Goal: Task Accomplishment & Management: Use online tool/utility

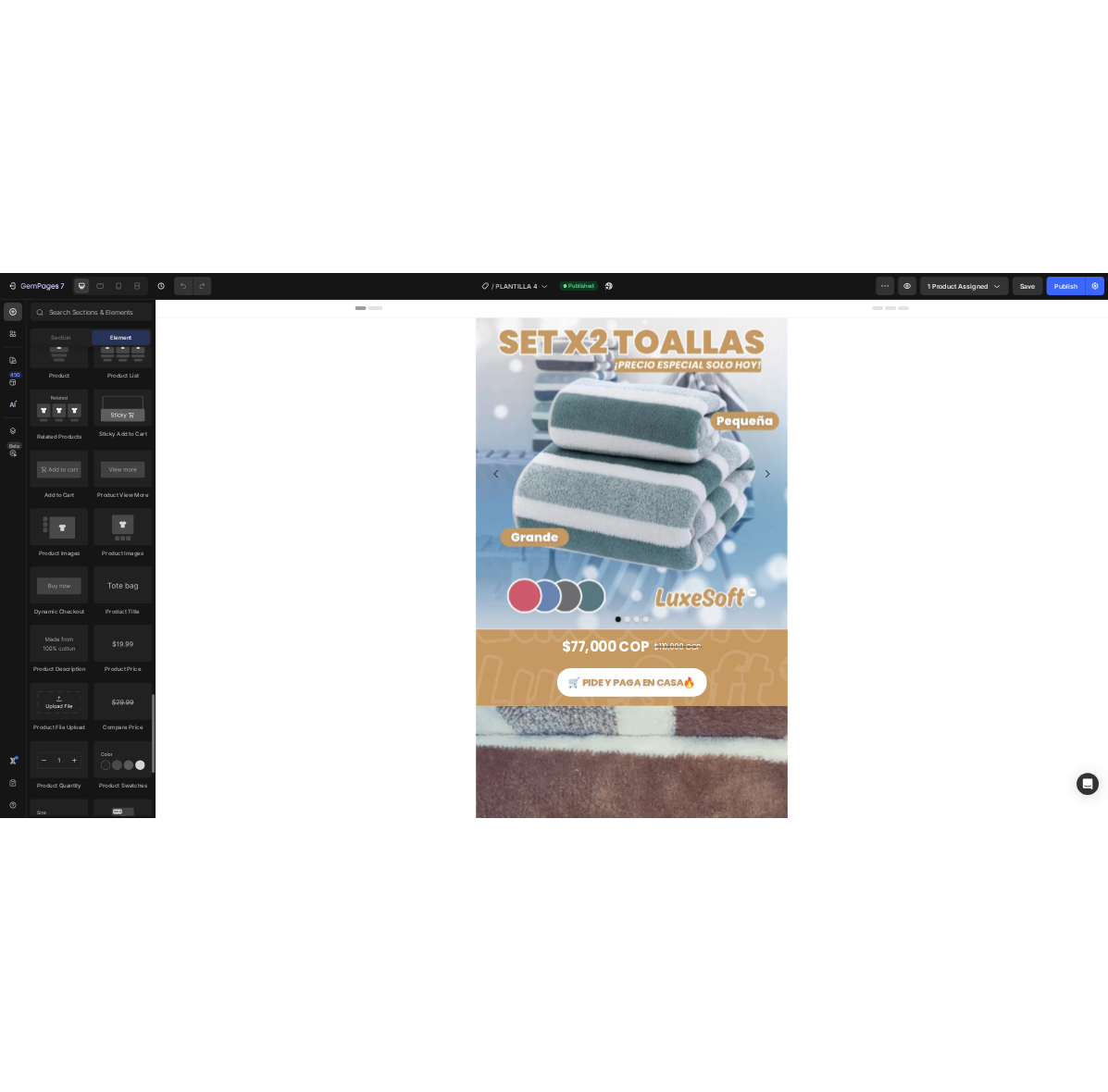
scroll to position [2776, 0]
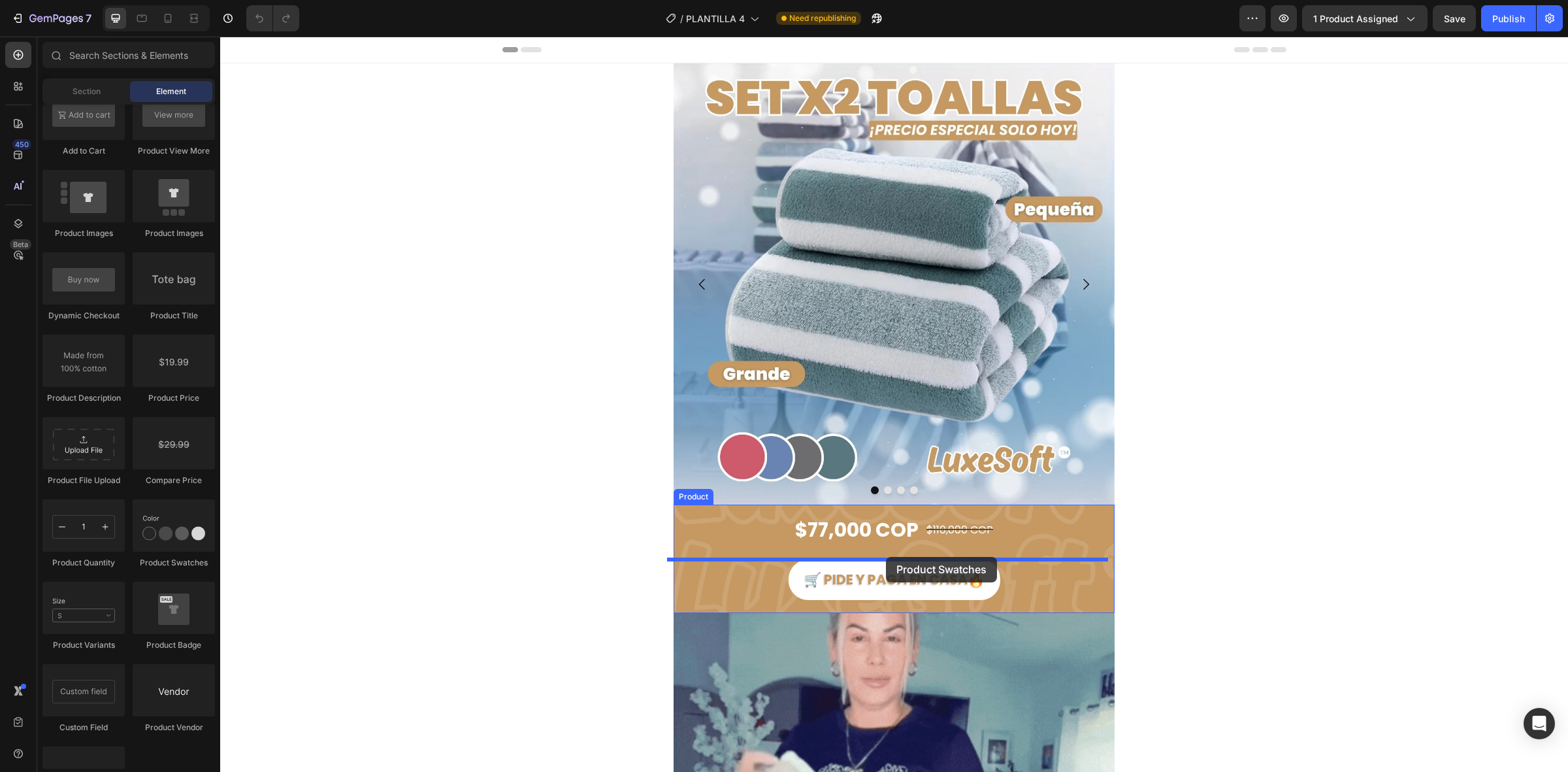
drag, startPoint x: 379, startPoint y: 574, endPoint x: 886, endPoint y: 557, distance: 507.3
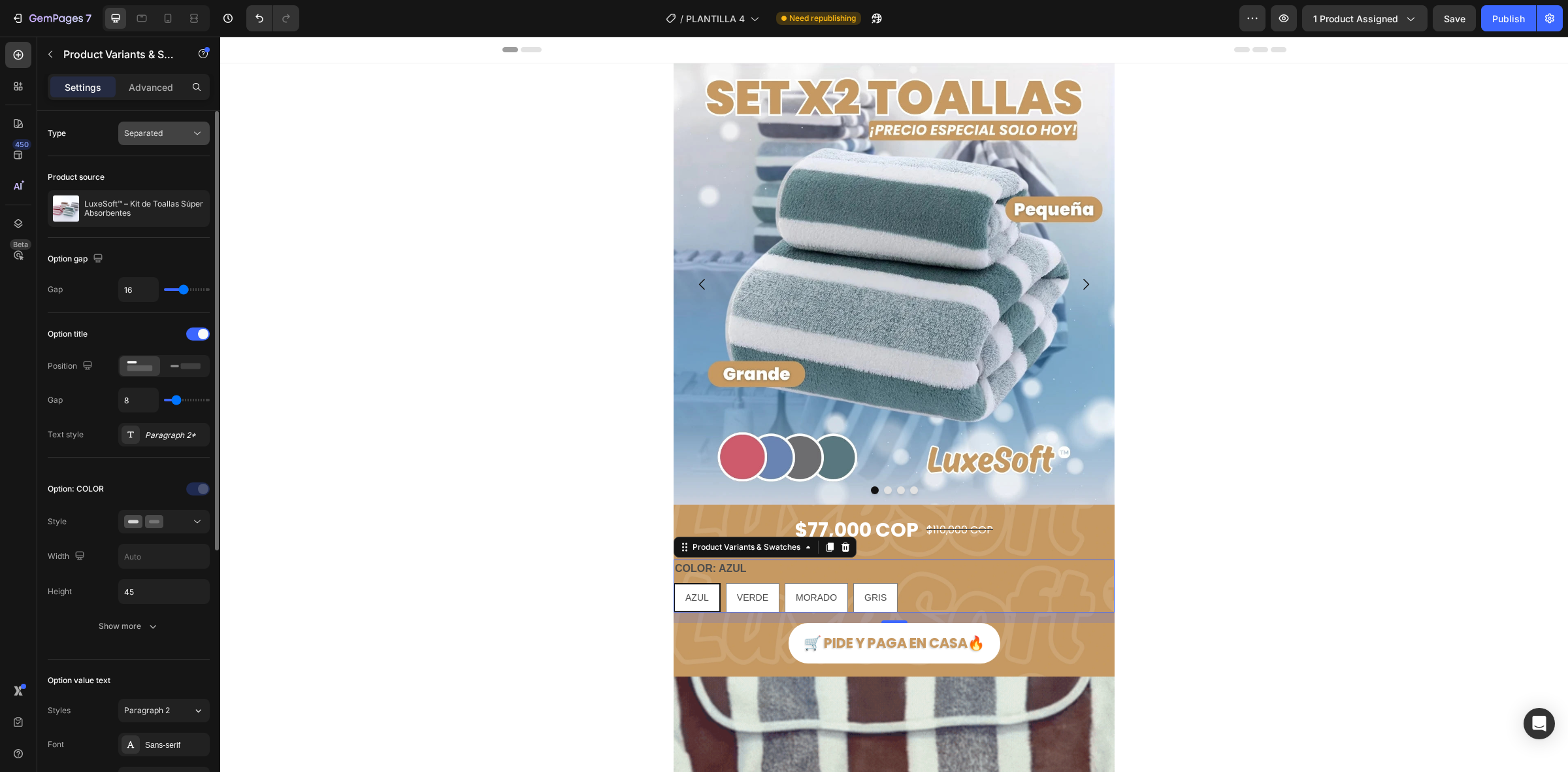
click at [163, 138] on div "Separated" at bounding box center [157, 133] width 67 height 12
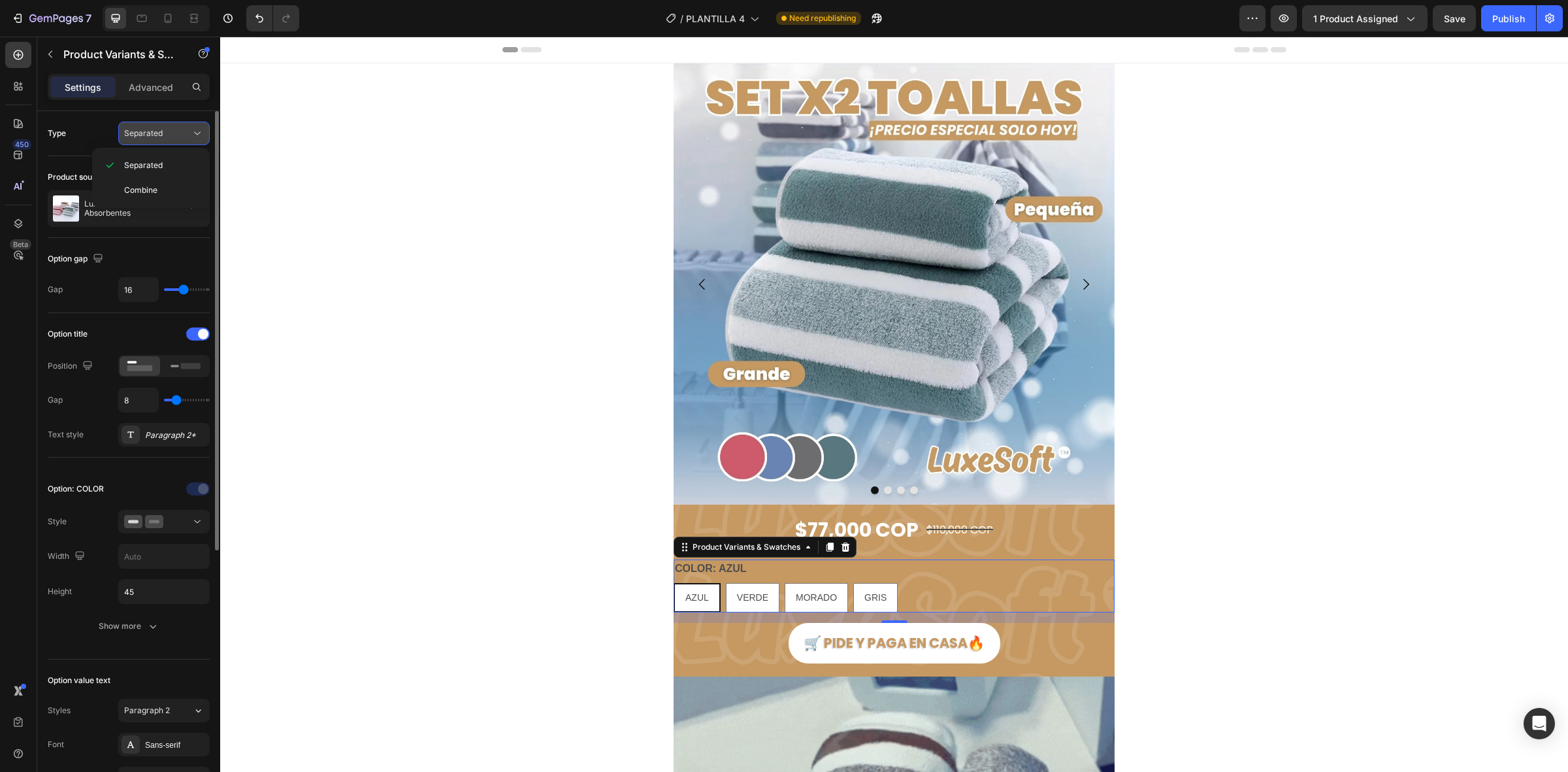
click at [163, 138] on div "Separated" at bounding box center [157, 133] width 67 height 12
click at [926, 596] on div "AZUL AZUL AZUL VERDE VERDE VERDE MORADO MORADO MORADO GRIS GRIS GRIS" at bounding box center [894, 598] width 441 height 29
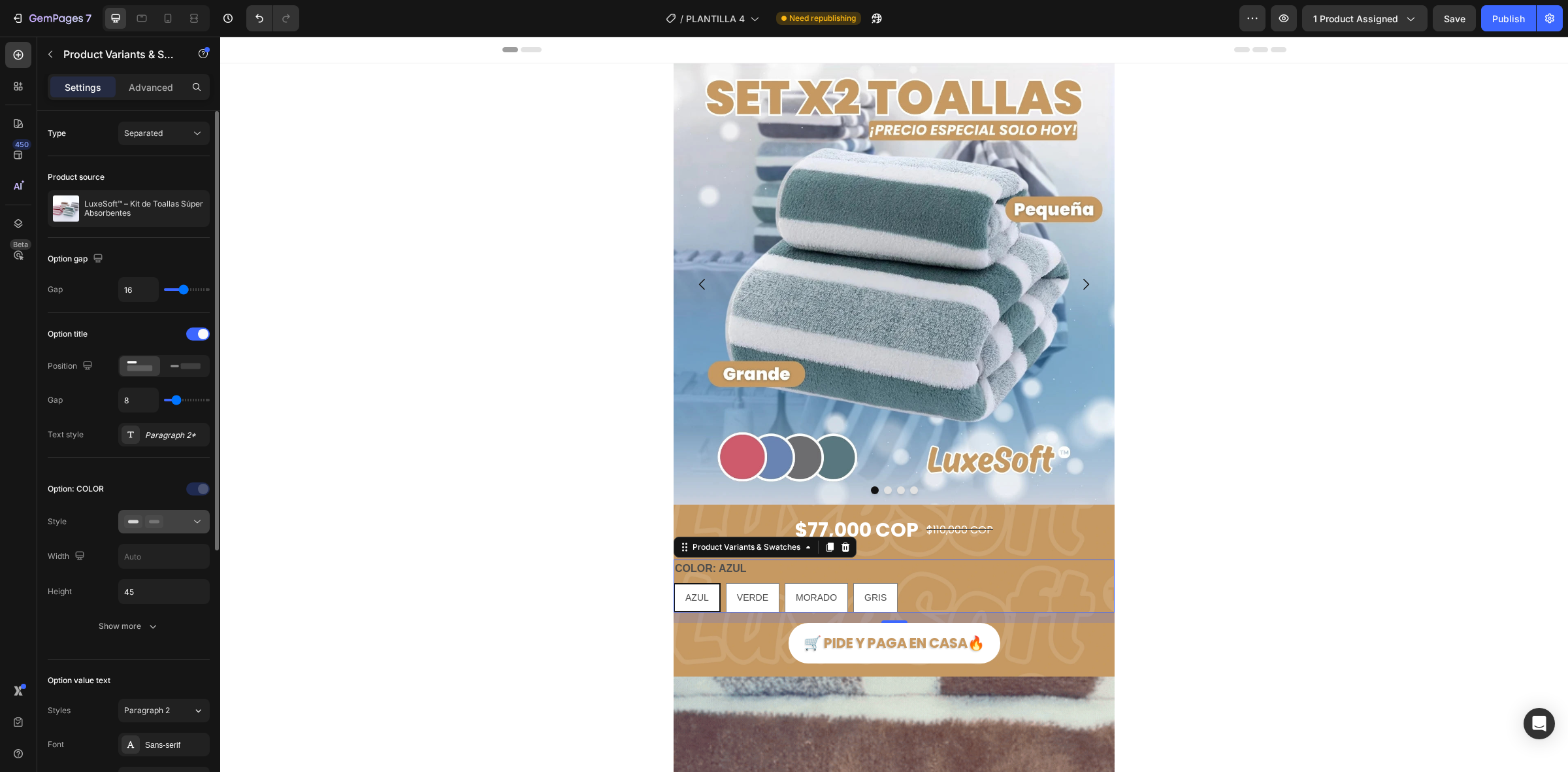
click at [175, 520] on div at bounding box center [164, 522] width 80 height 13
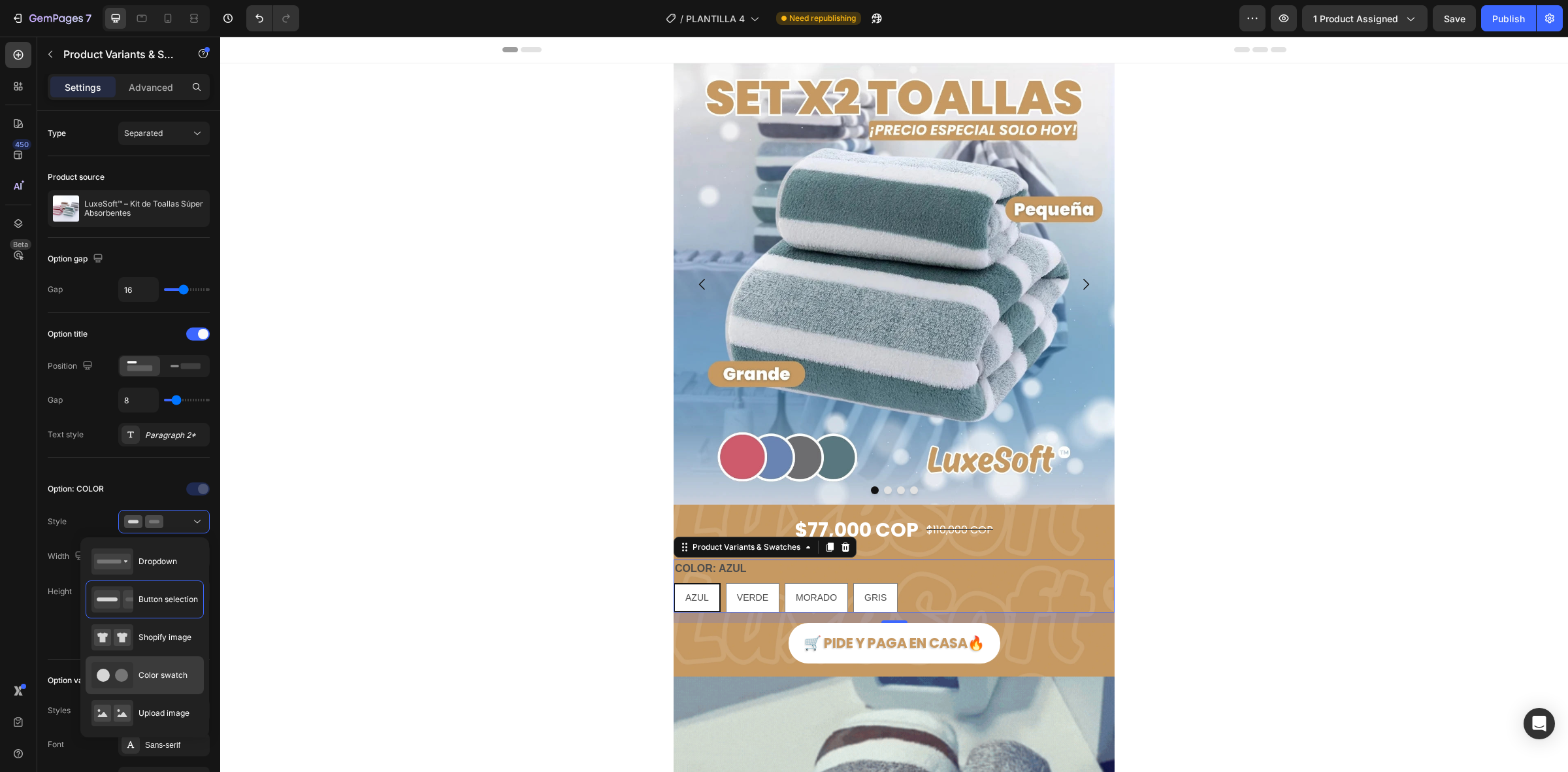
click at [137, 670] on div "Color swatch" at bounding box center [139, 675] width 96 height 26
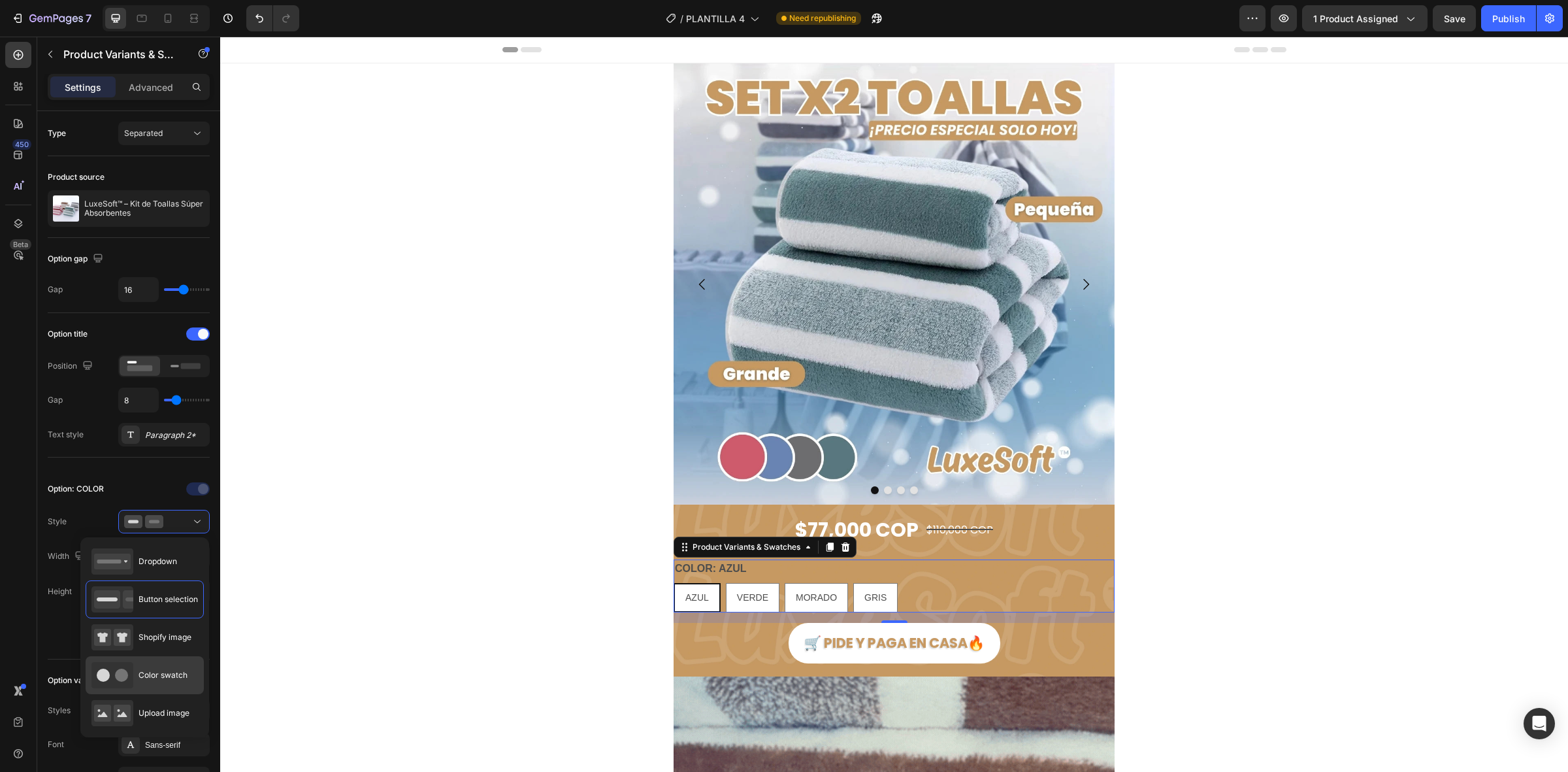
type input "45"
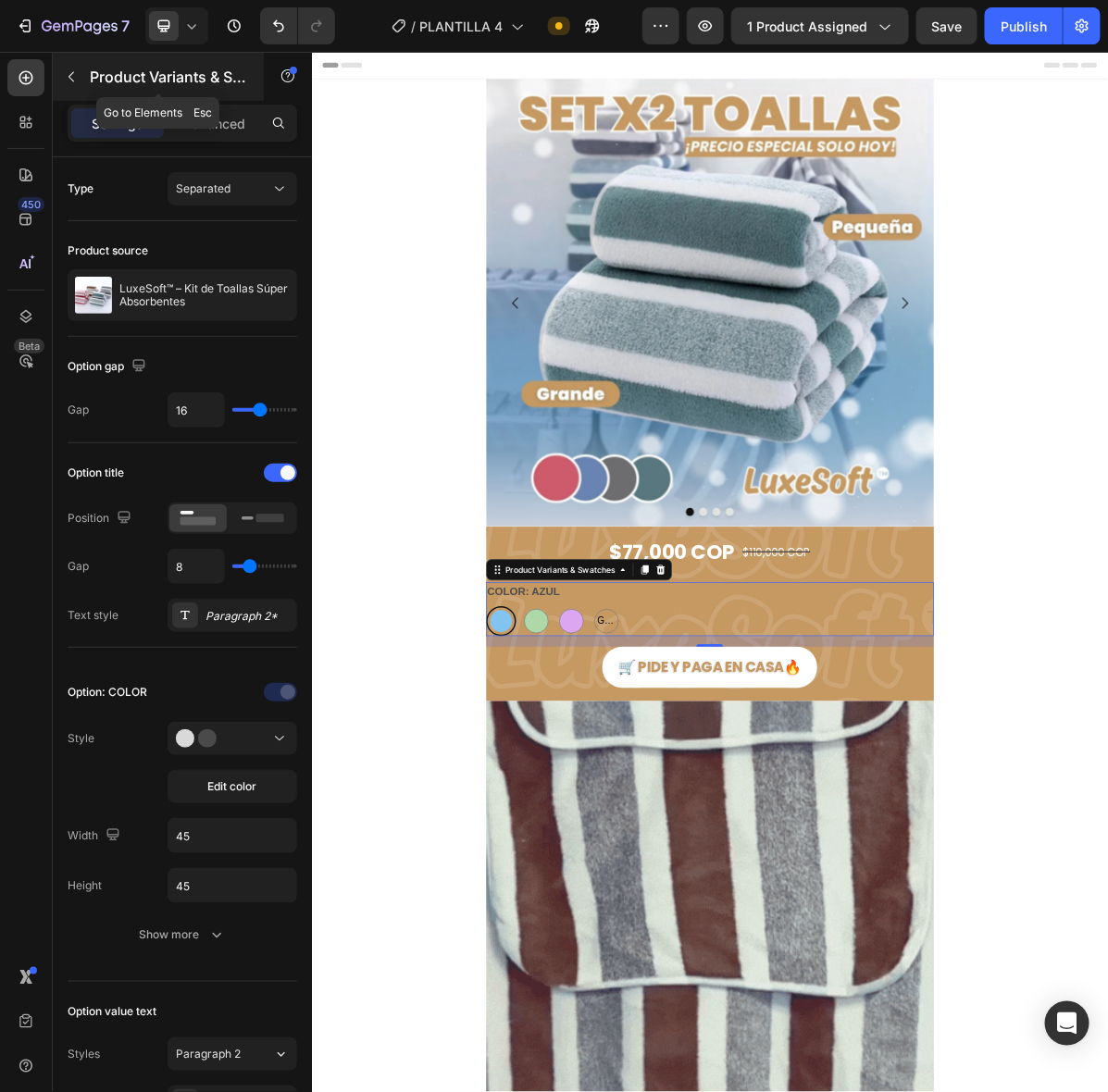
click at [70, 68] on button "button" at bounding box center [71, 77] width 29 height 29
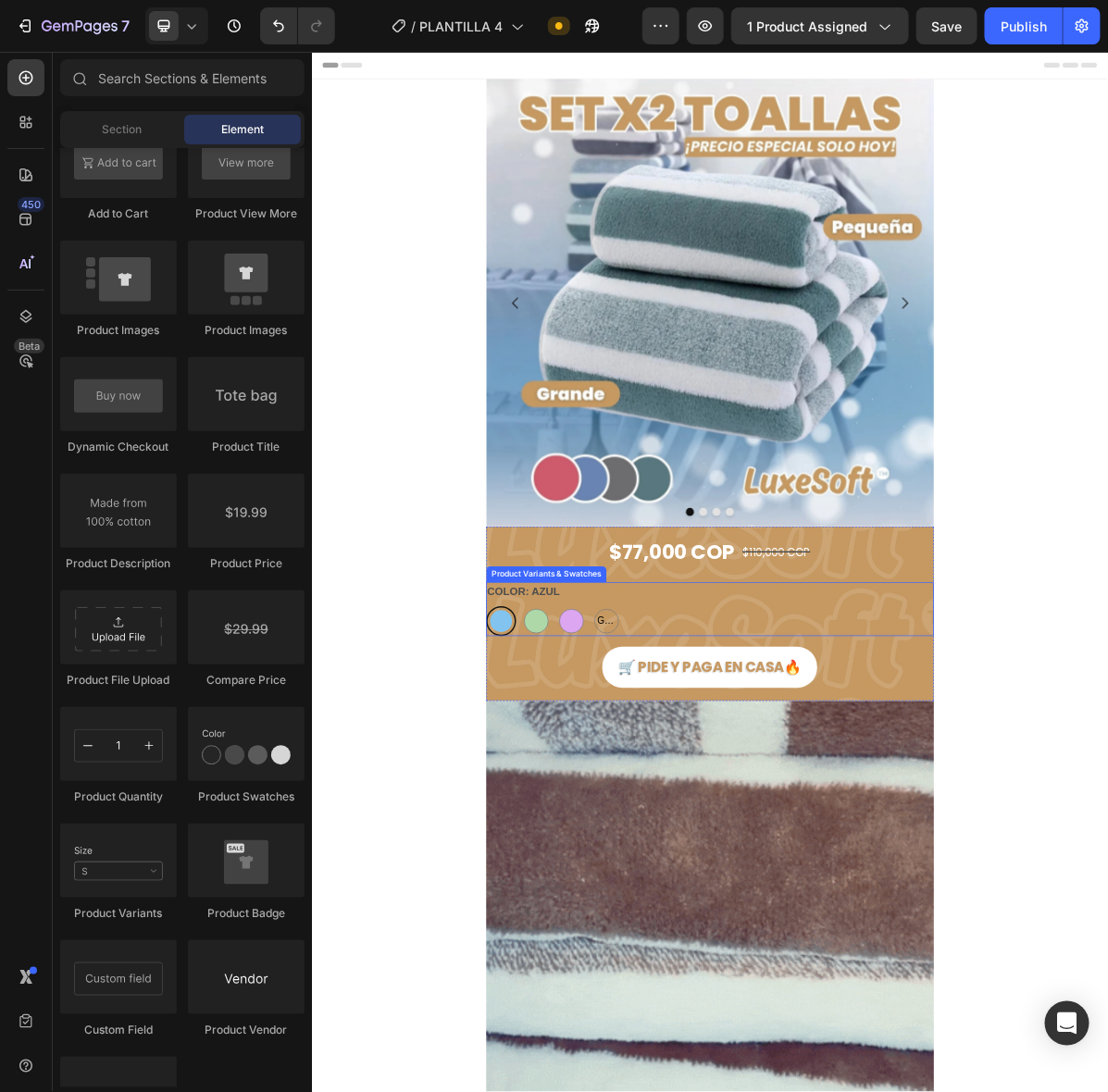
click at [855, 843] on div "AZUL AZUL VERDE VERDE MORADO MORADO GRIS GRIS GRIS" at bounding box center [866, 846] width 624 height 42
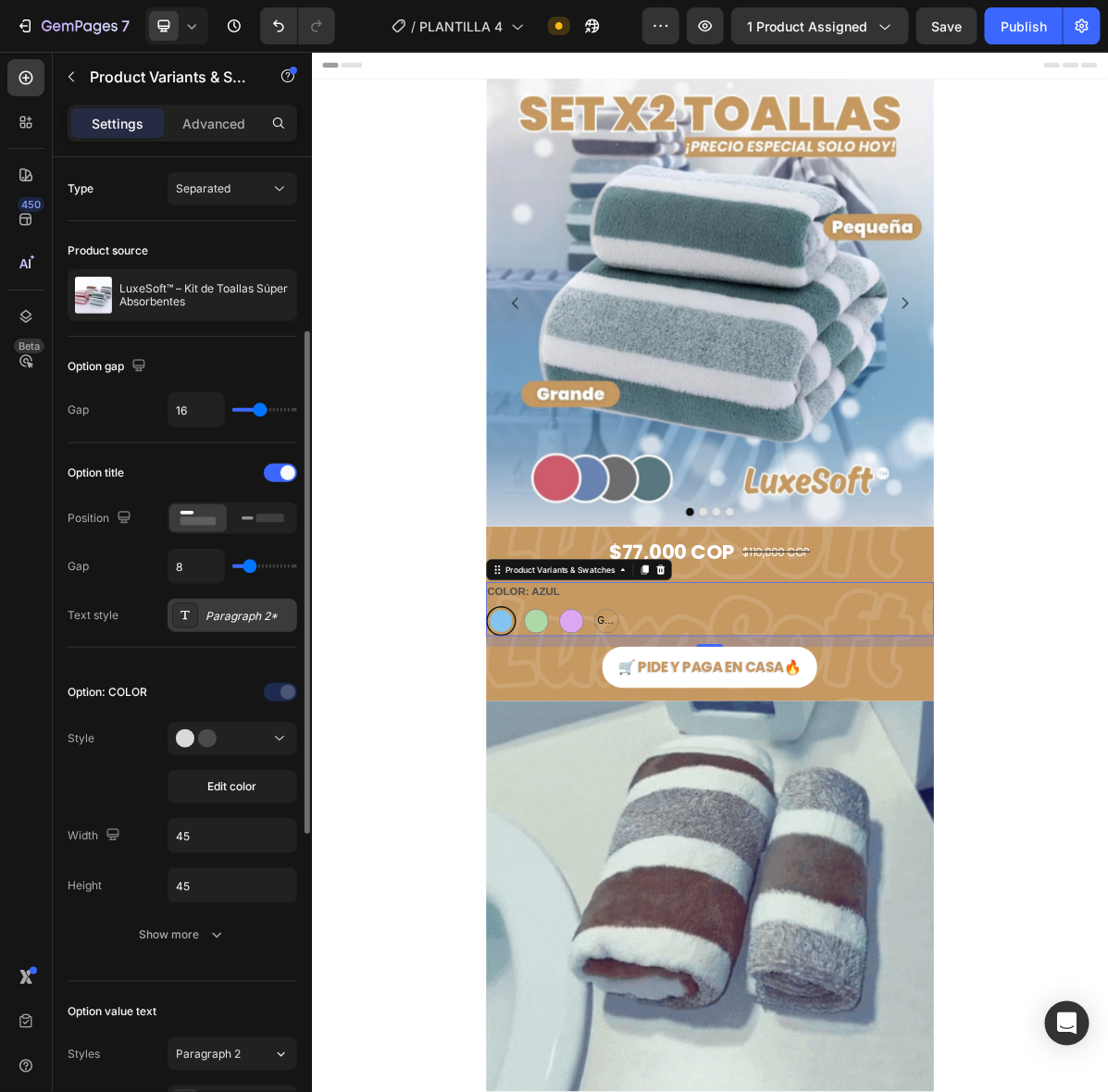
scroll to position [115, 0]
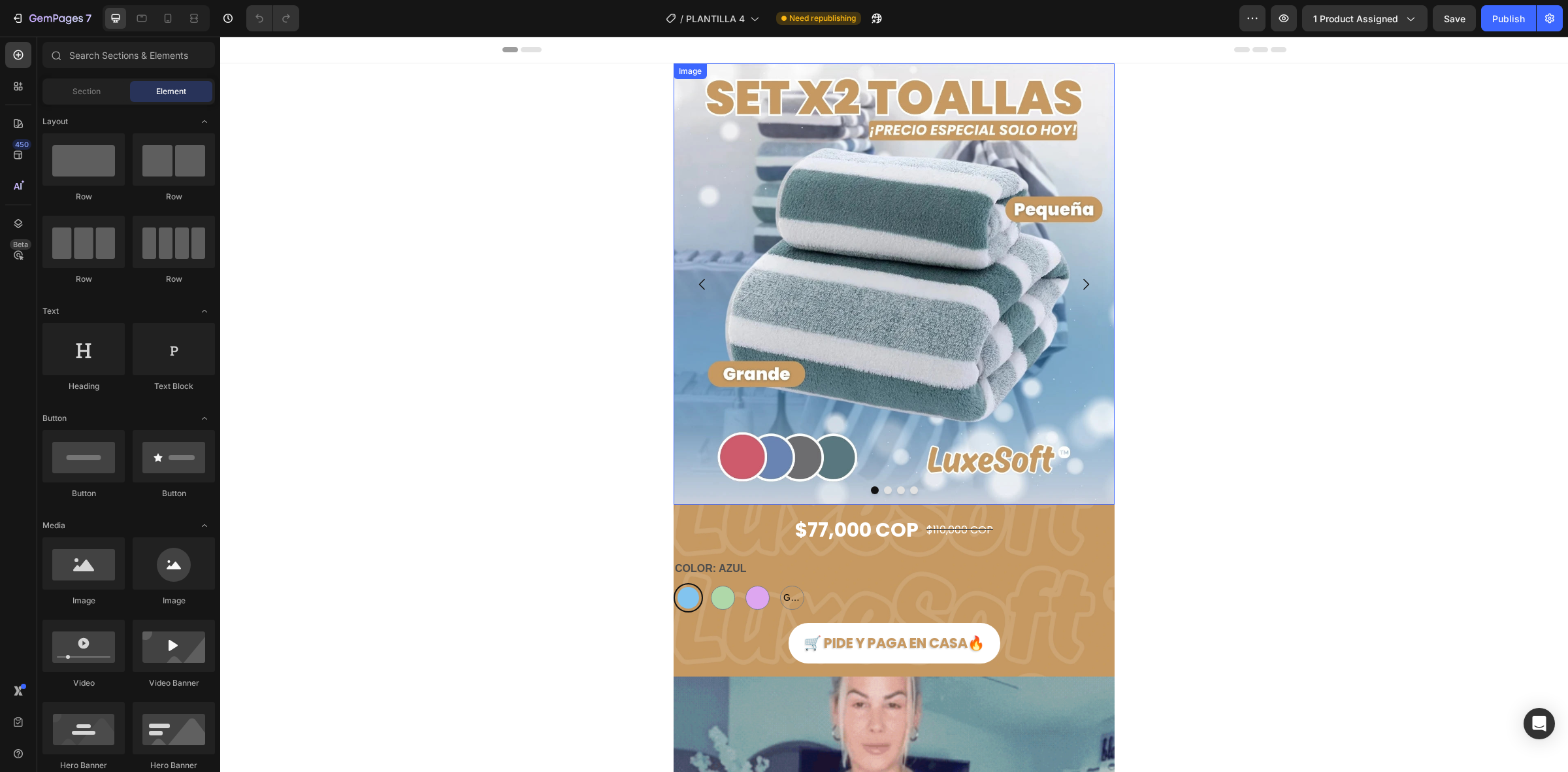
scroll to position [163, 0]
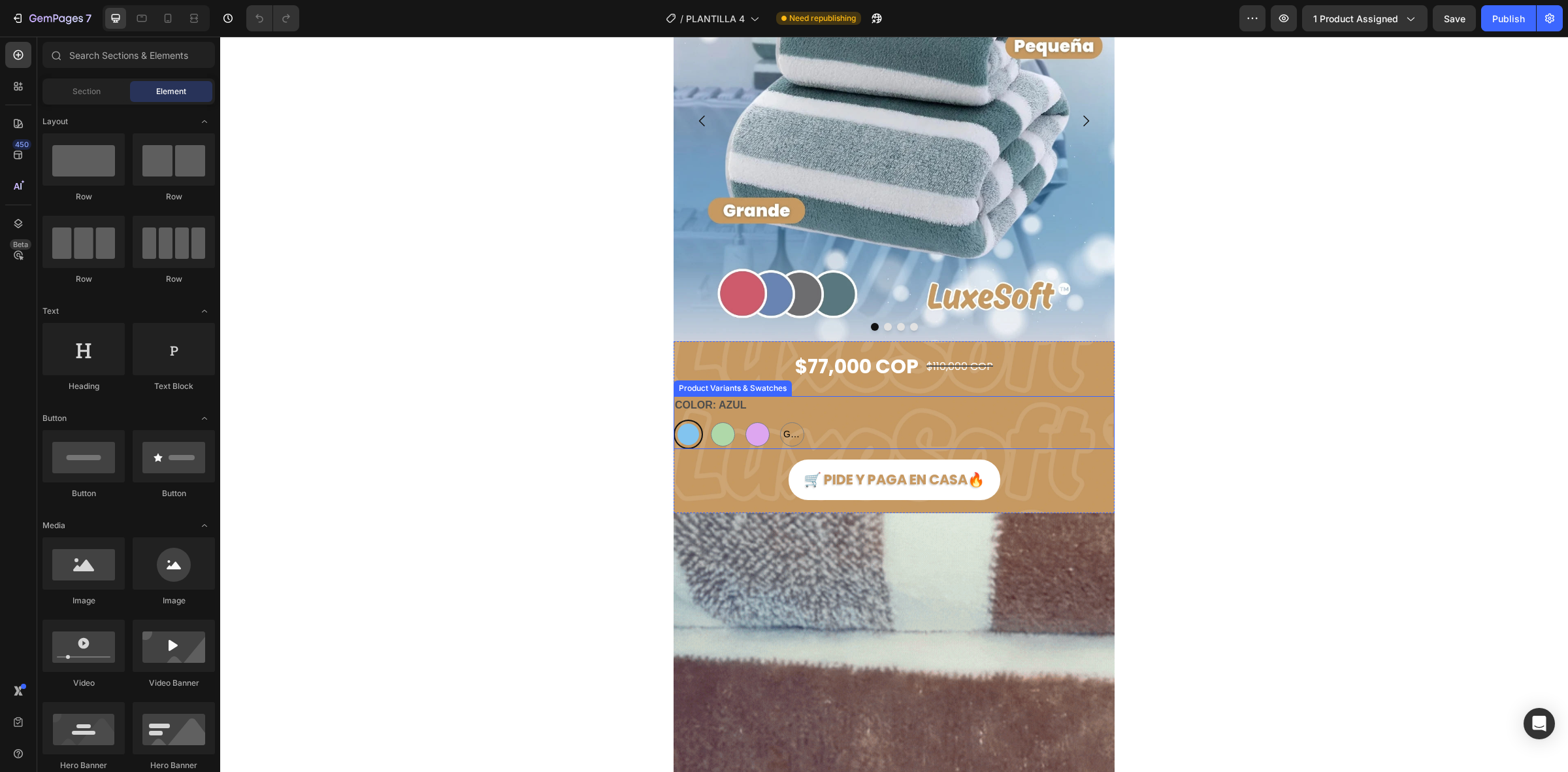
click at [870, 438] on div "AZUL AZUL VERDE VERDE MORADO MORADO GRIS GRIS GRIS" at bounding box center [894, 434] width 441 height 29
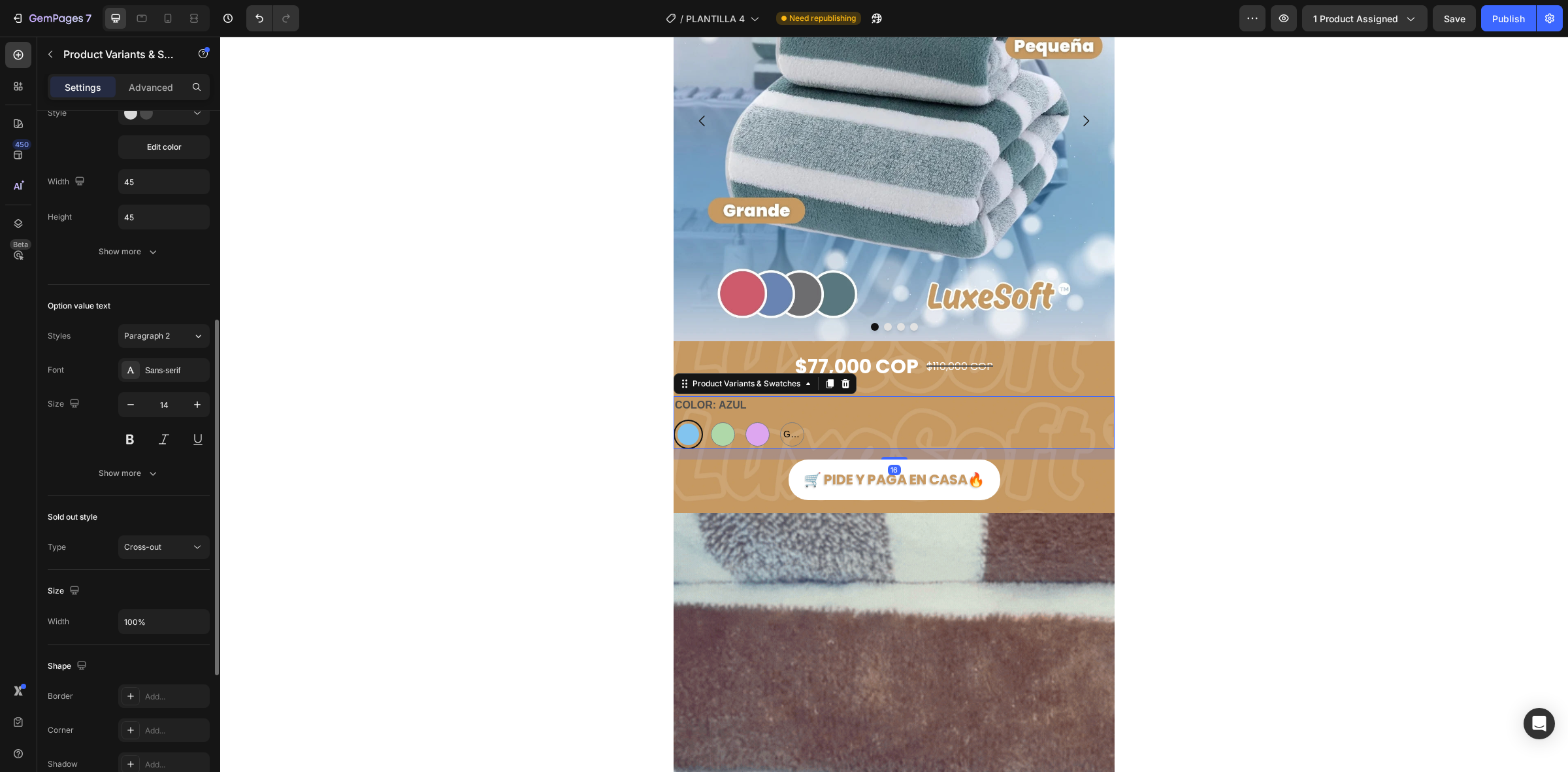
scroll to position [671, 0]
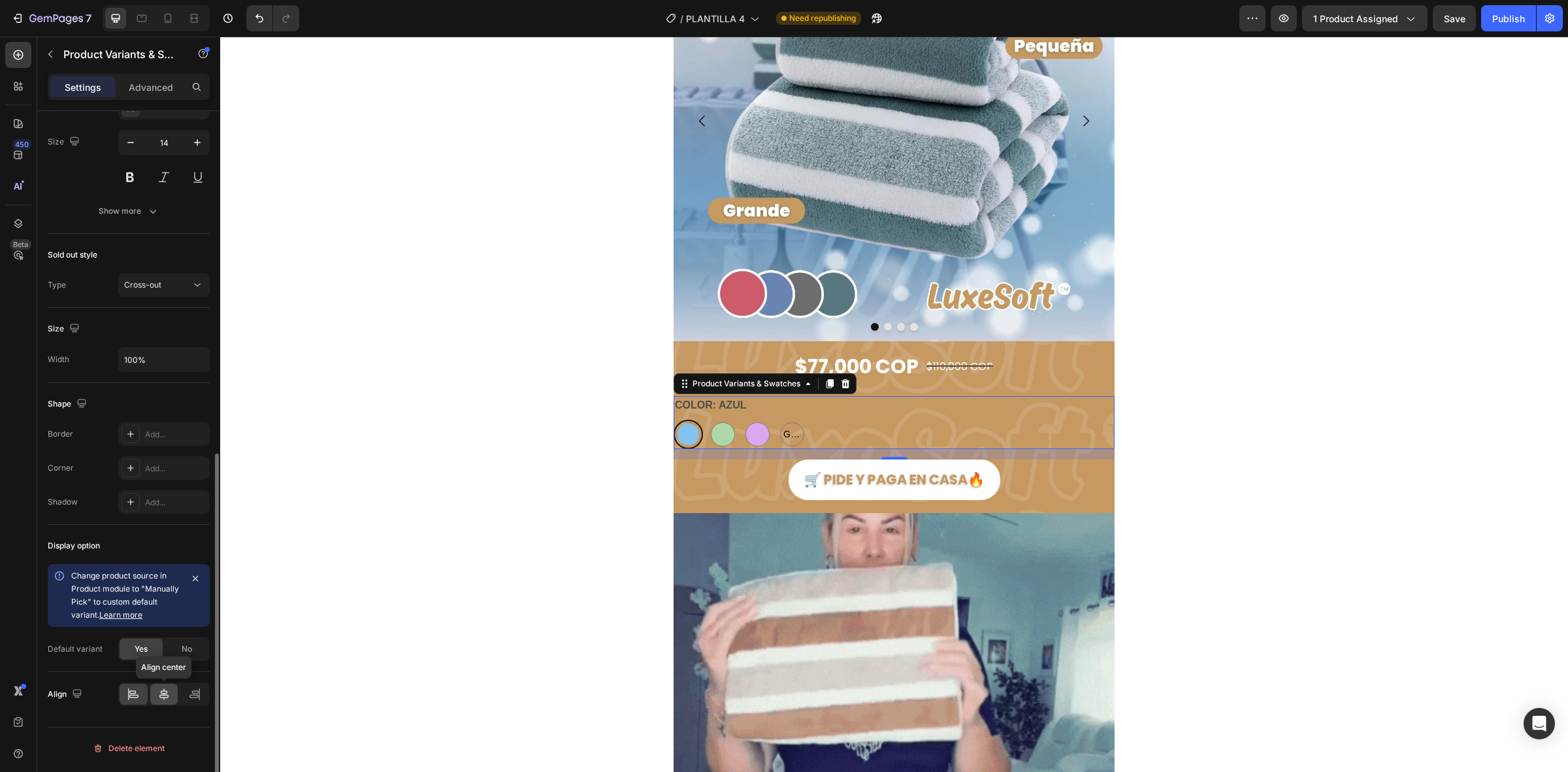
click at [162, 695] on icon at bounding box center [164, 695] width 9 height 12
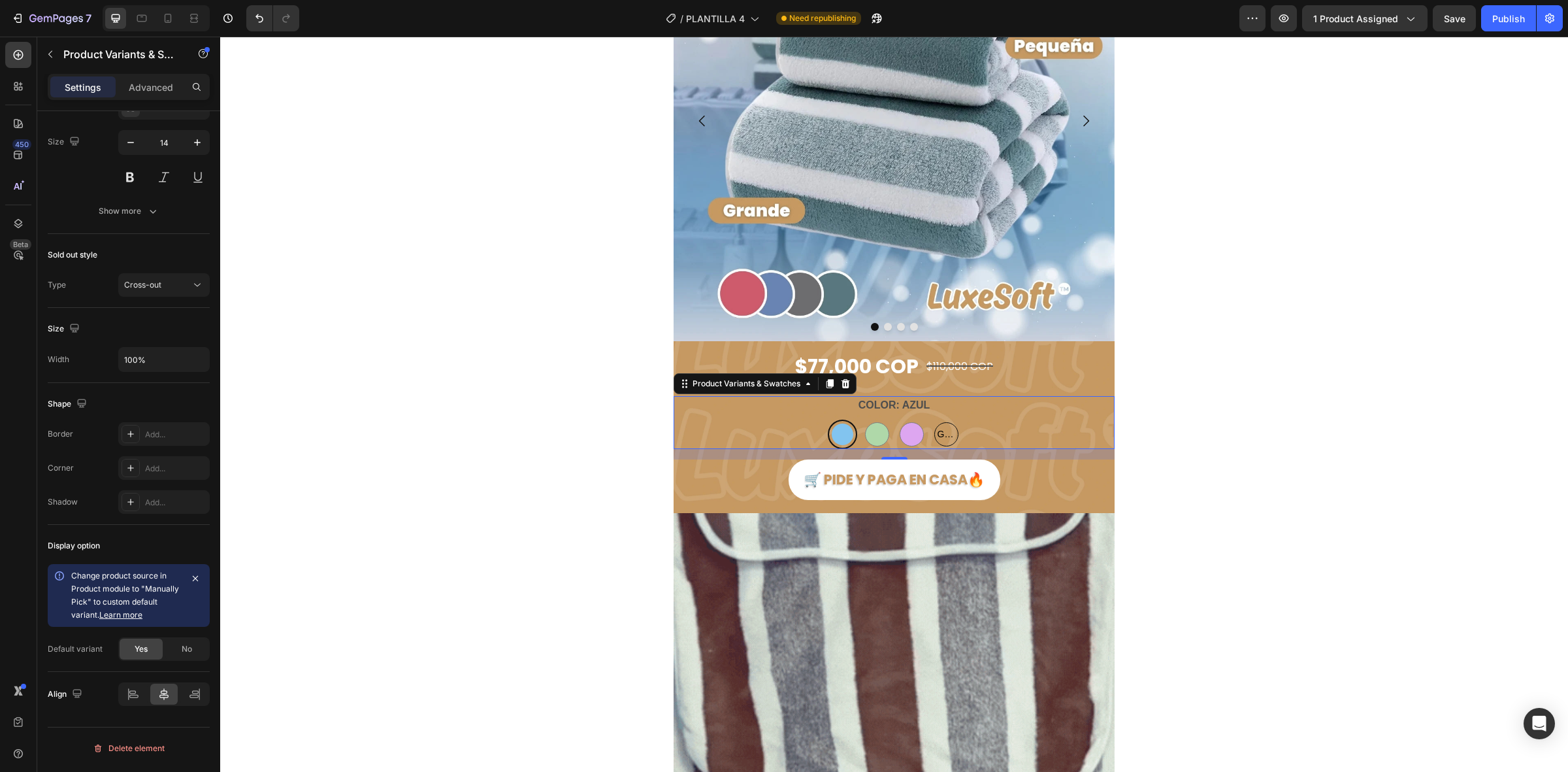
click at [941, 436] on span "GRIS" at bounding box center [946, 434] width 23 height 16
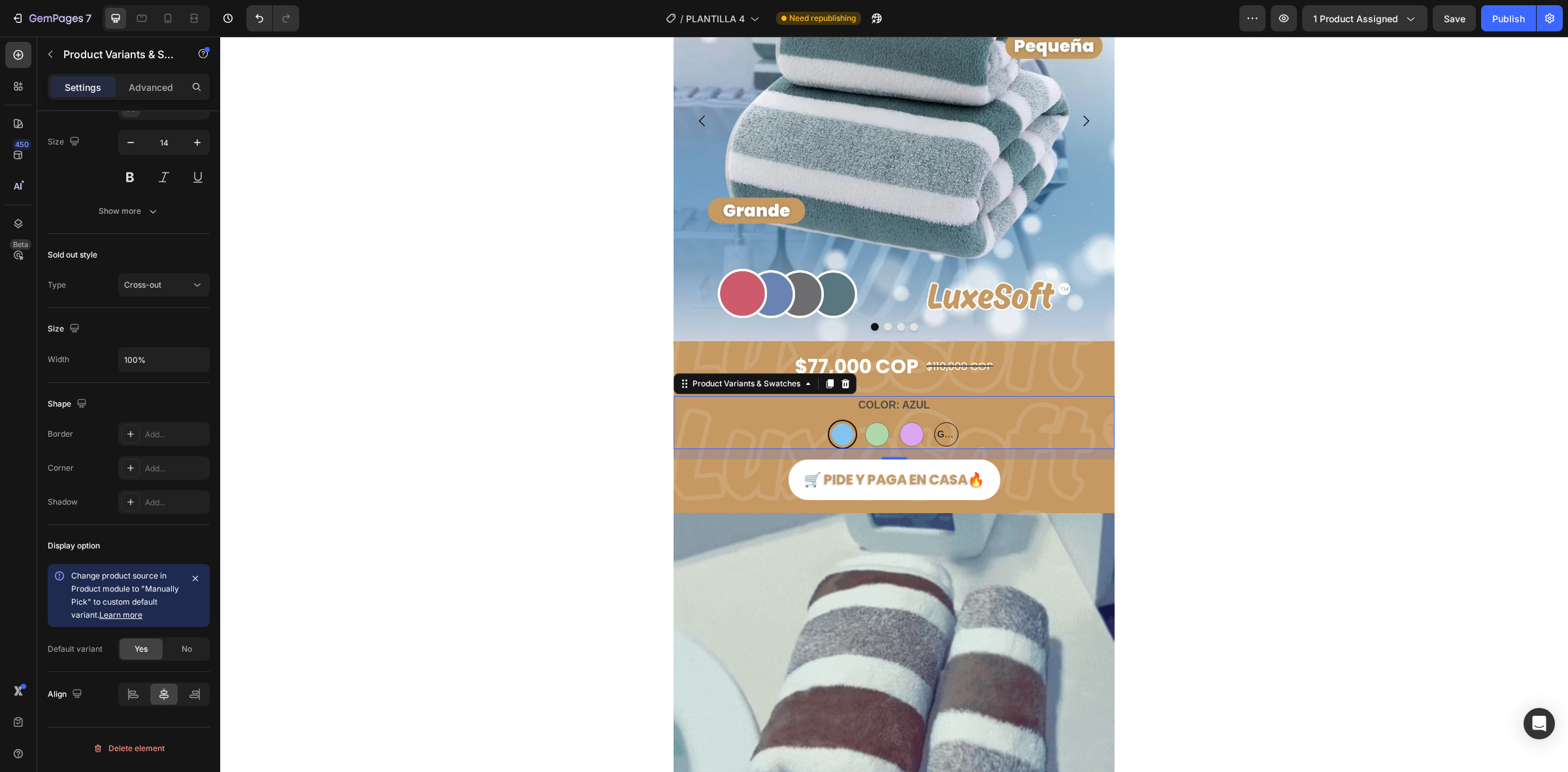
click at [946, 420] on input "GRIS GRIS GRIS" at bounding box center [946, 419] width 1 height 1
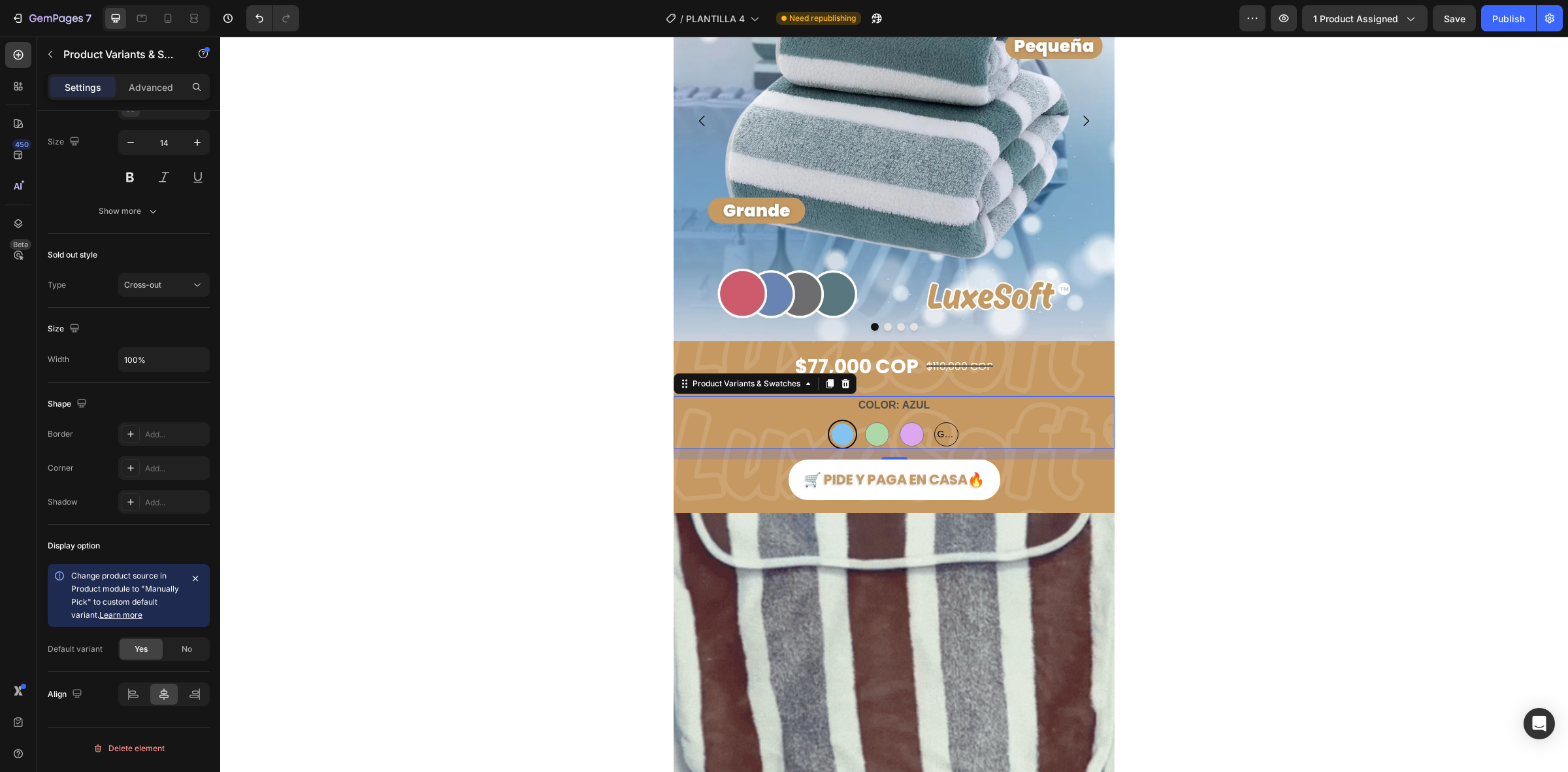
radio input "true"
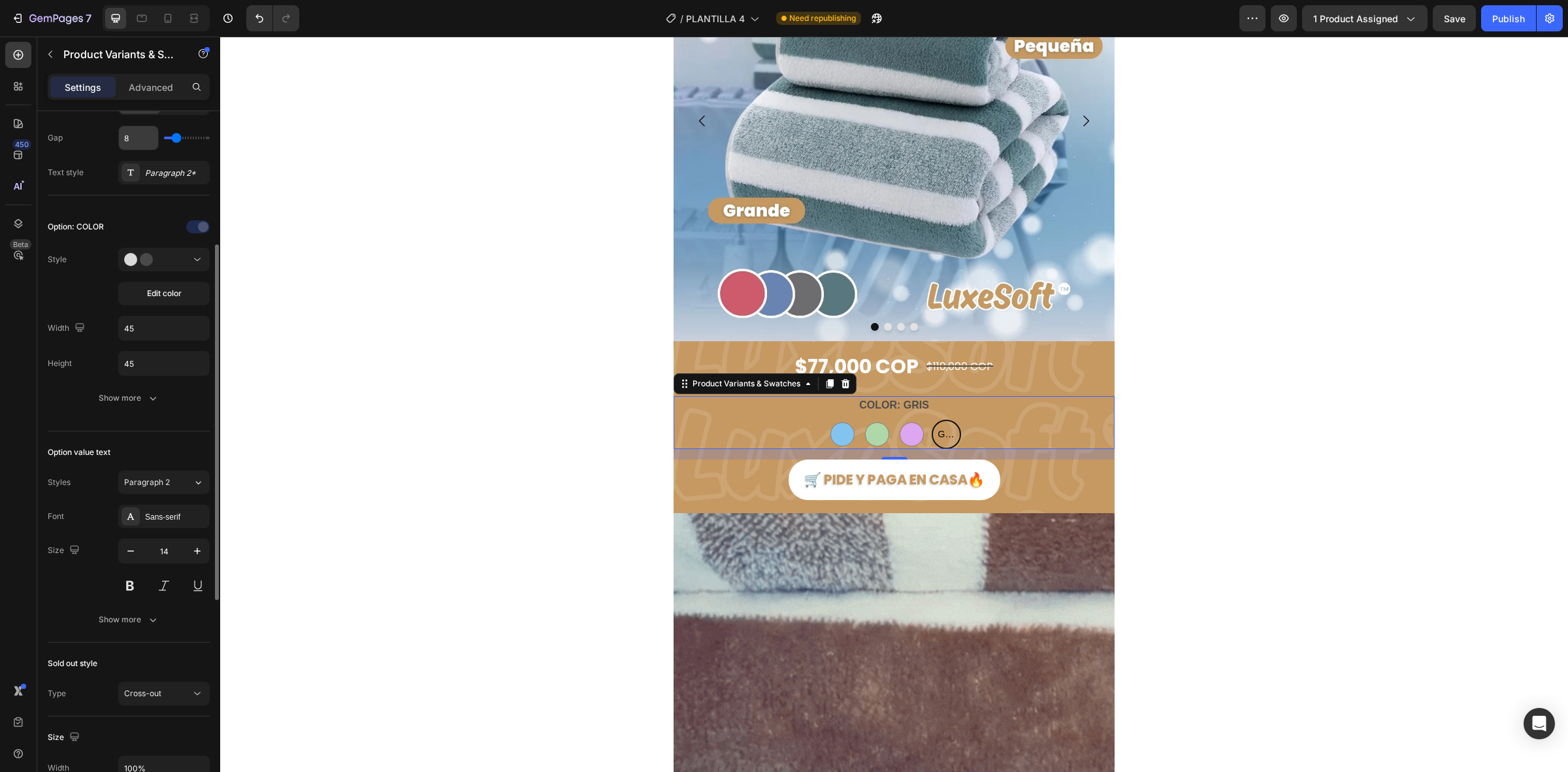
scroll to position [0, 0]
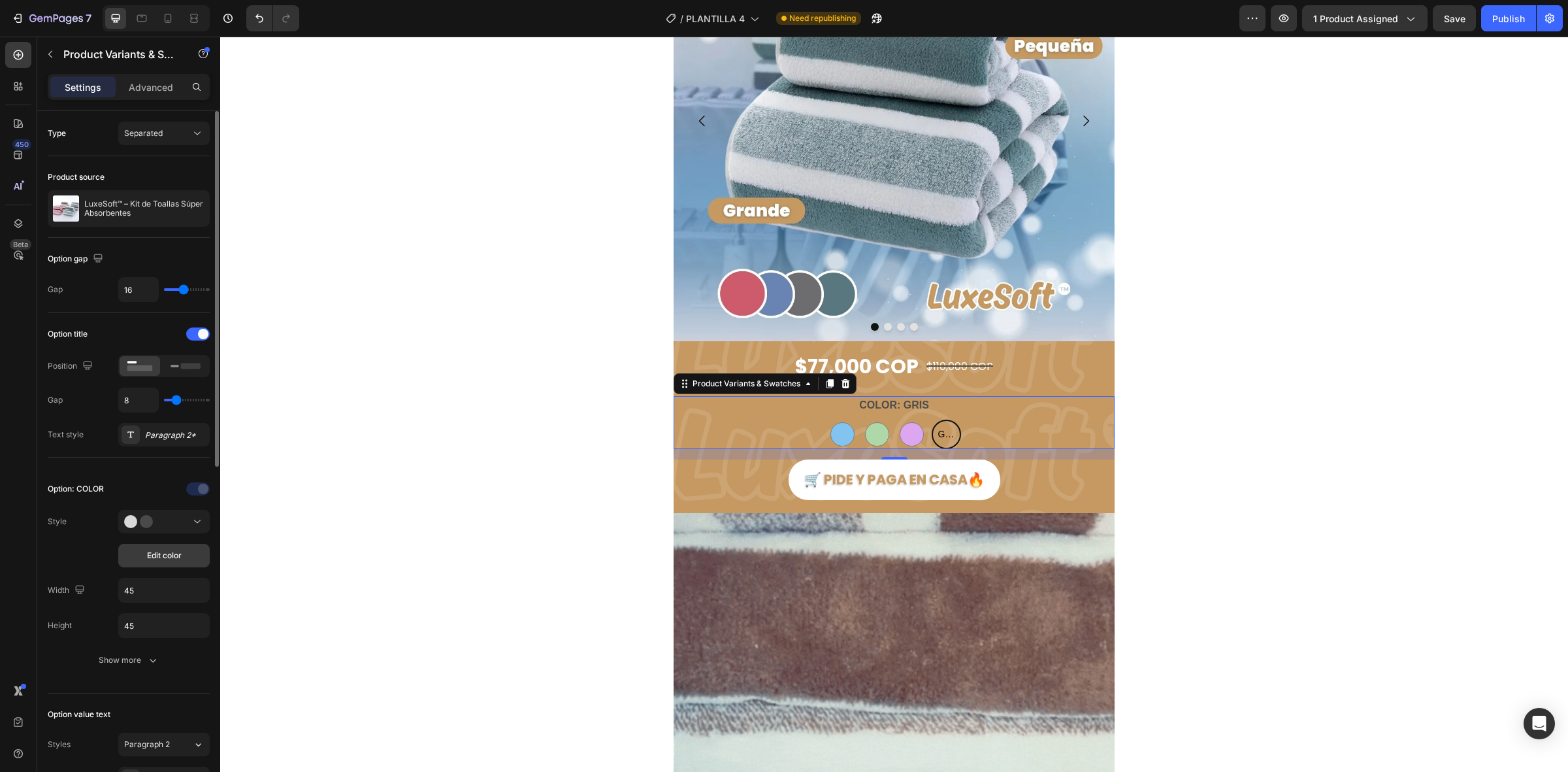
click at [178, 552] on span "Edit color" at bounding box center [164, 556] width 35 height 12
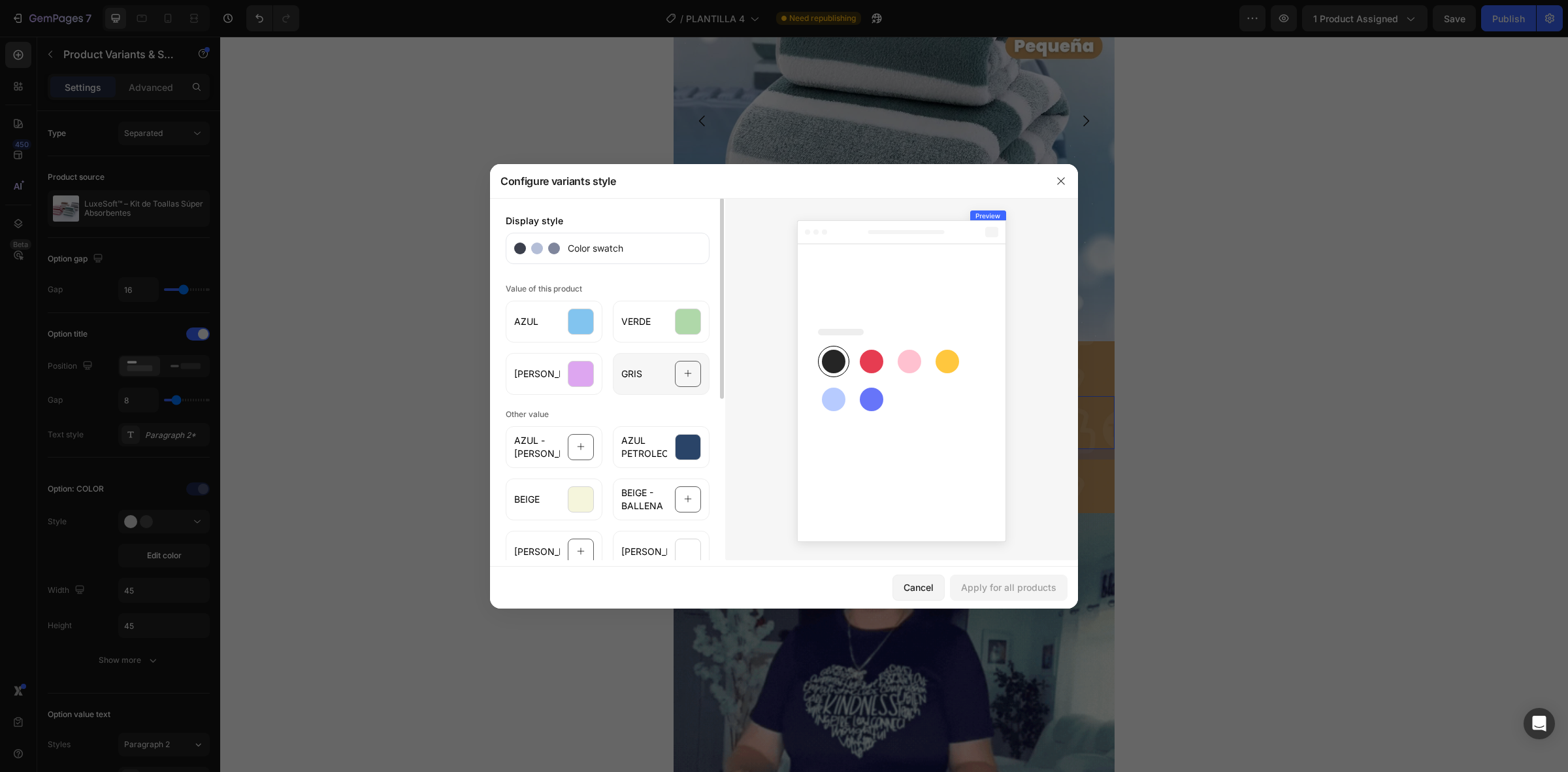
click at [686, 366] on icon at bounding box center [688, 374] width 9 height 25
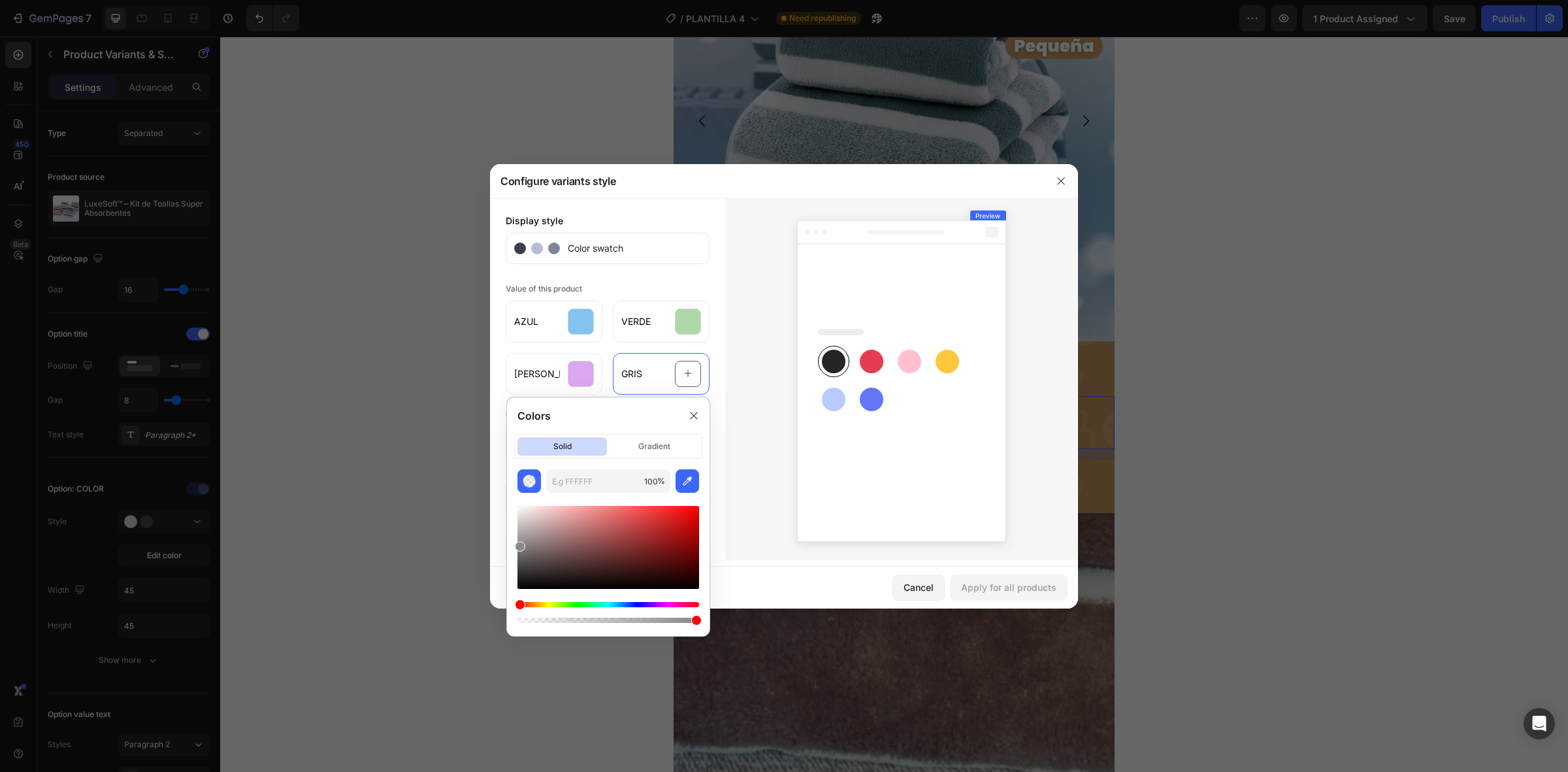
click at [520, 544] on div at bounding box center [608, 547] width 181 height 83
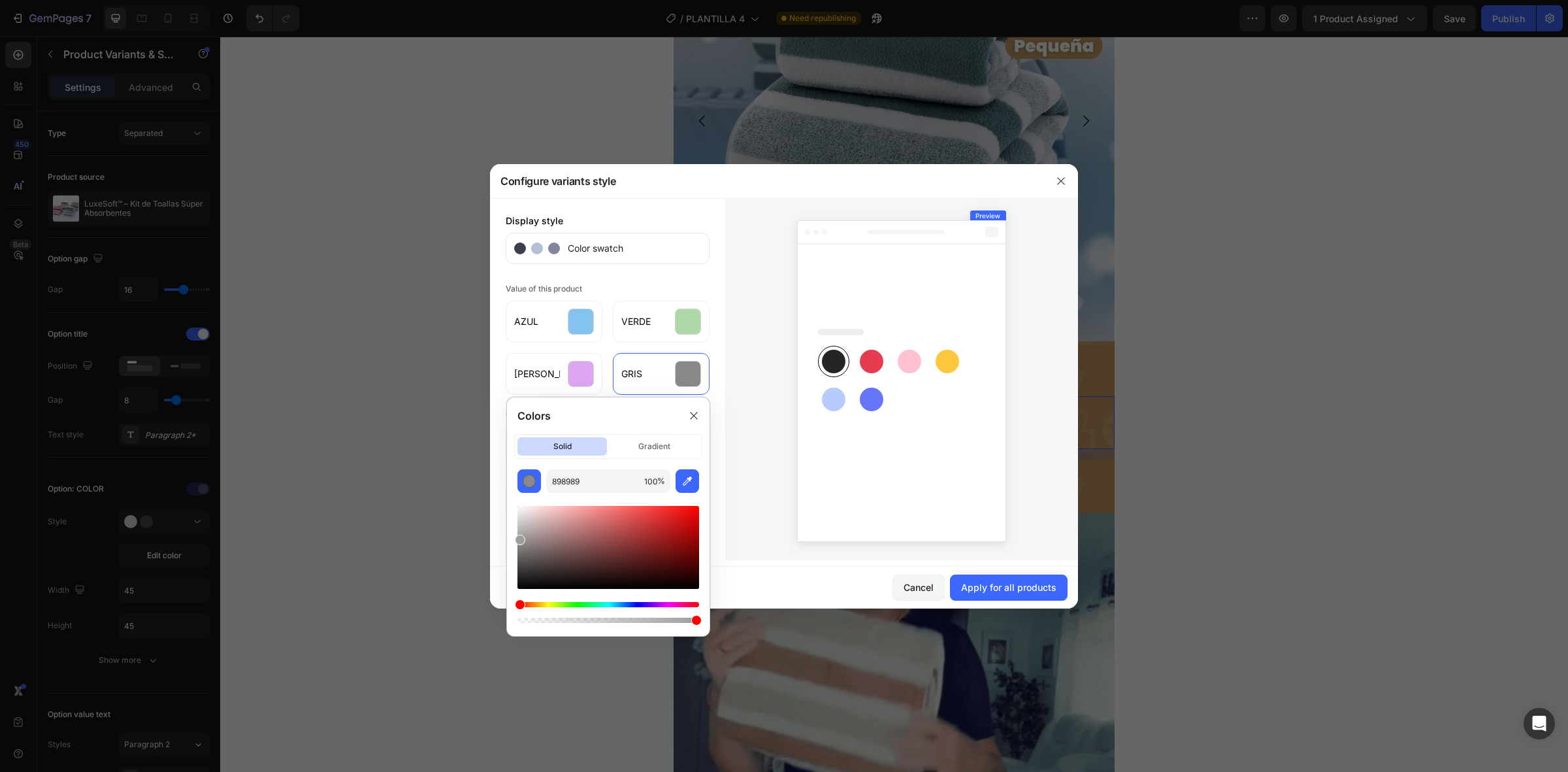
drag, startPoint x: 520, startPoint y: 544, endPoint x: 520, endPoint y: 530, distance: 14.0
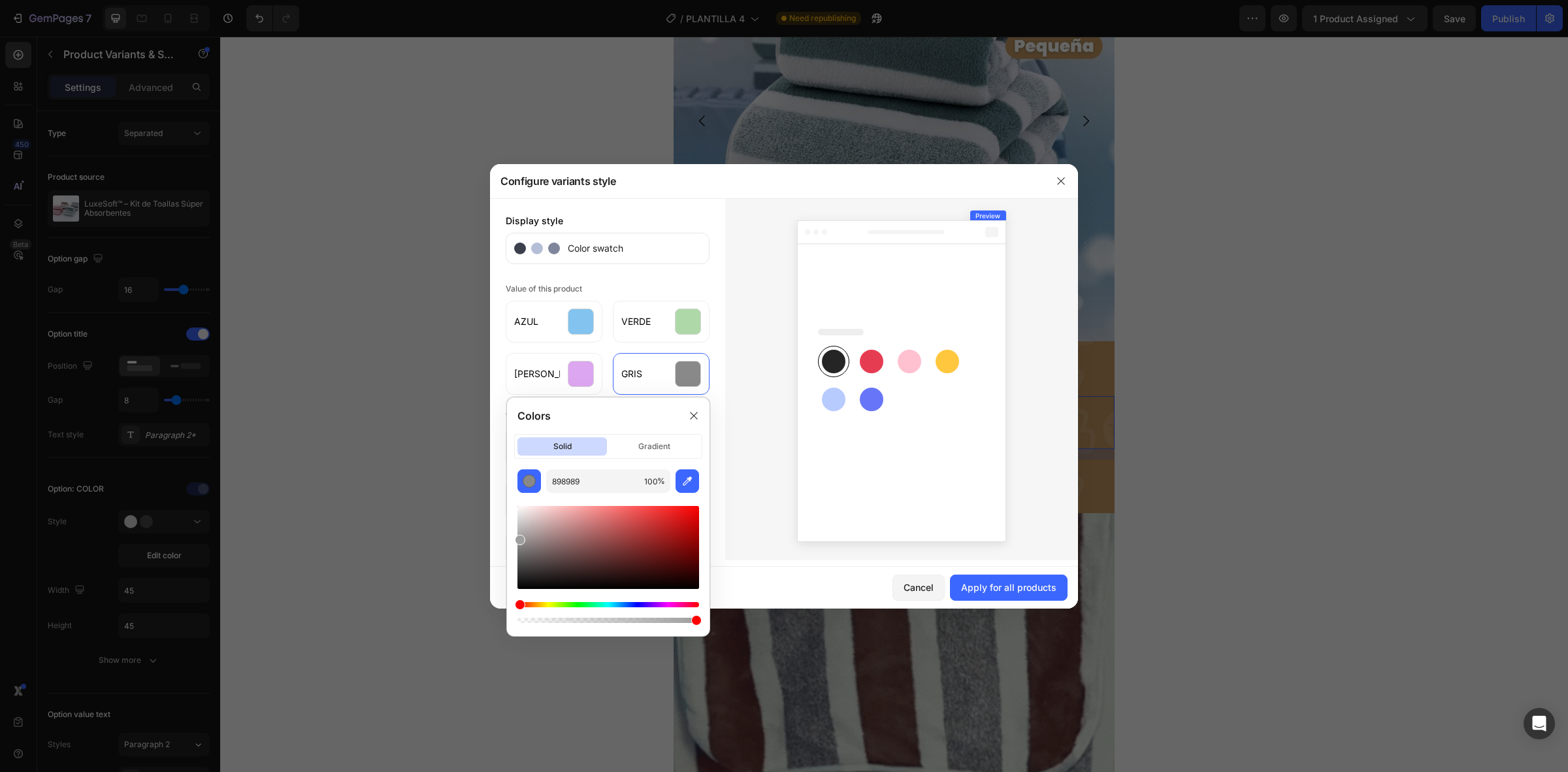
click at [520, 534] on div at bounding box center [520, 540] width 11 height 11
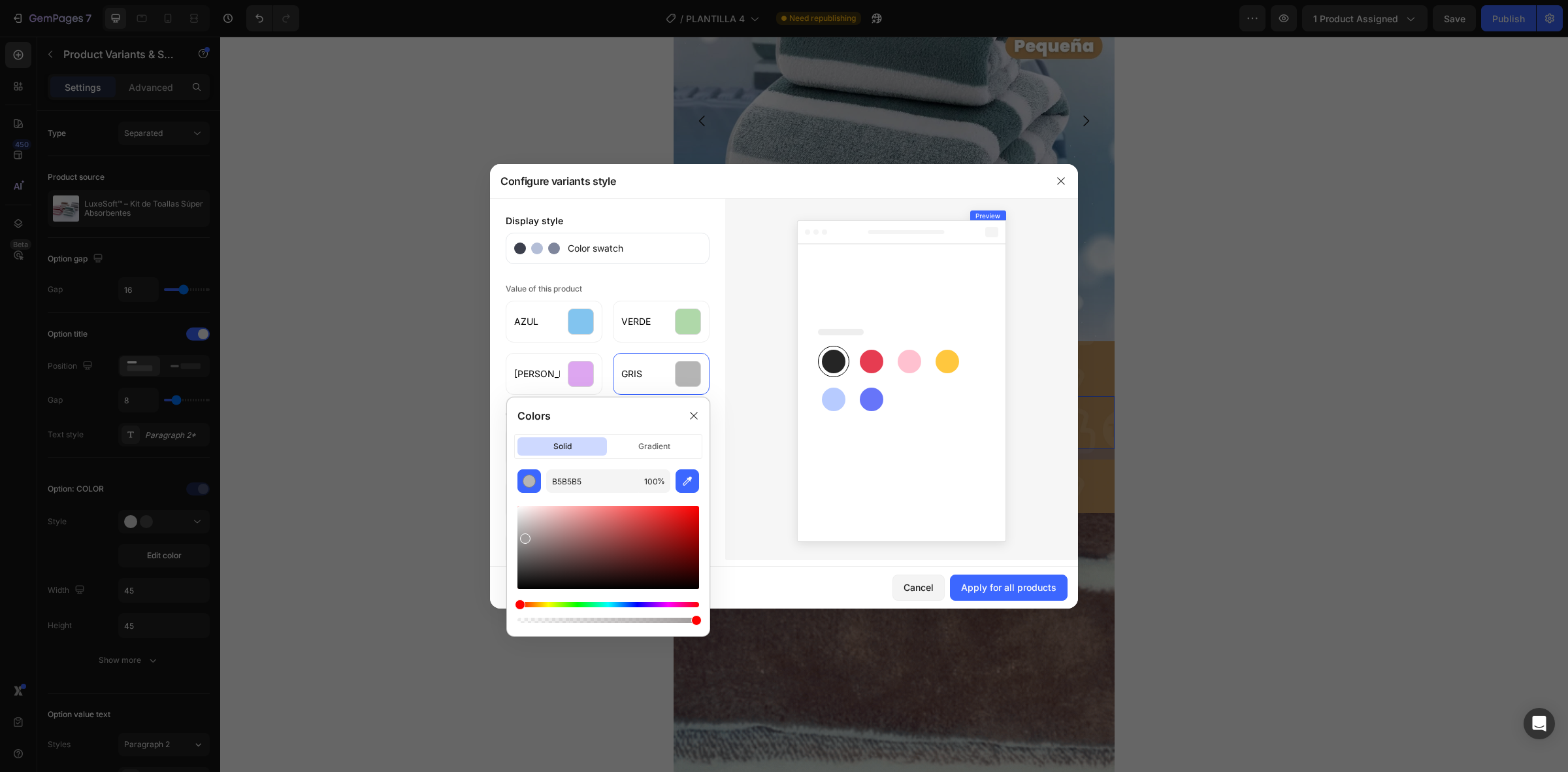
drag, startPoint x: 520, startPoint y: 530, endPoint x: 525, endPoint y: 537, distance: 8.6
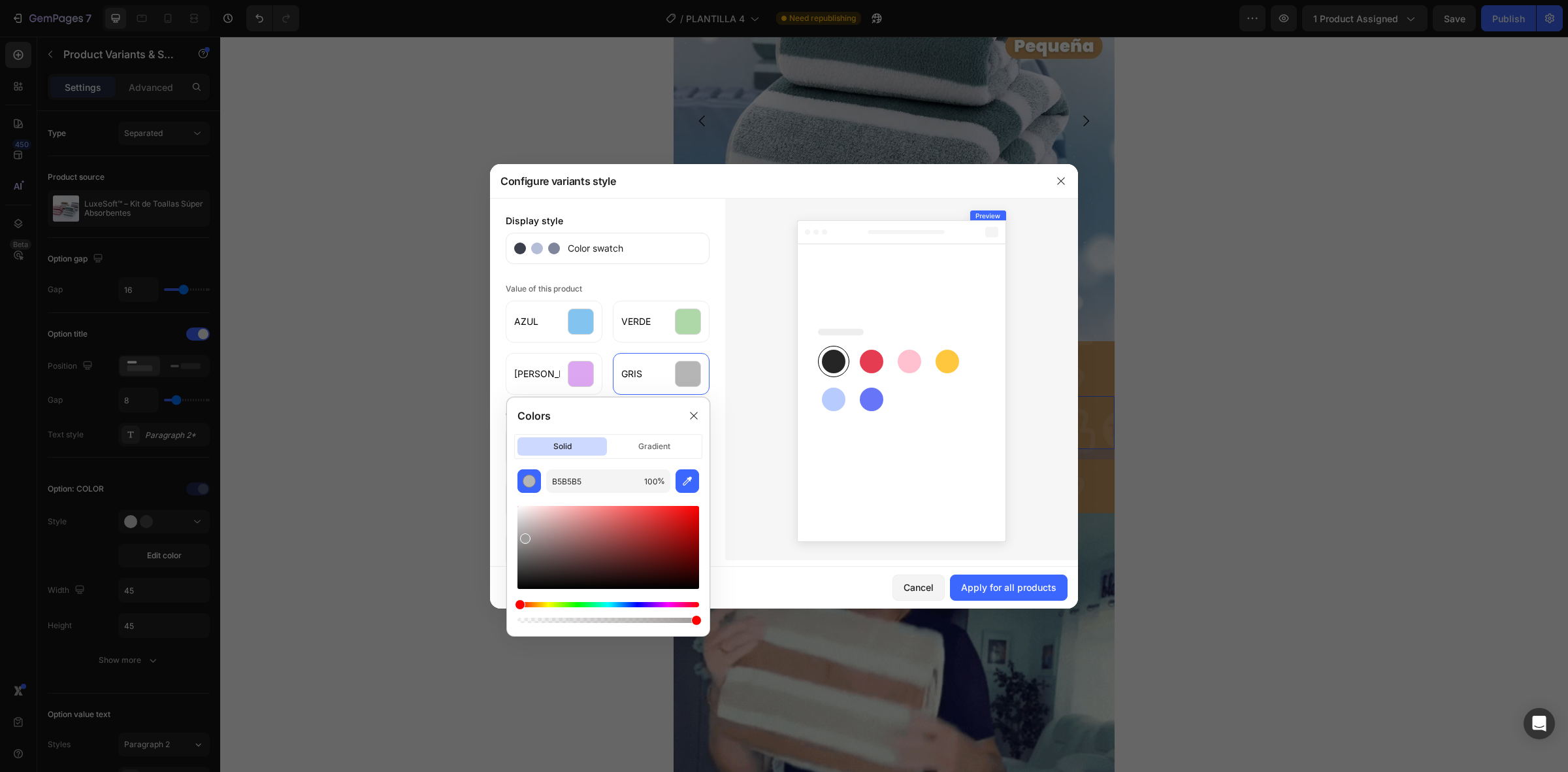
click at [525, 537] on div at bounding box center [526, 539] width 11 height 11
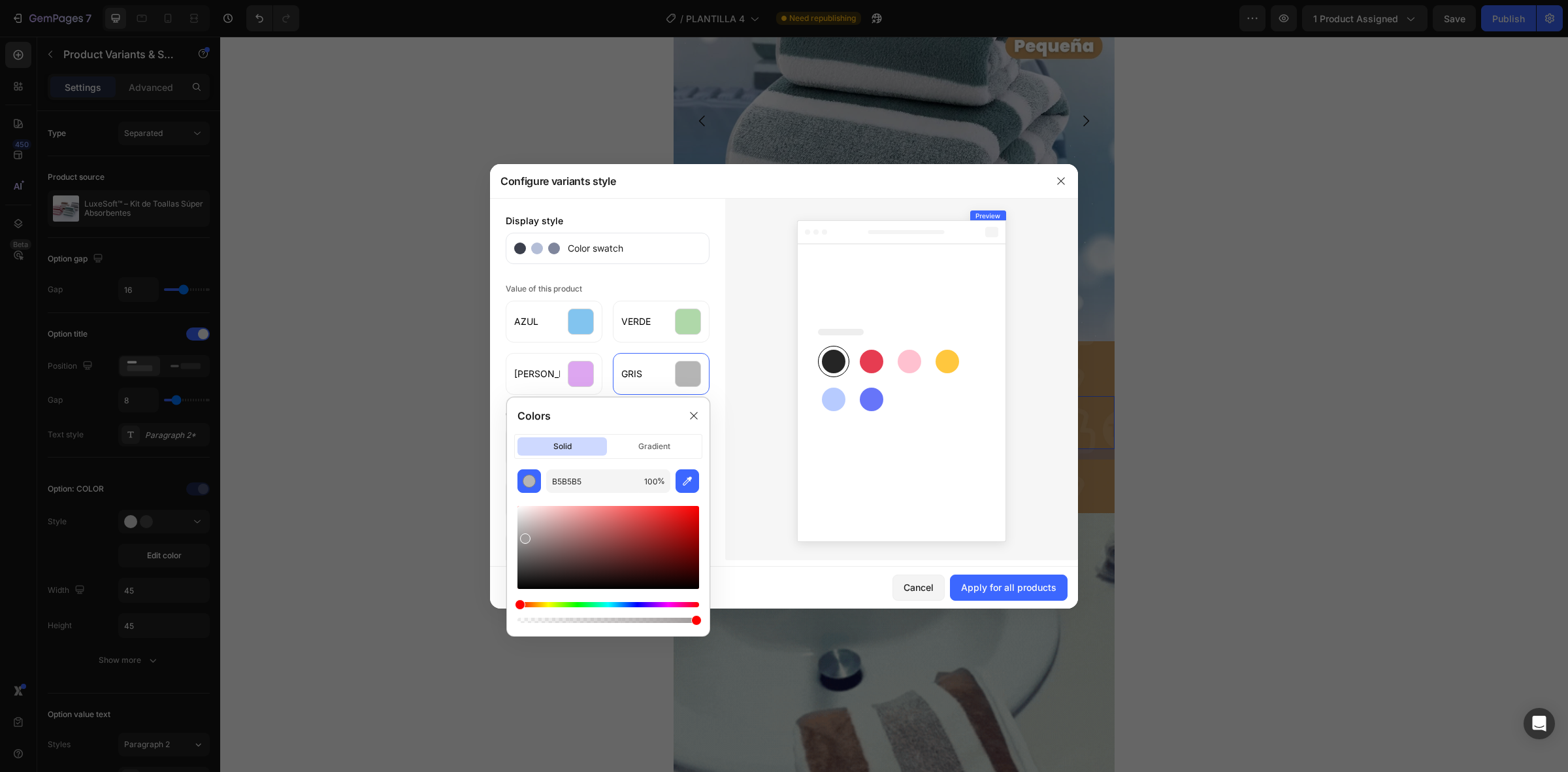
type input "A09B9B"
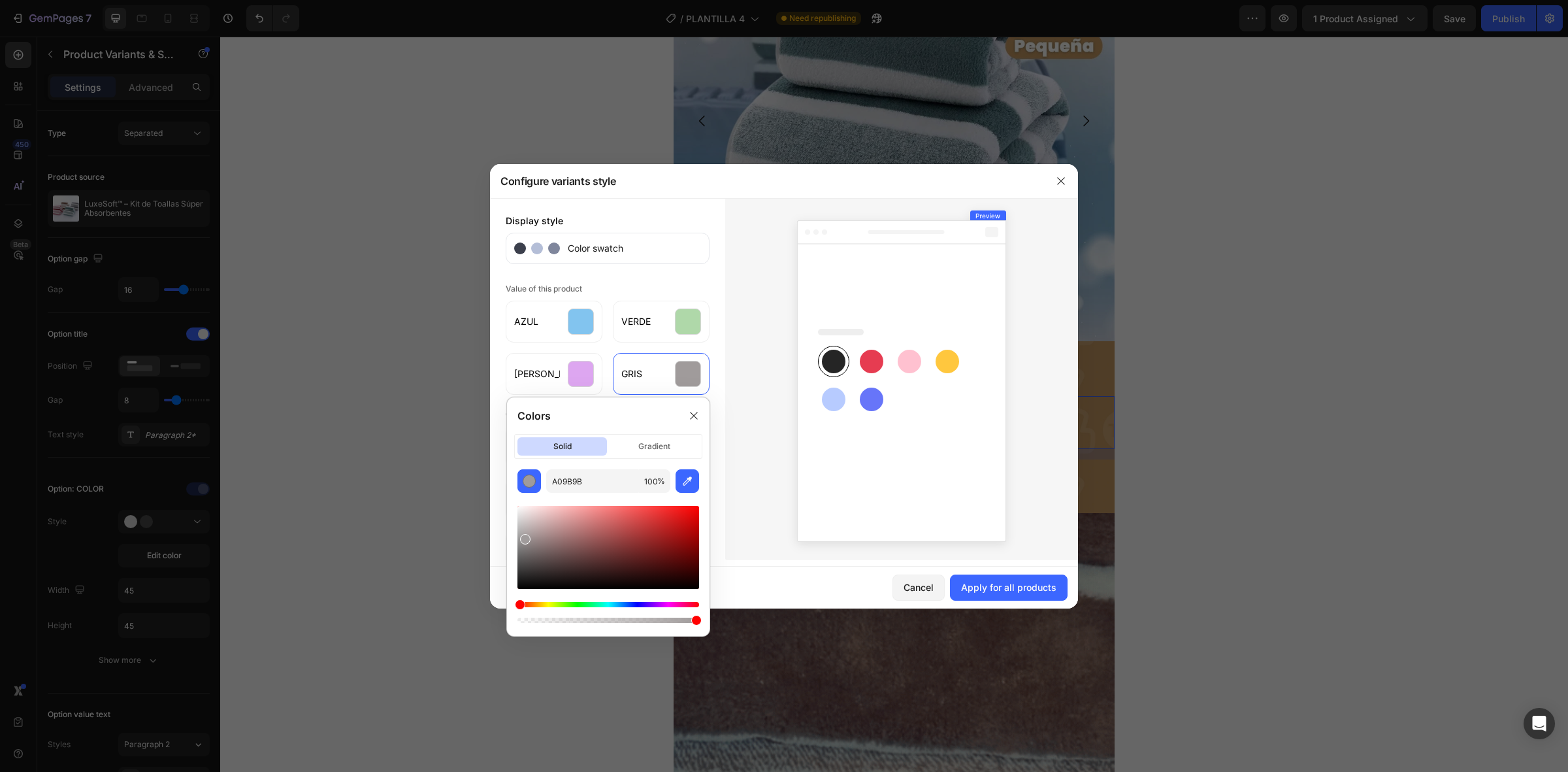
click at [757, 454] on div at bounding box center [902, 379] width 353 height 362
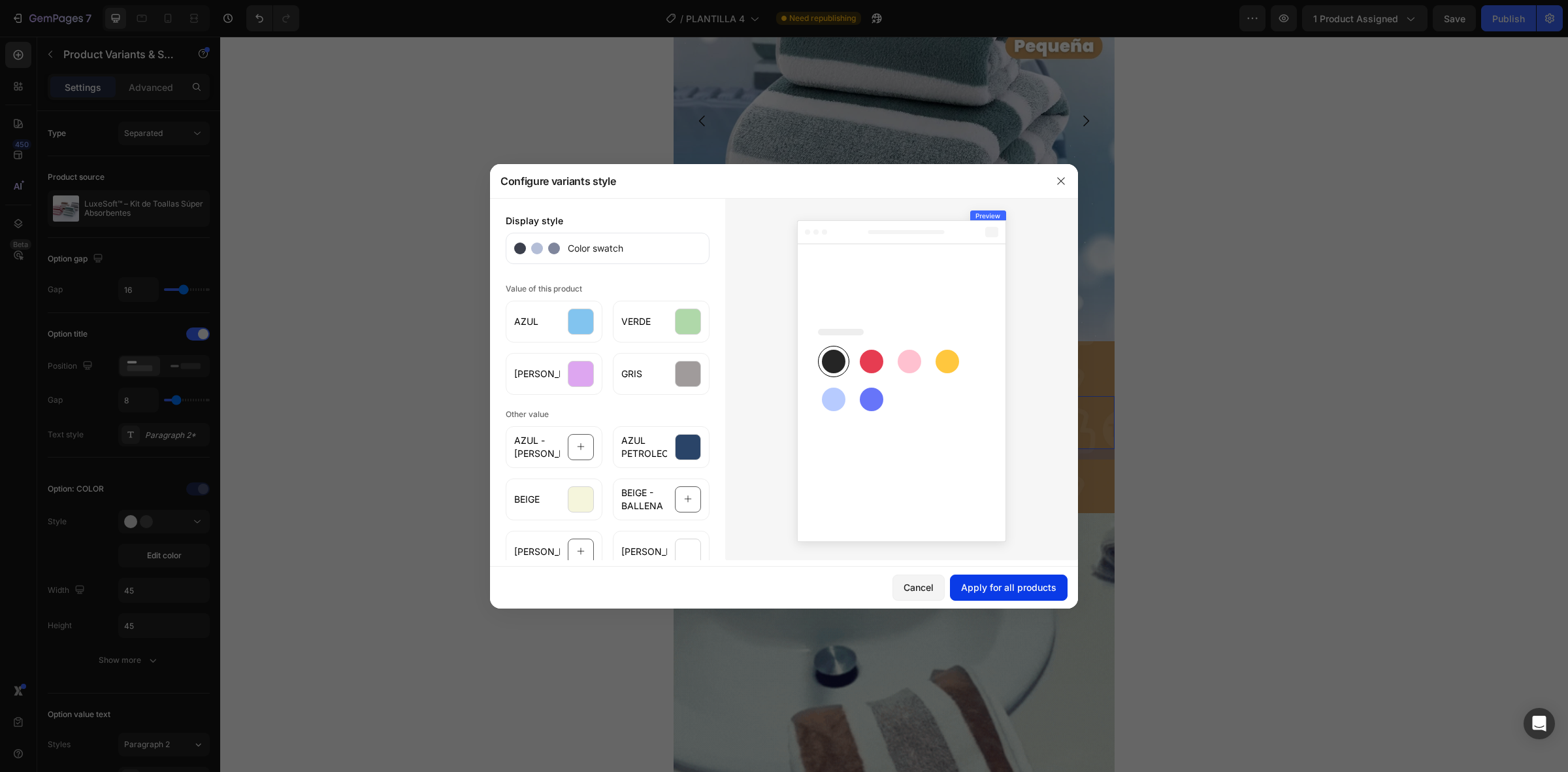
click at [1033, 587] on div "Apply for all products" at bounding box center [1008, 587] width 95 height 14
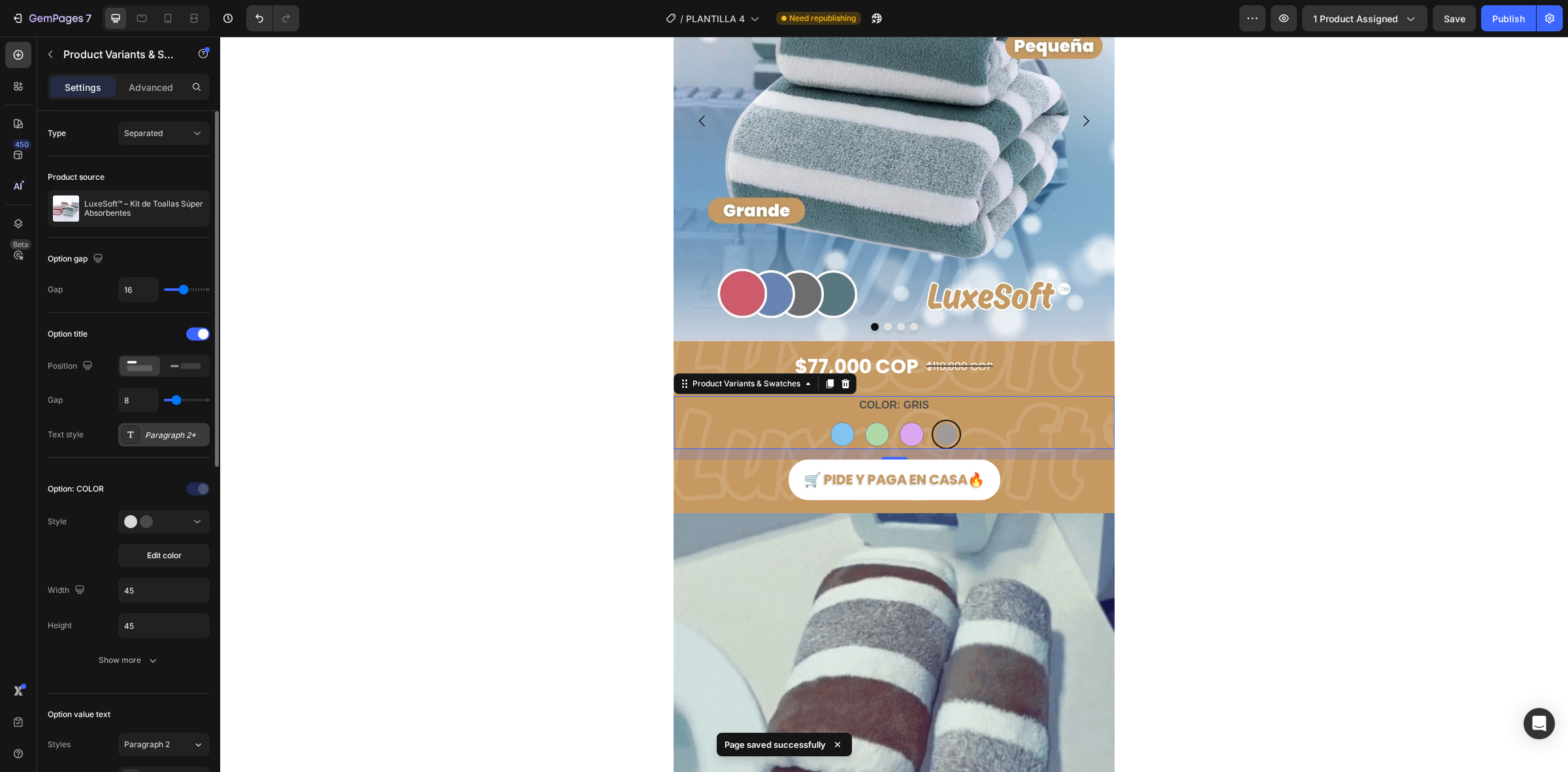
click at [167, 439] on div "Paragraph 2*" at bounding box center [176, 436] width 61 height 12
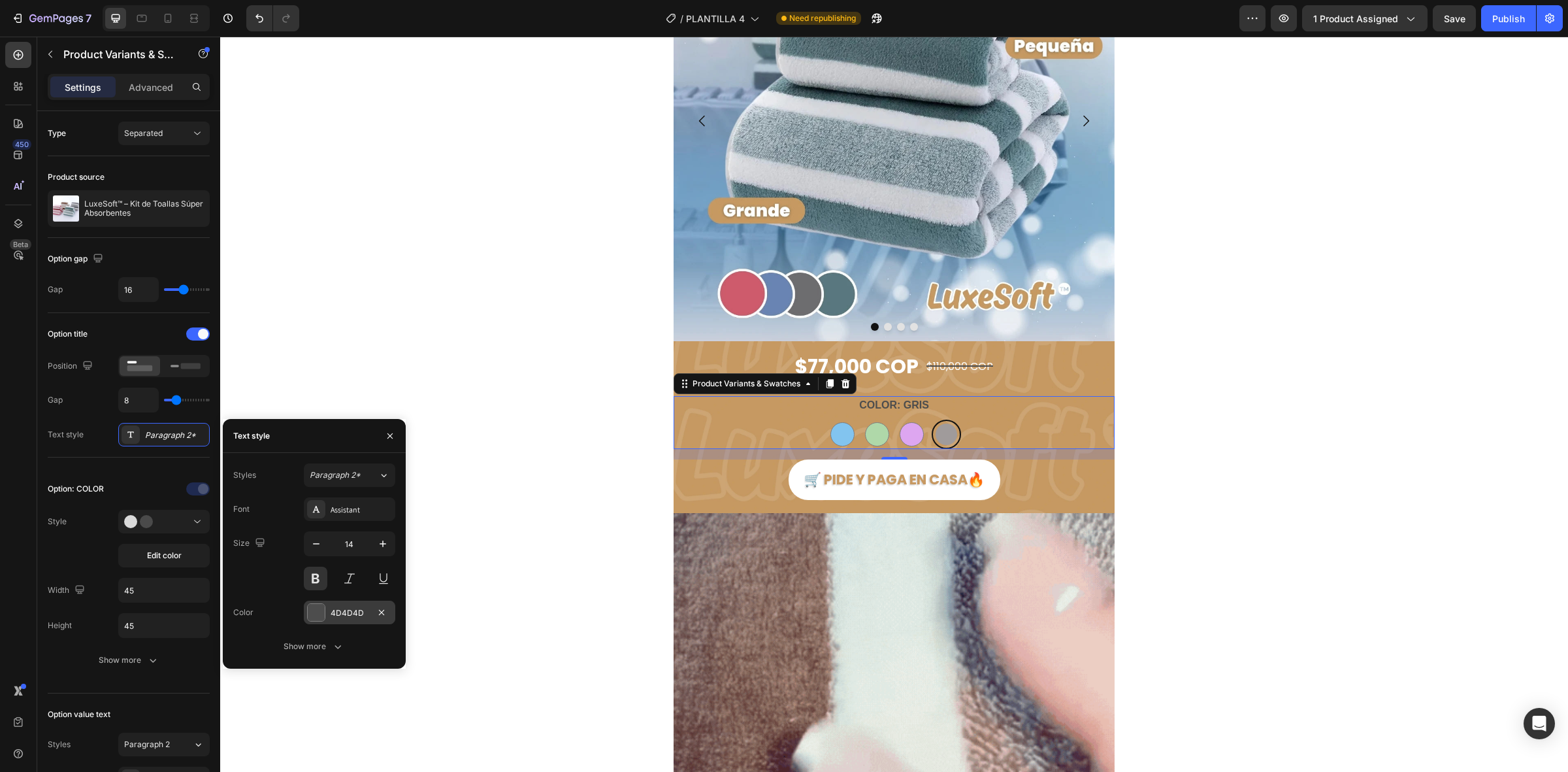
click at [318, 606] on div at bounding box center [315, 612] width 17 height 17
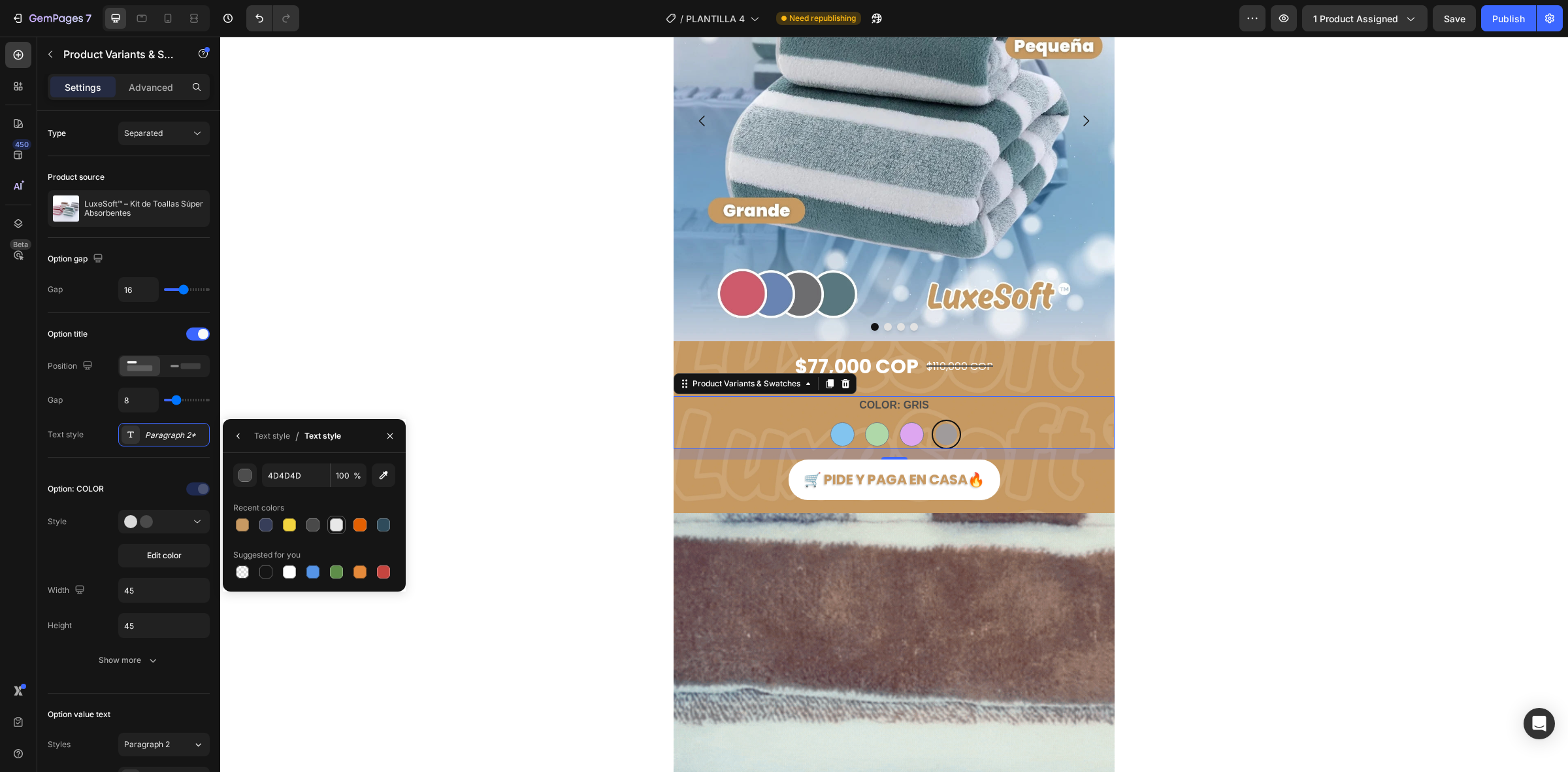
click at [333, 528] on div at bounding box center [337, 525] width 13 height 13
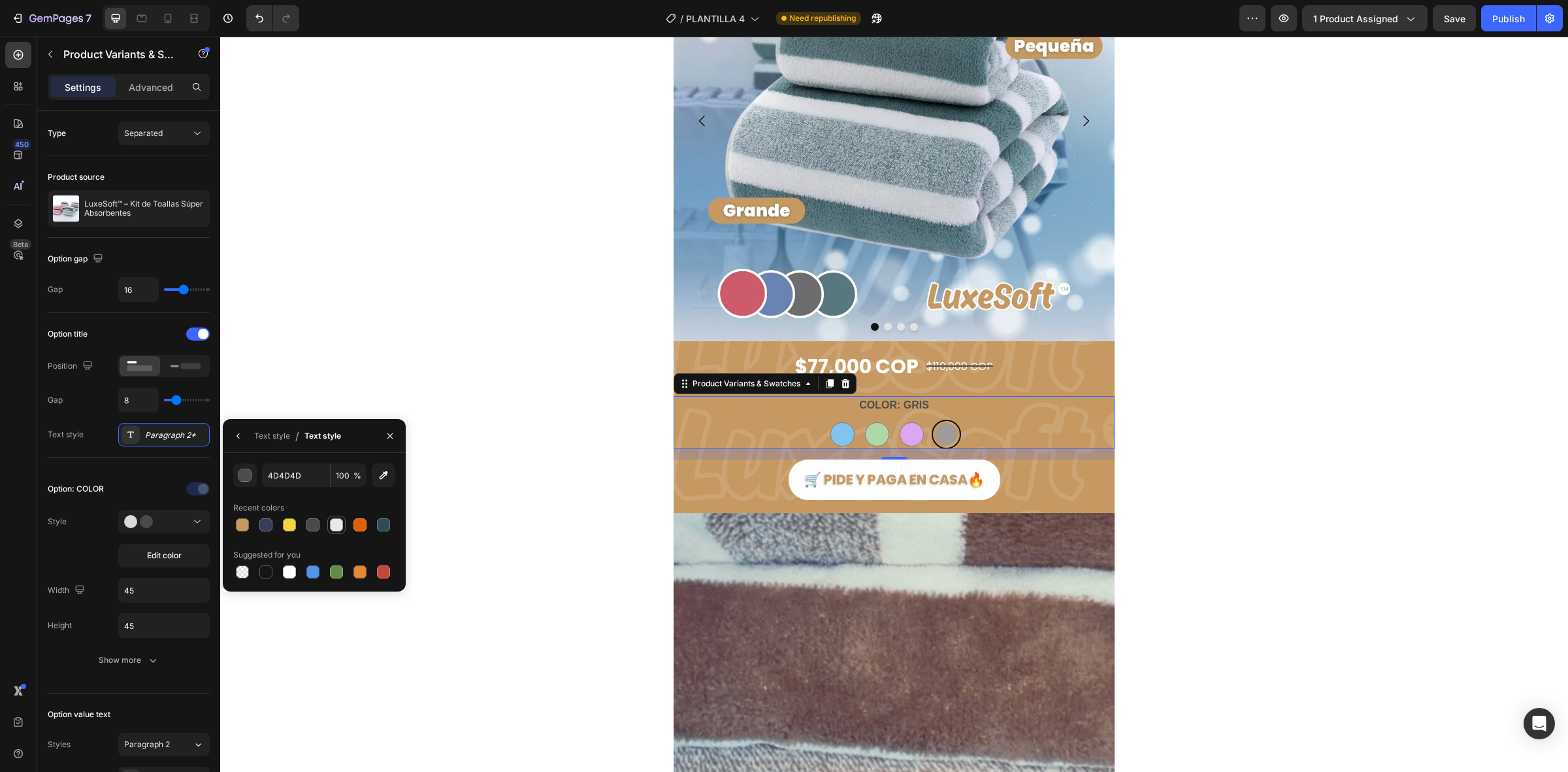
type input "E8E8E8"
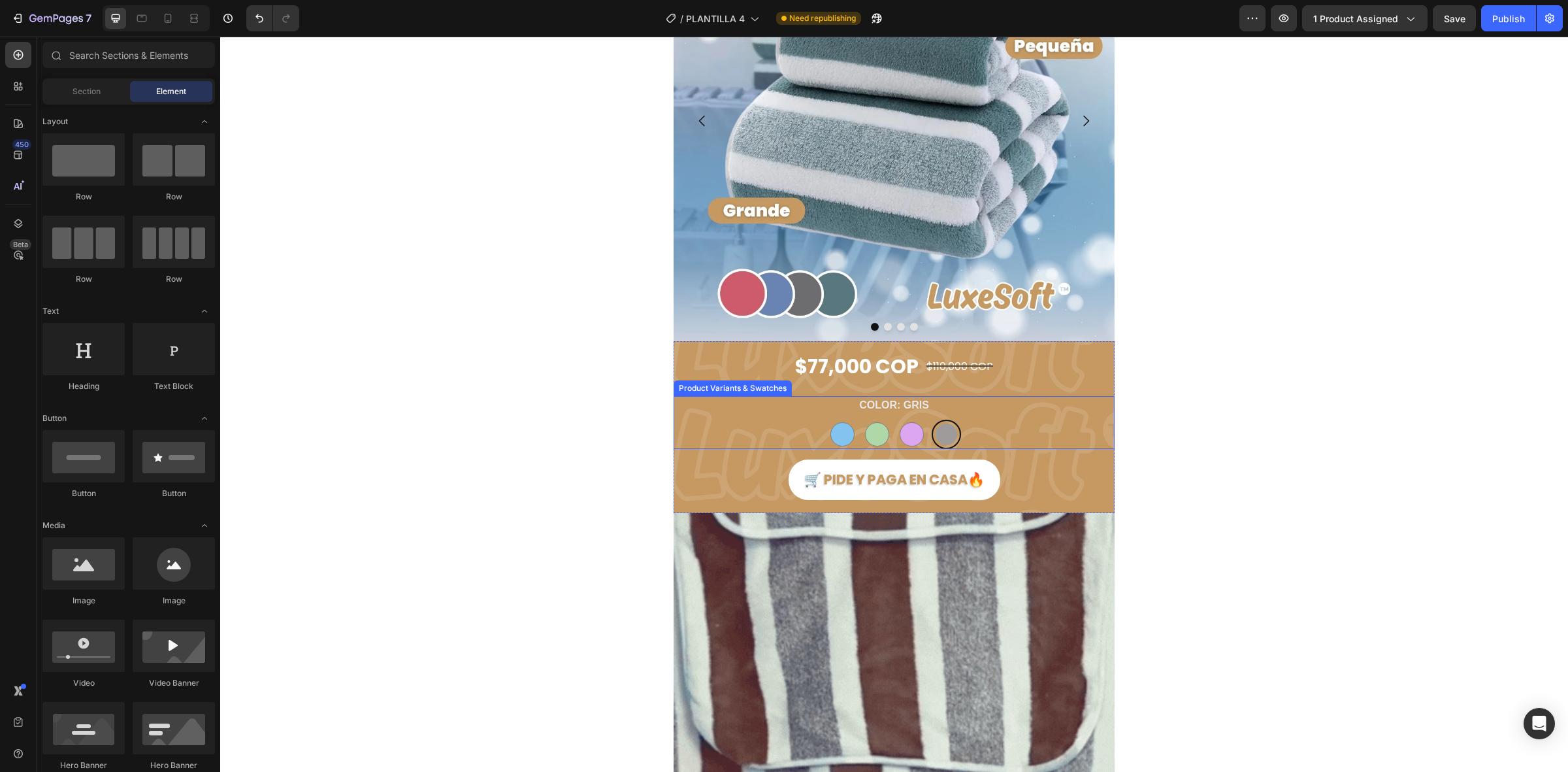
click at [1017, 406] on div "COLOR: GRIS AZUL AZUL VERDE VERDE MORADO MORADO GRIS GRIS" at bounding box center [894, 422] width 441 height 53
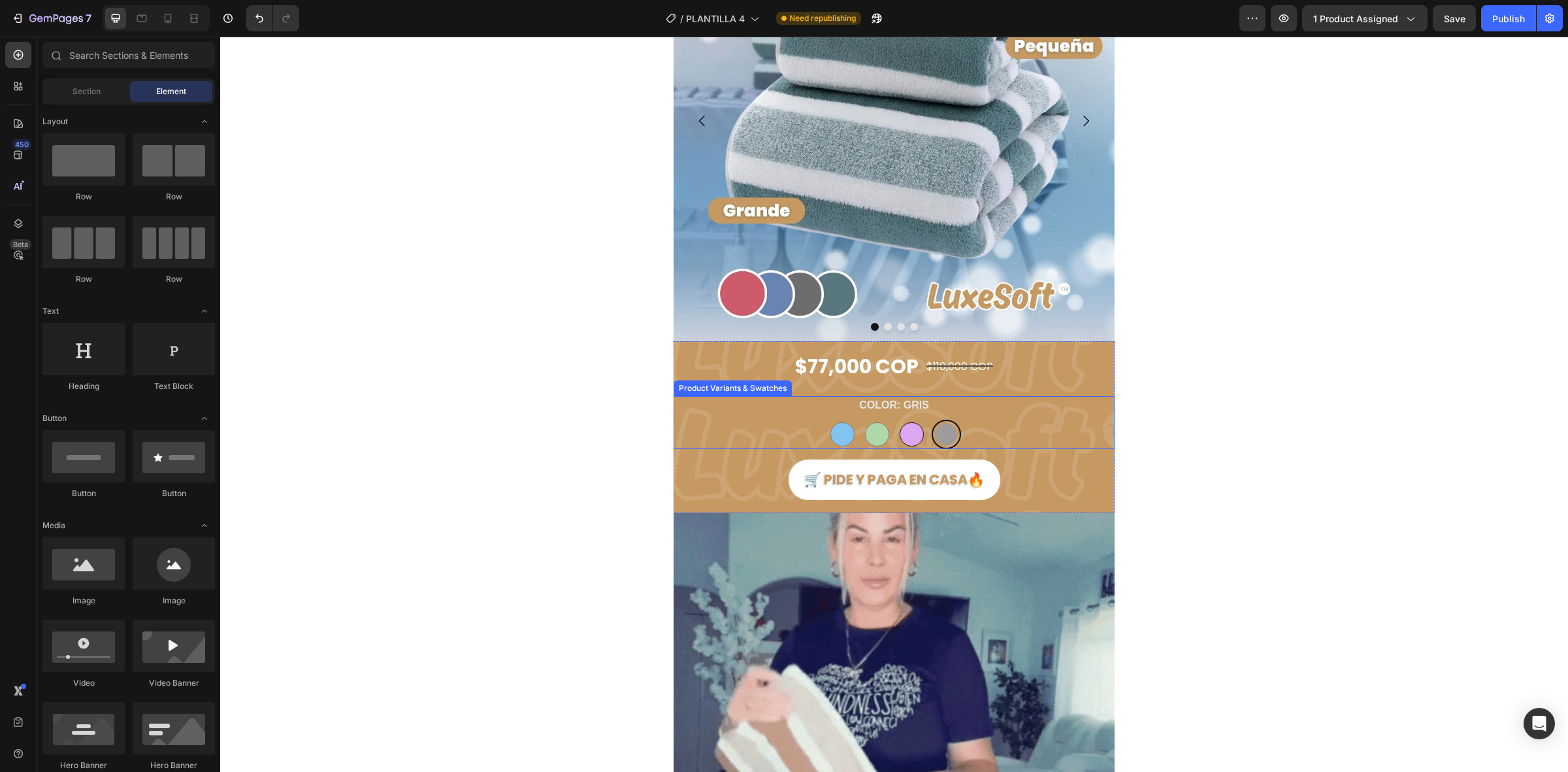
click at [900, 442] on div at bounding box center [912, 434] width 24 height 24
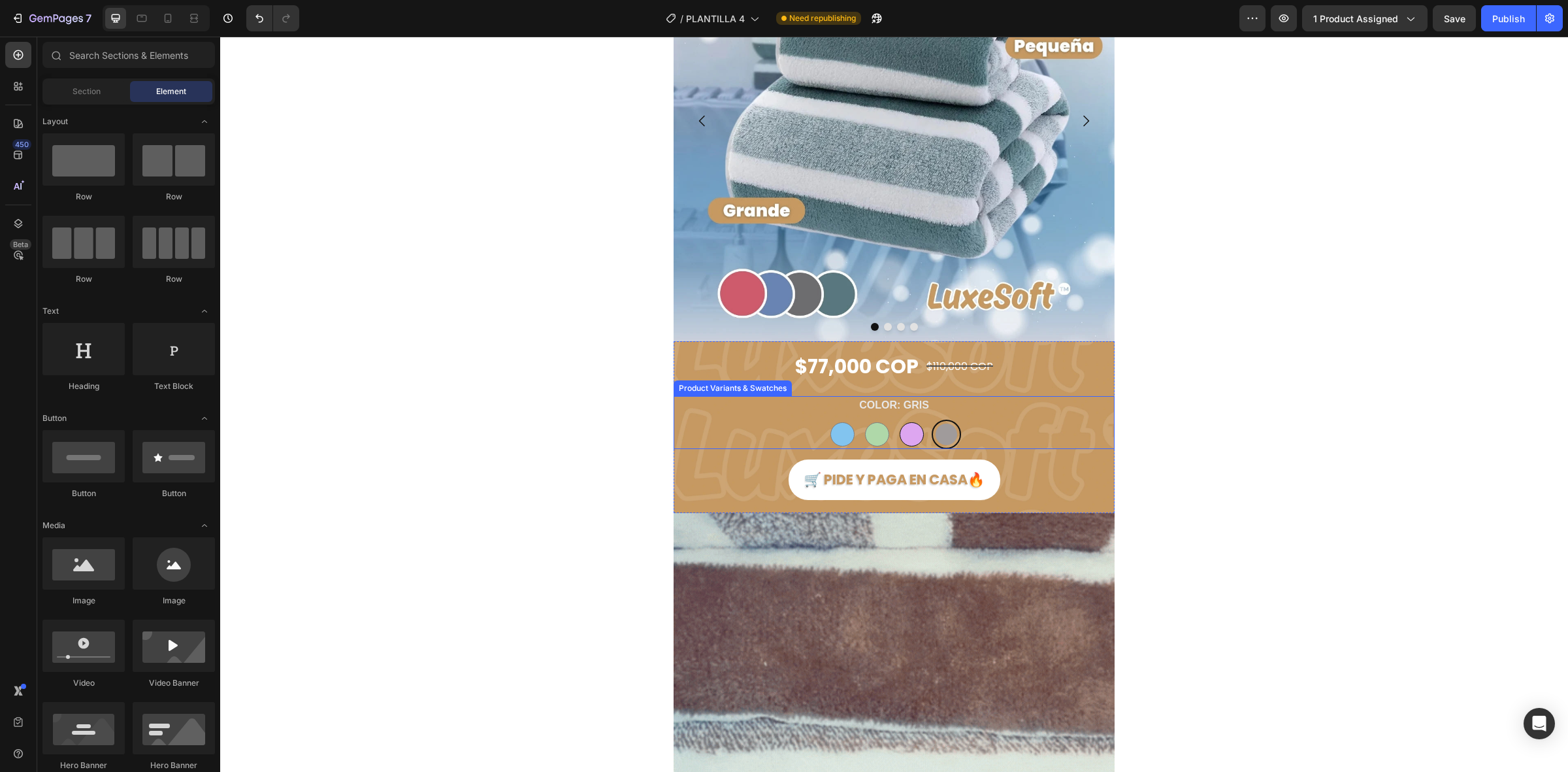
click at [911, 420] on input "MORADO MORADO" at bounding box center [911, 419] width 1 height 1
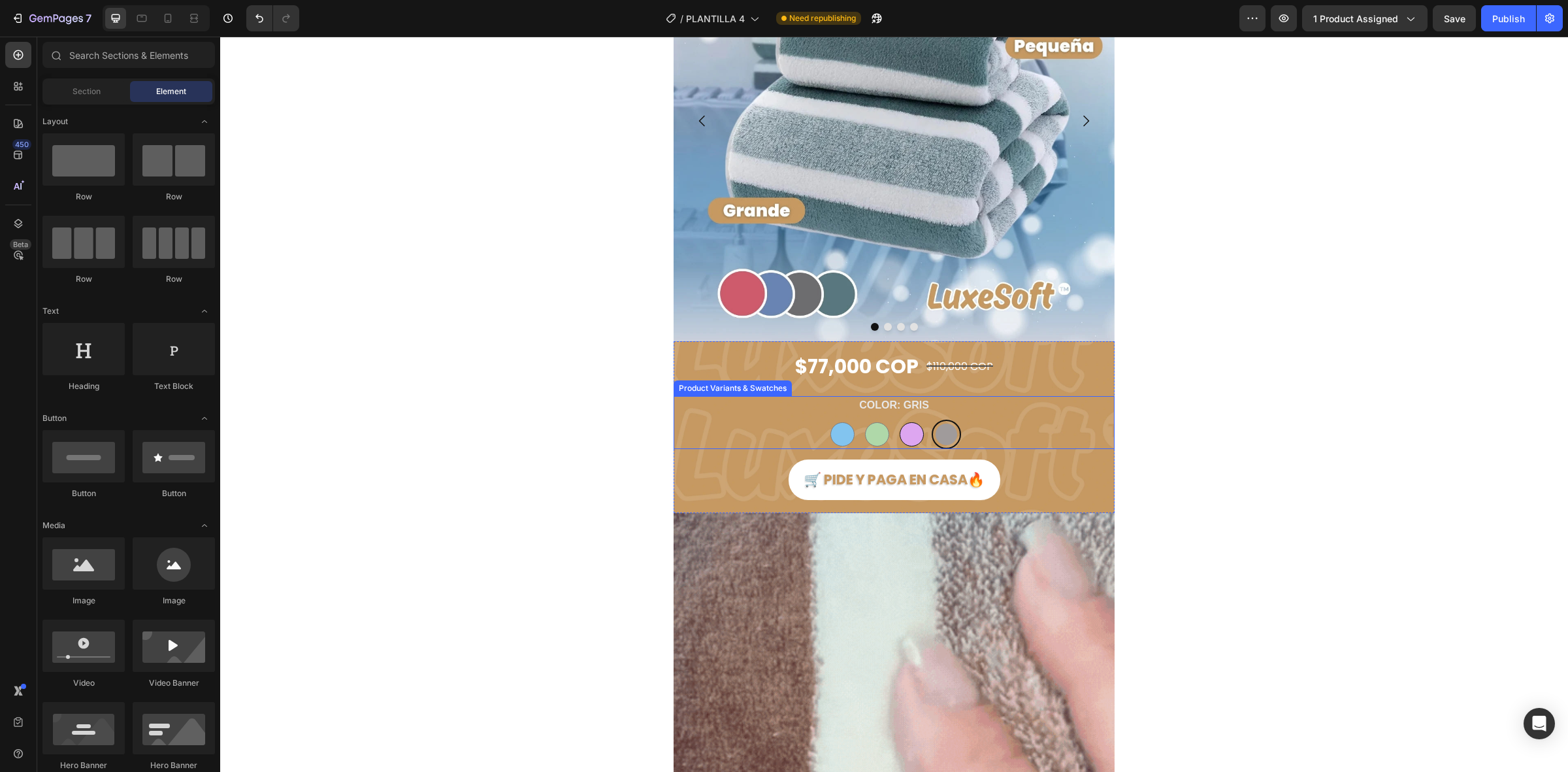
radio input "true"
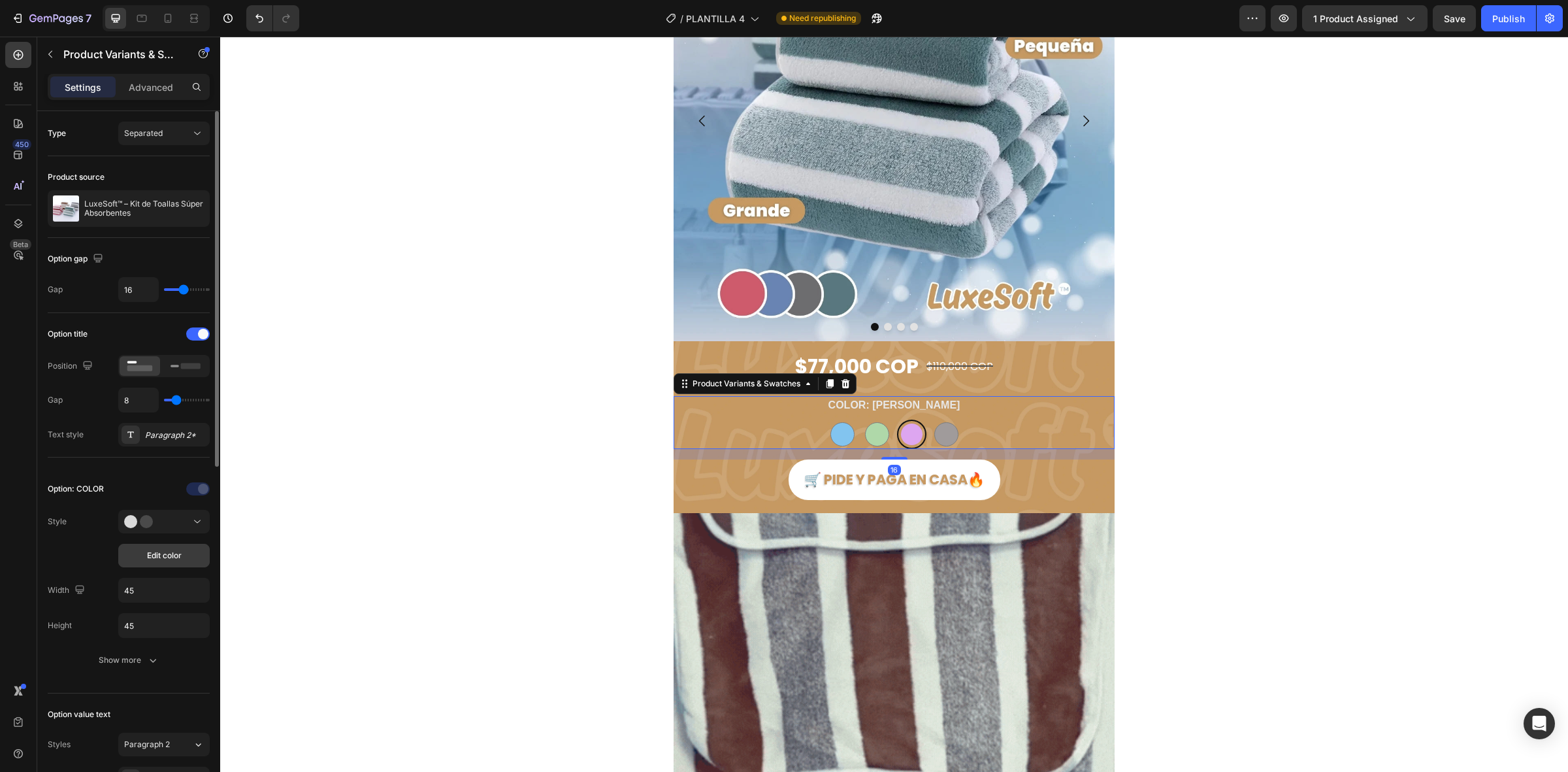
click at [169, 556] on span "Edit color" at bounding box center [164, 556] width 35 height 12
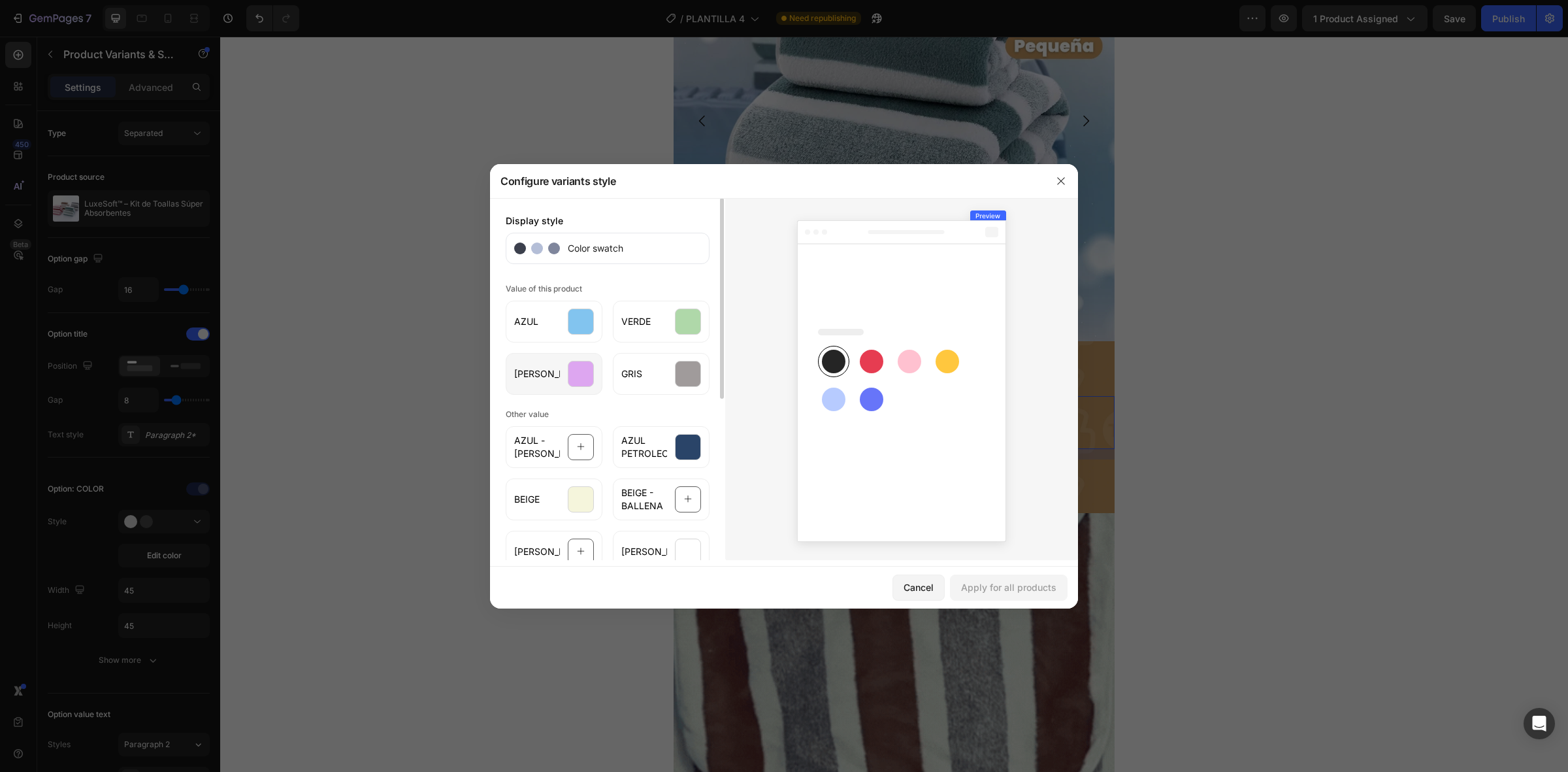
click at [592, 373] on div at bounding box center [580, 374] width 26 height 26
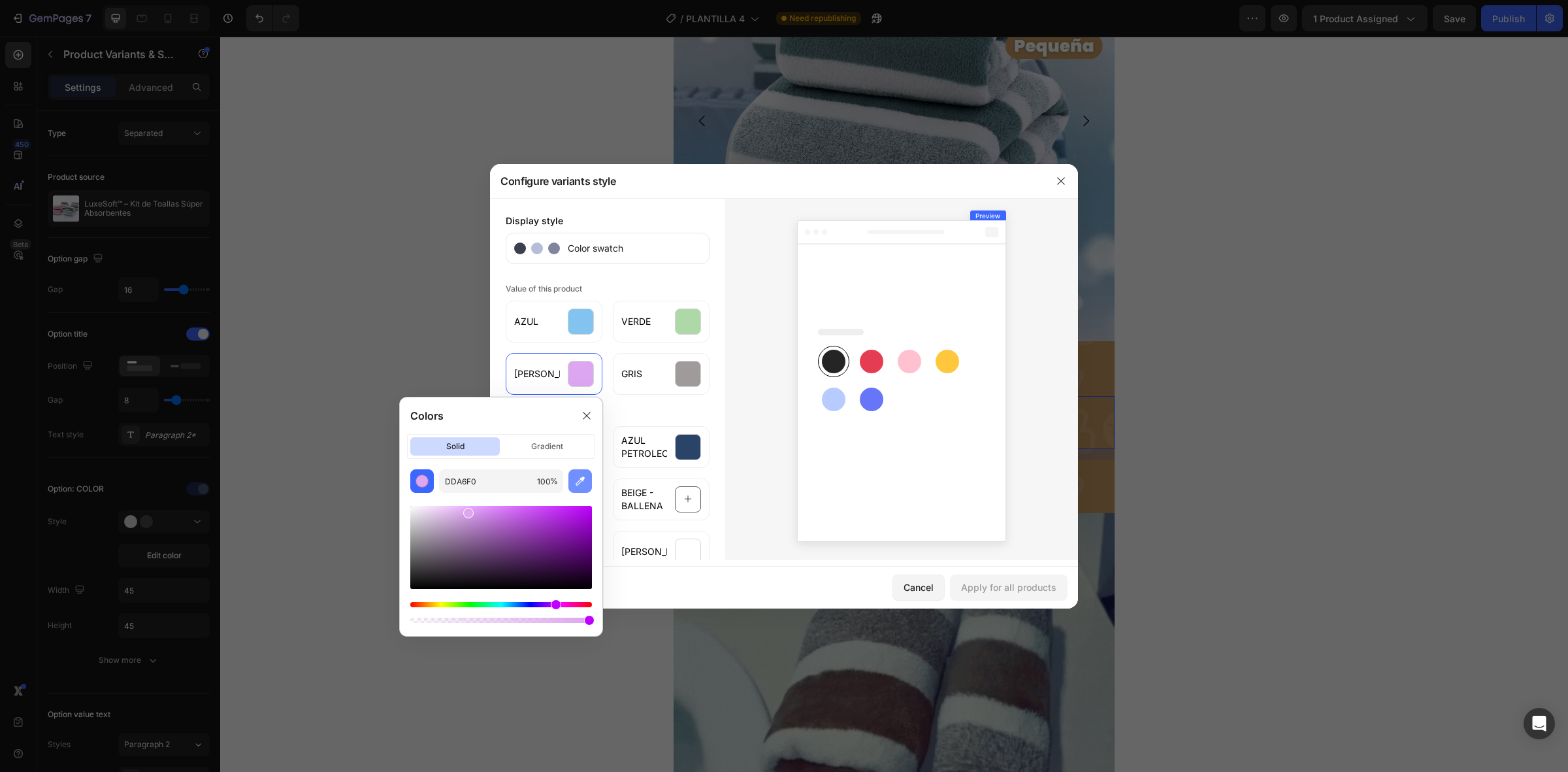
click at [580, 474] on button "button" at bounding box center [580, 480] width 23 height 23
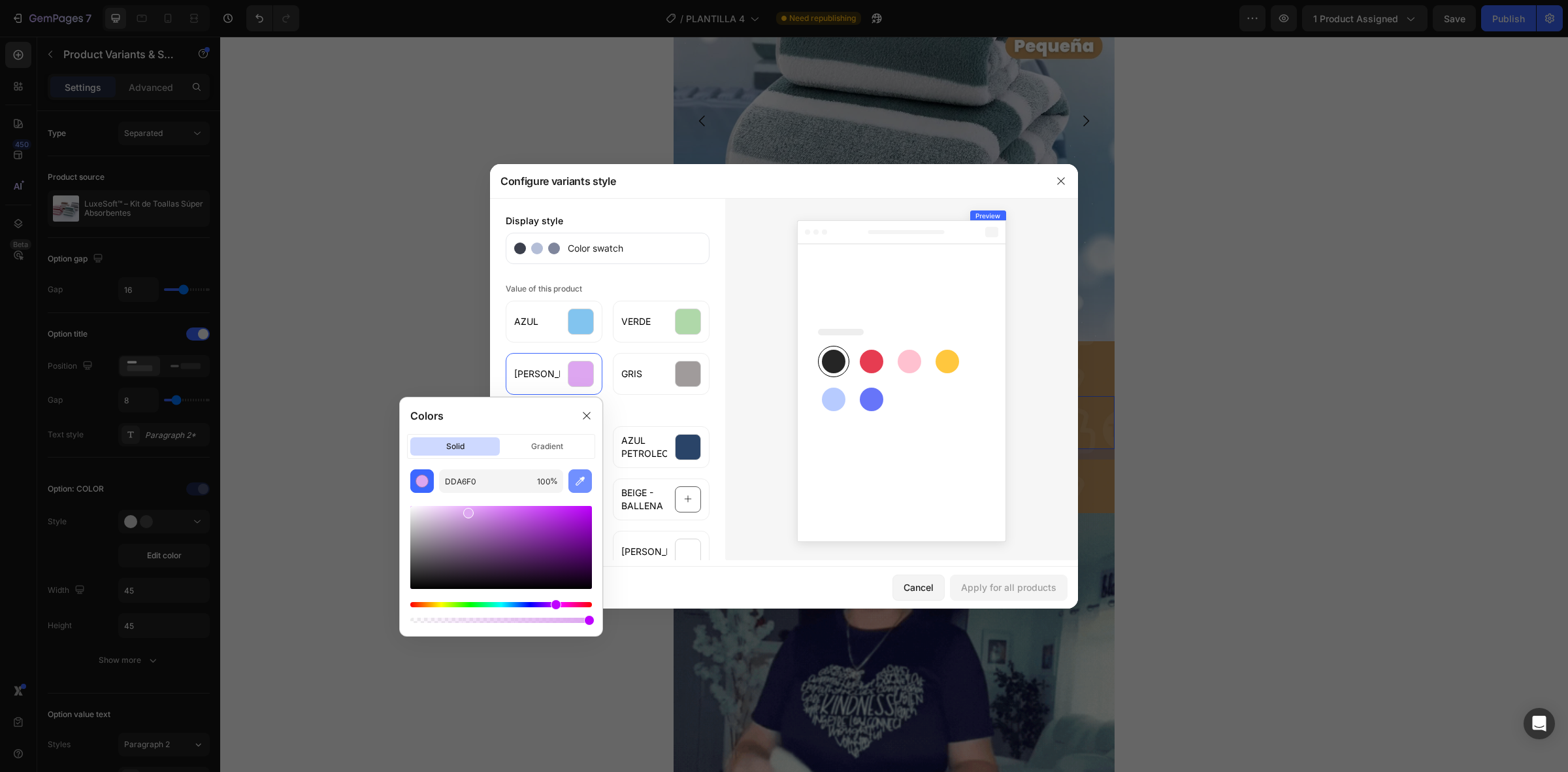
click at [572, 489] on button "button" at bounding box center [580, 480] width 23 height 23
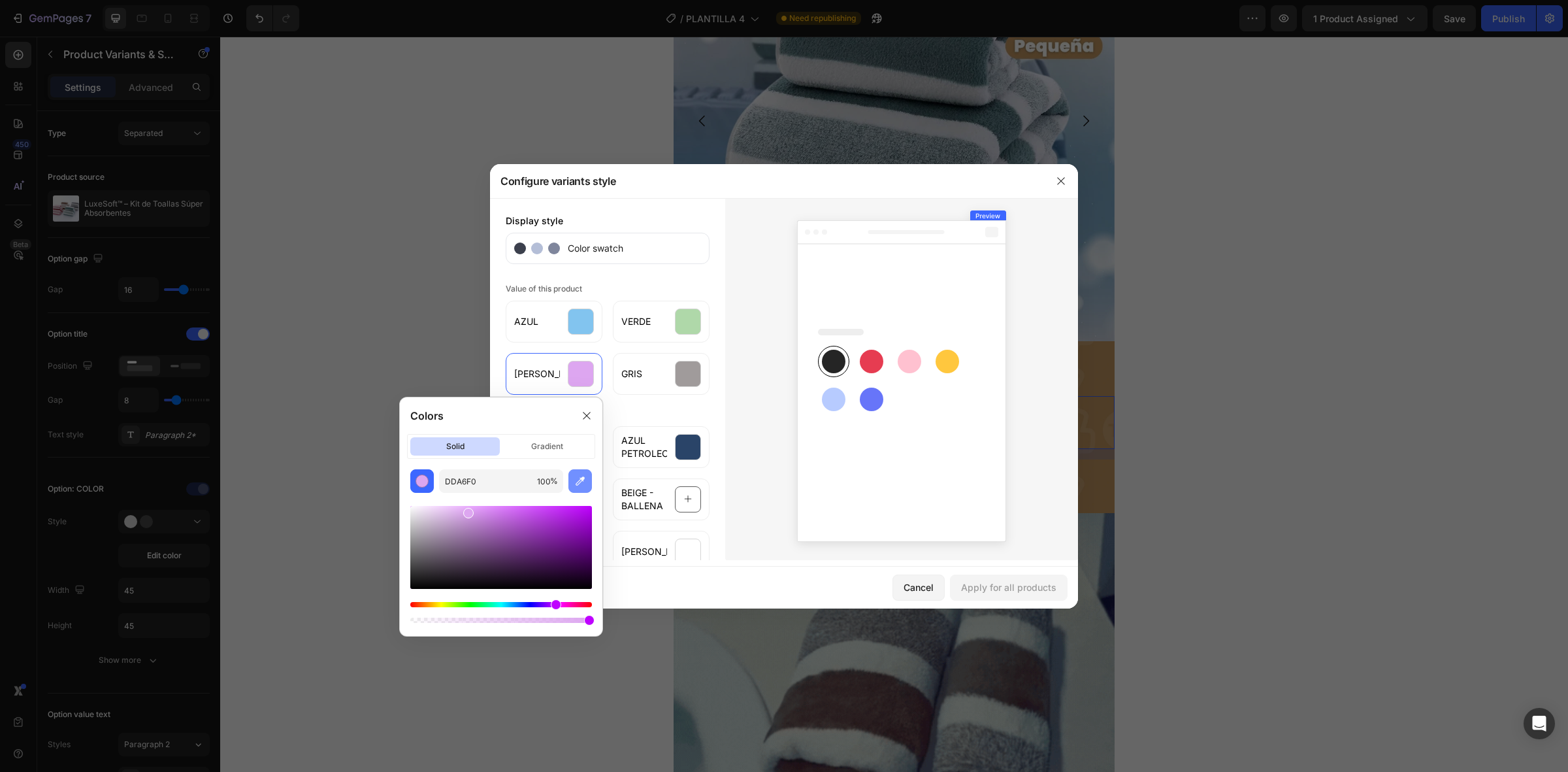
type input "CD5B6B"
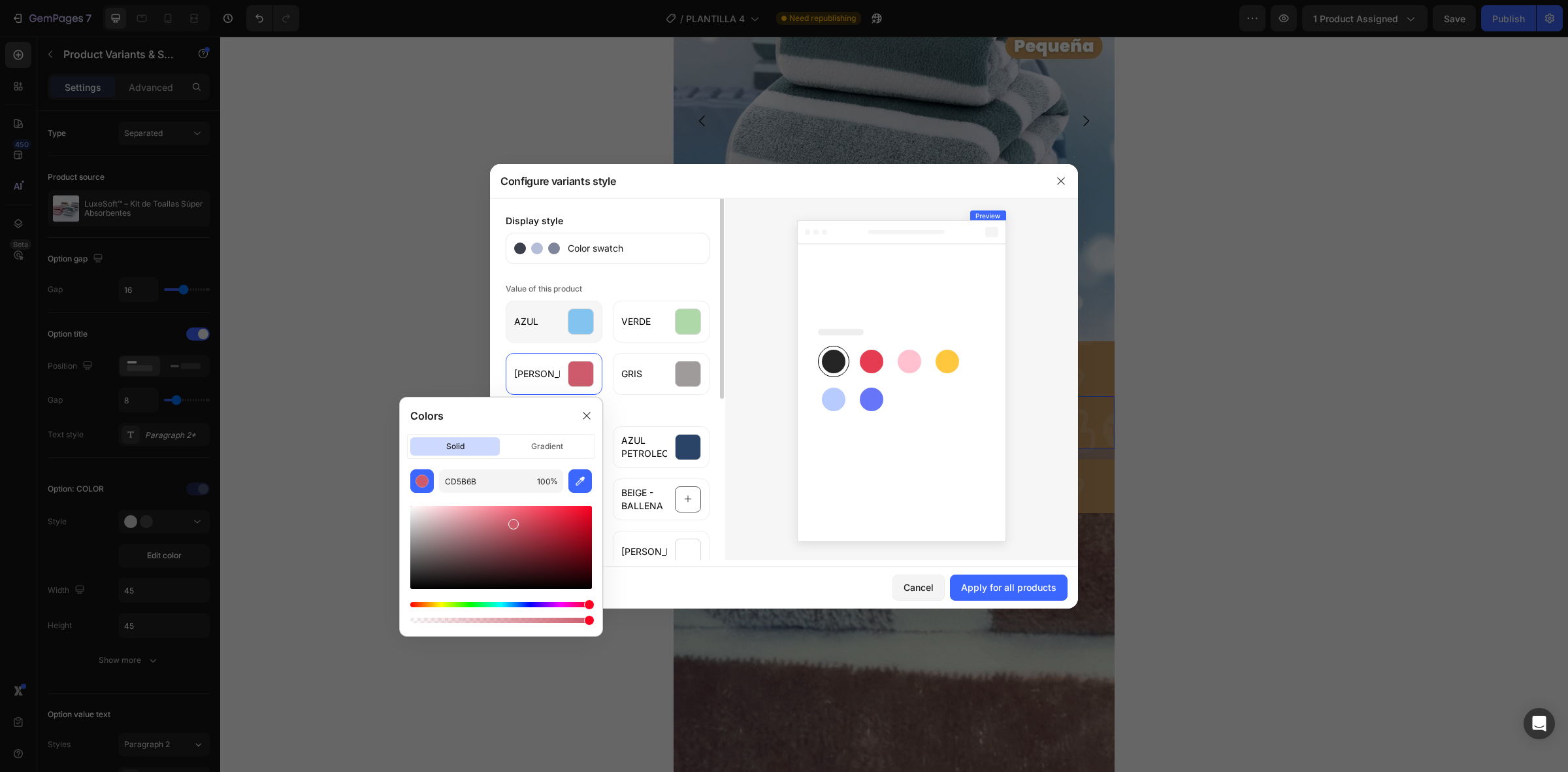
click at [574, 322] on div at bounding box center [580, 321] width 26 height 26
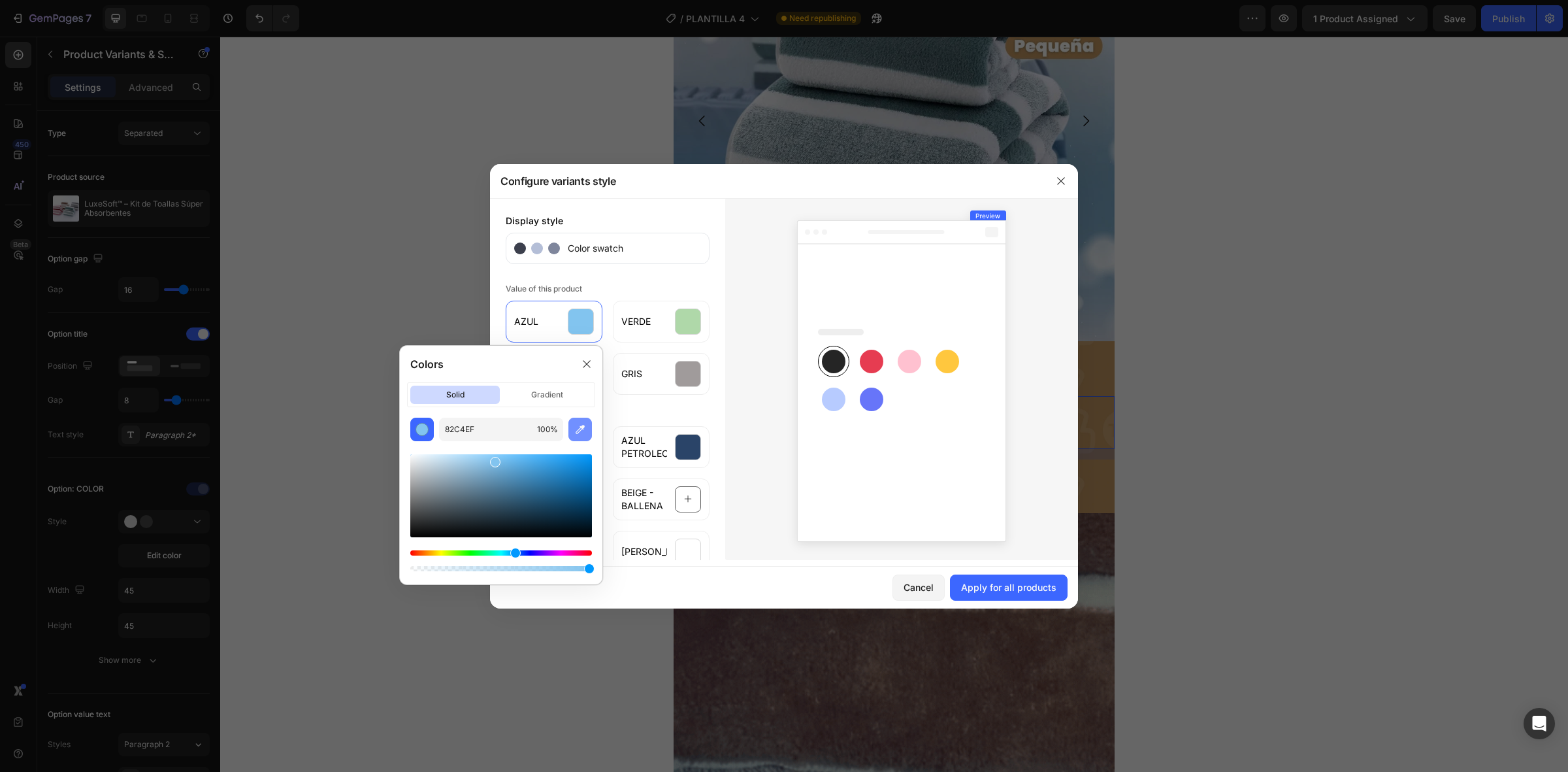
click at [570, 429] on button "button" at bounding box center [580, 429] width 23 height 23
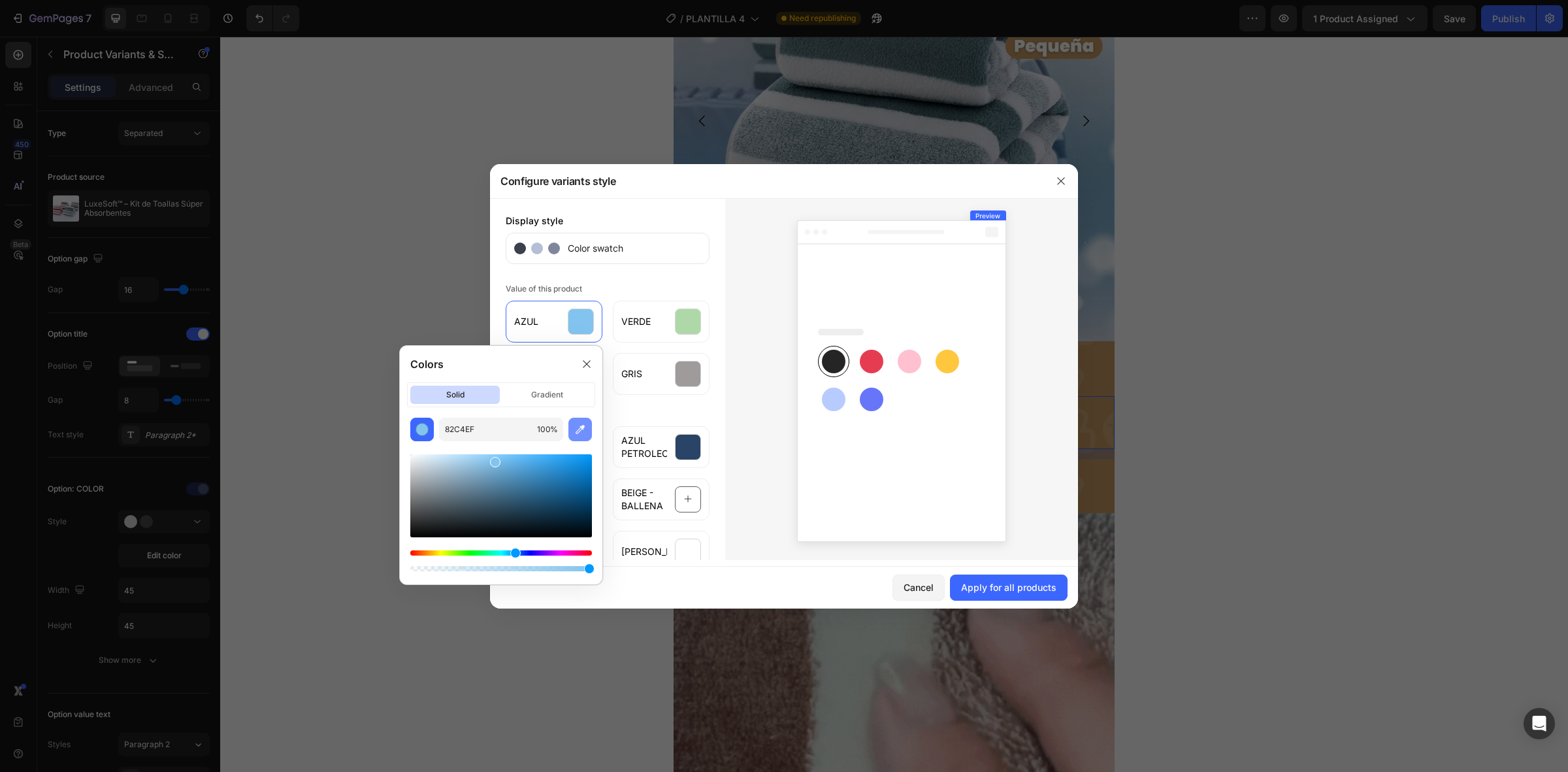
type input "6984B2"
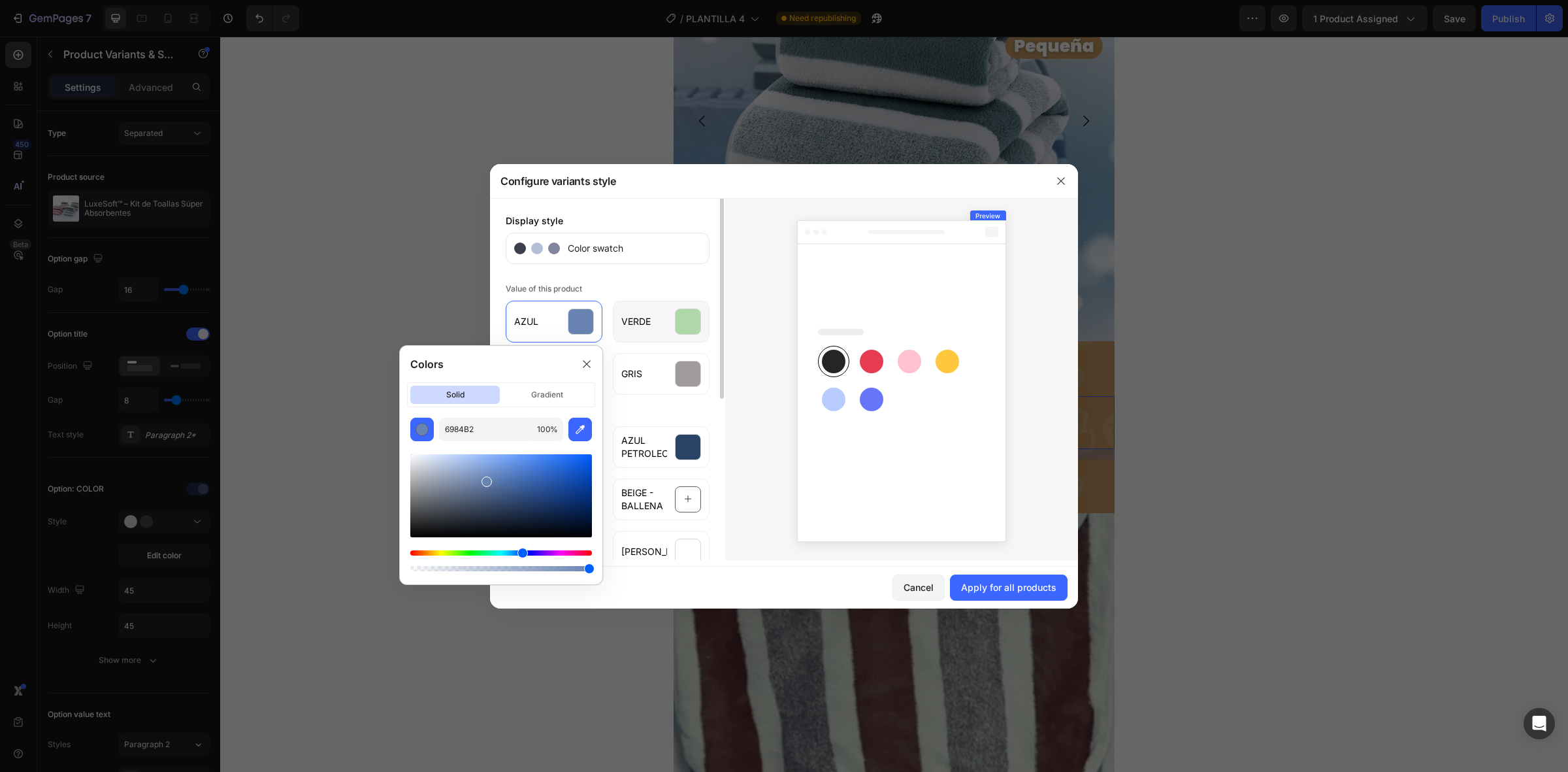
click at [682, 322] on div at bounding box center [688, 321] width 26 height 26
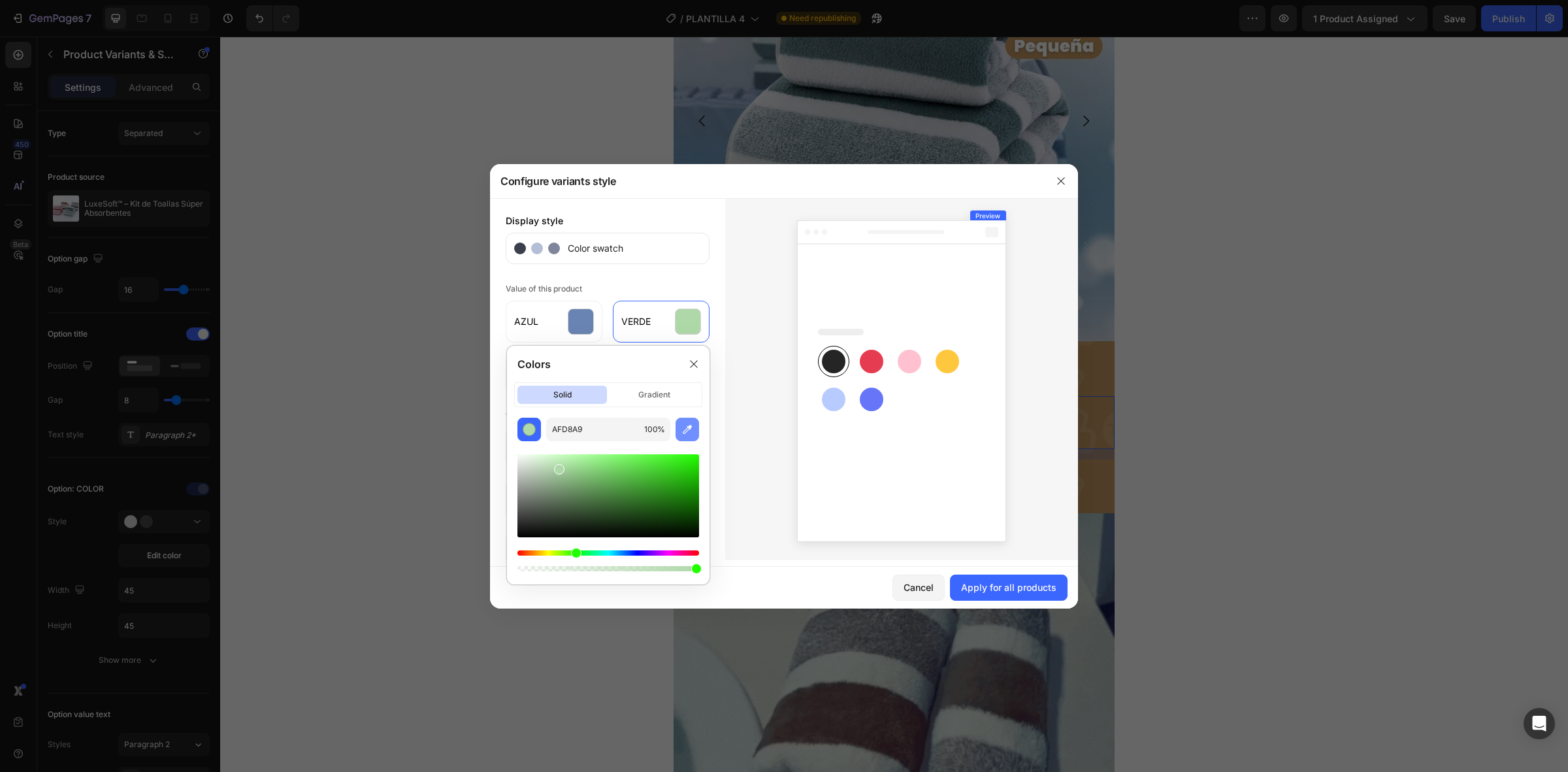
click at [684, 436] on button "button" at bounding box center [687, 429] width 23 height 23
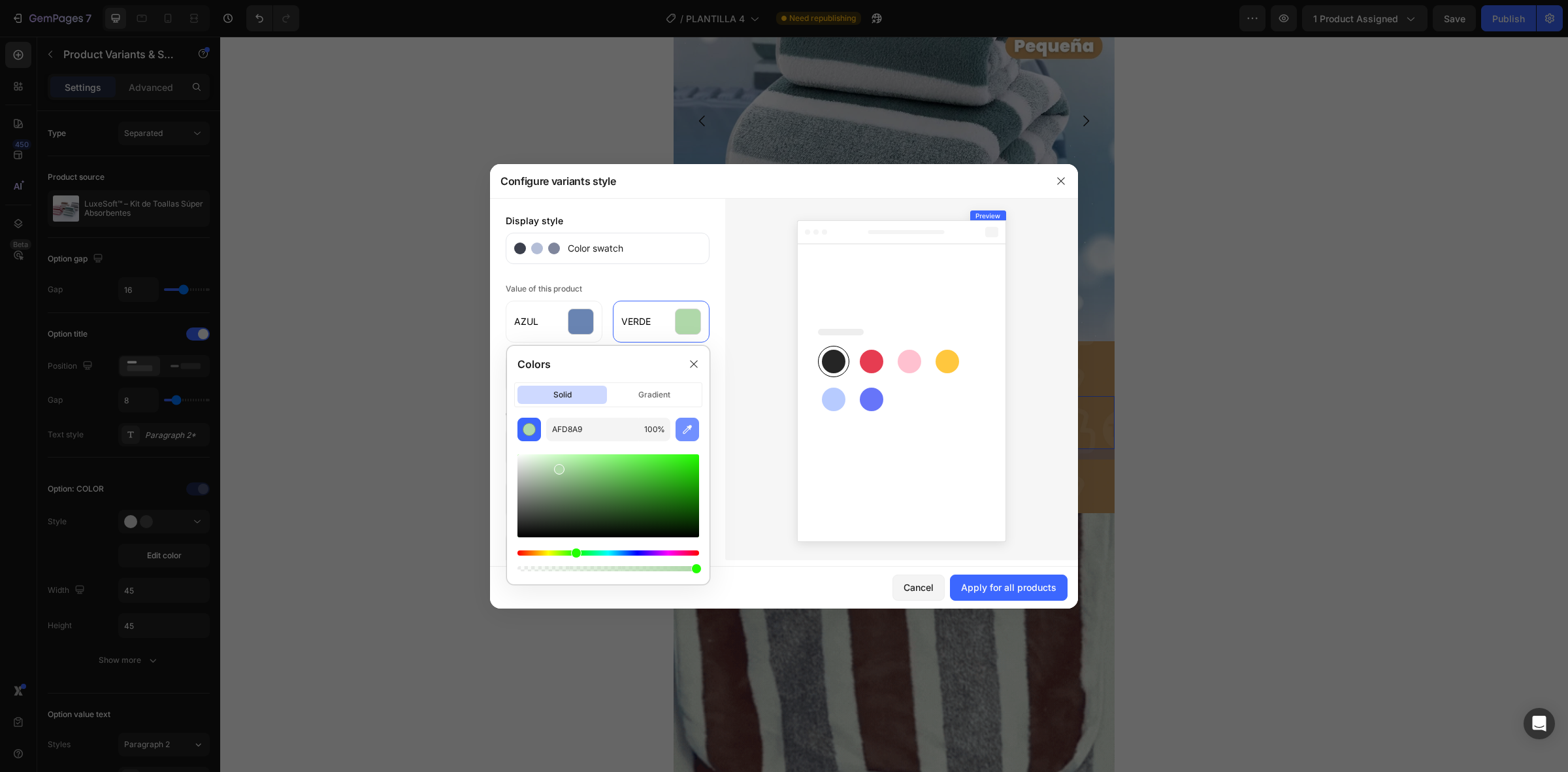
type input "58777F"
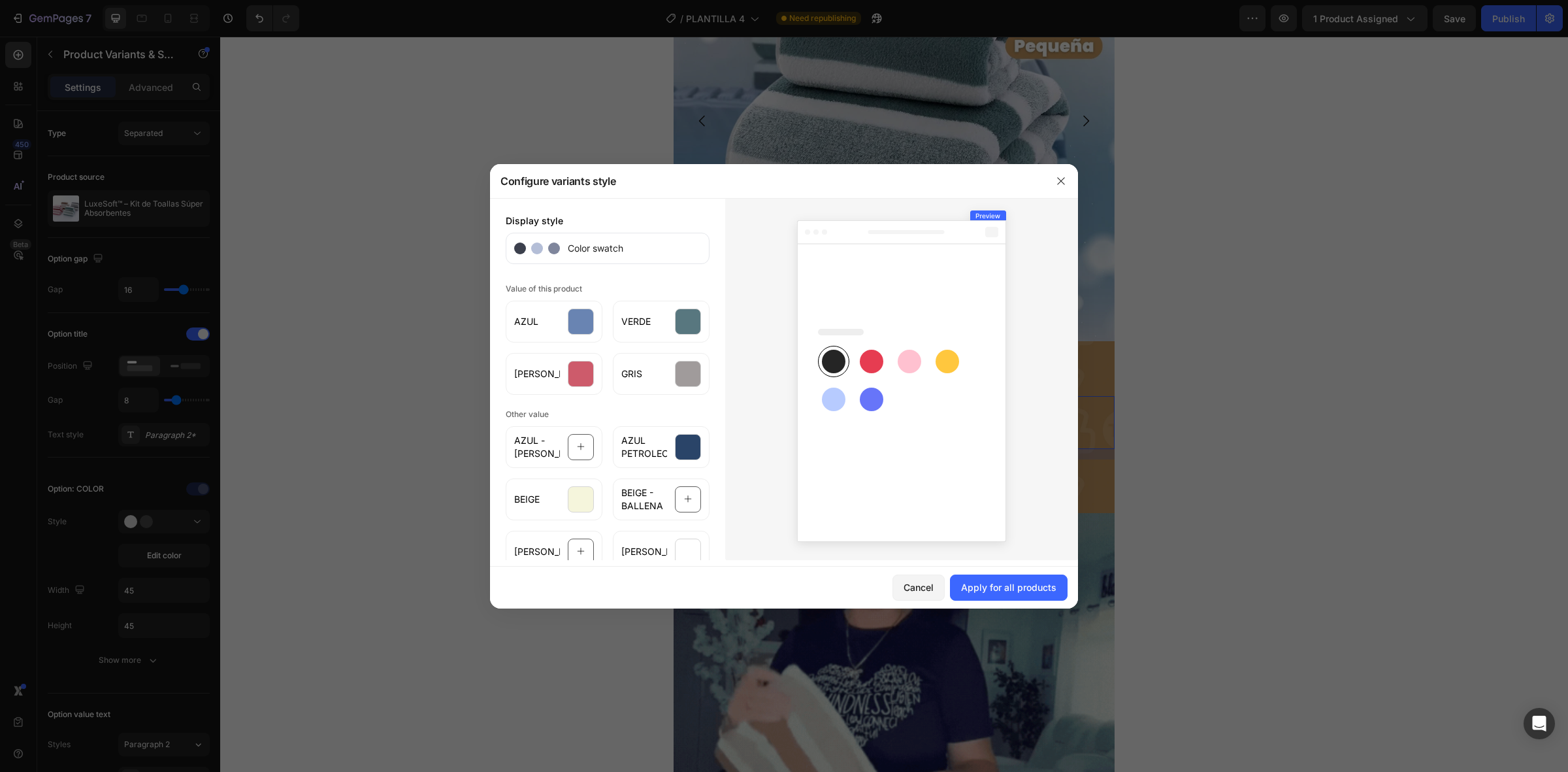
click at [760, 341] on div at bounding box center [902, 379] width 353 height 362
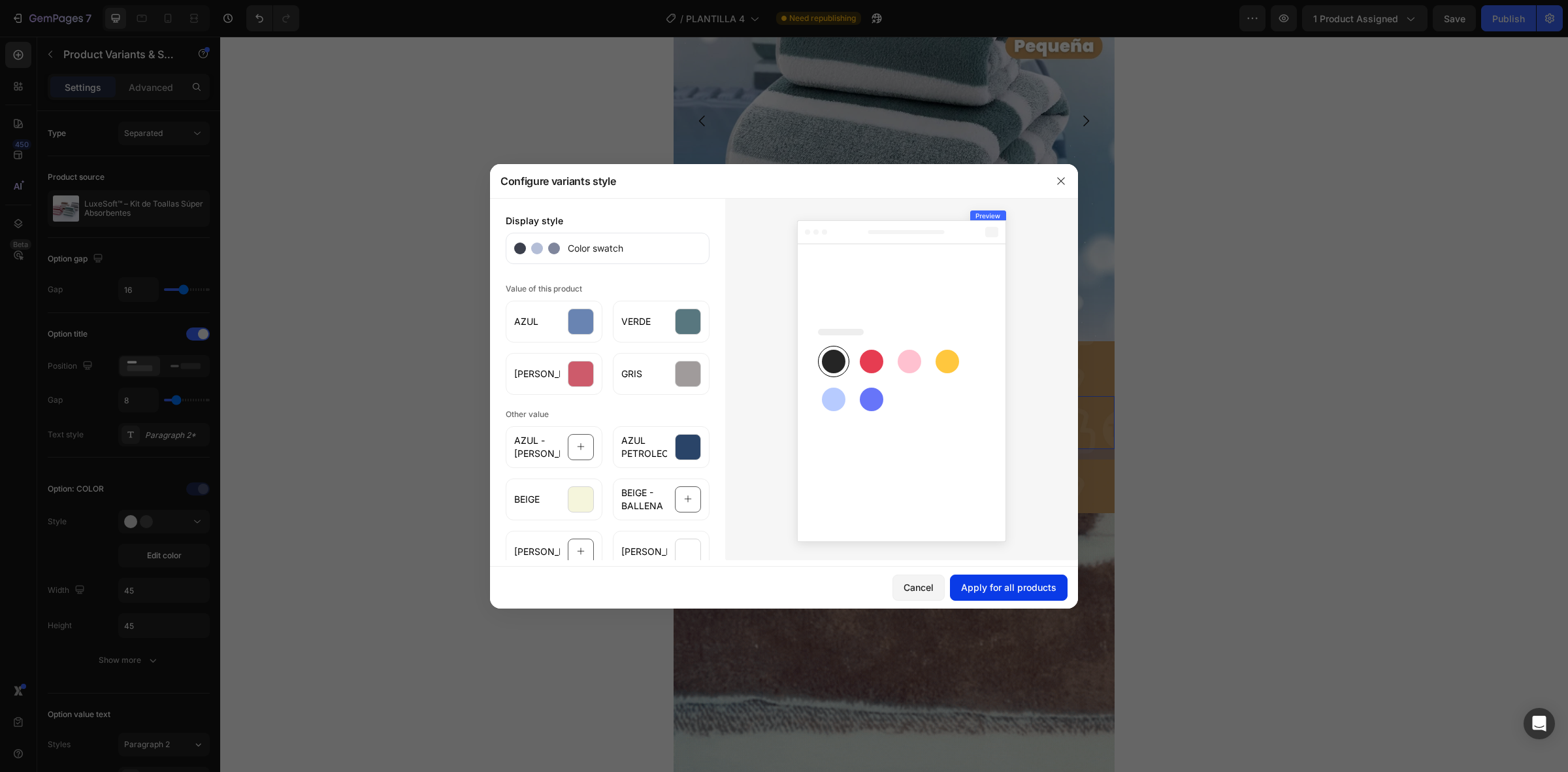
click at [1030, 589] on div "Apply for all products" at bounding box center [1008, 587] width 95 height 14
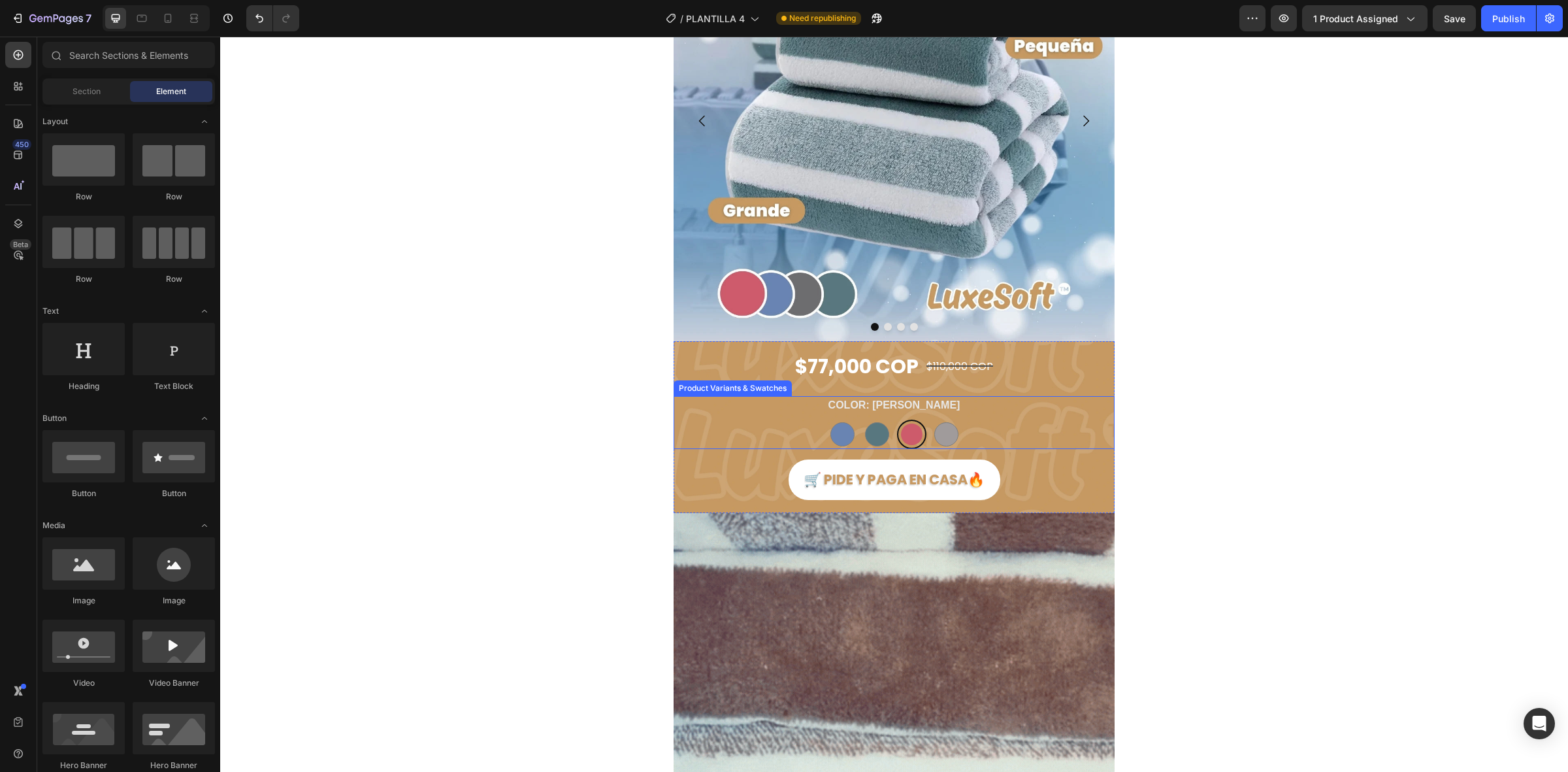
click at [952, 404] on div "COLOR: MORADO AZUL AZUL VERDE VERDE MORADO MORADO GRIS GRIS" at bounding box center [894, 422] width 441 height 53
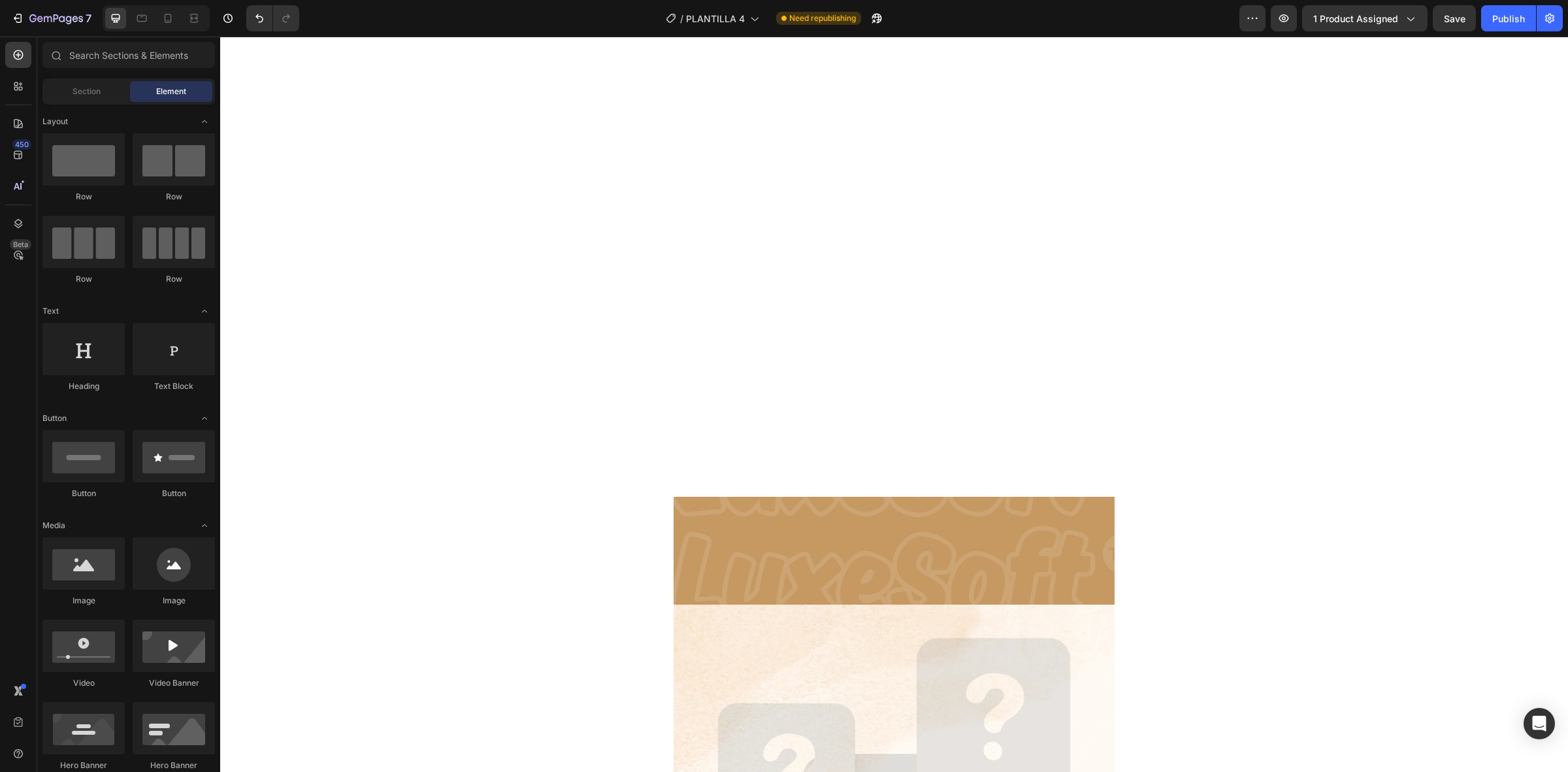
scroll to position [2125, 0]
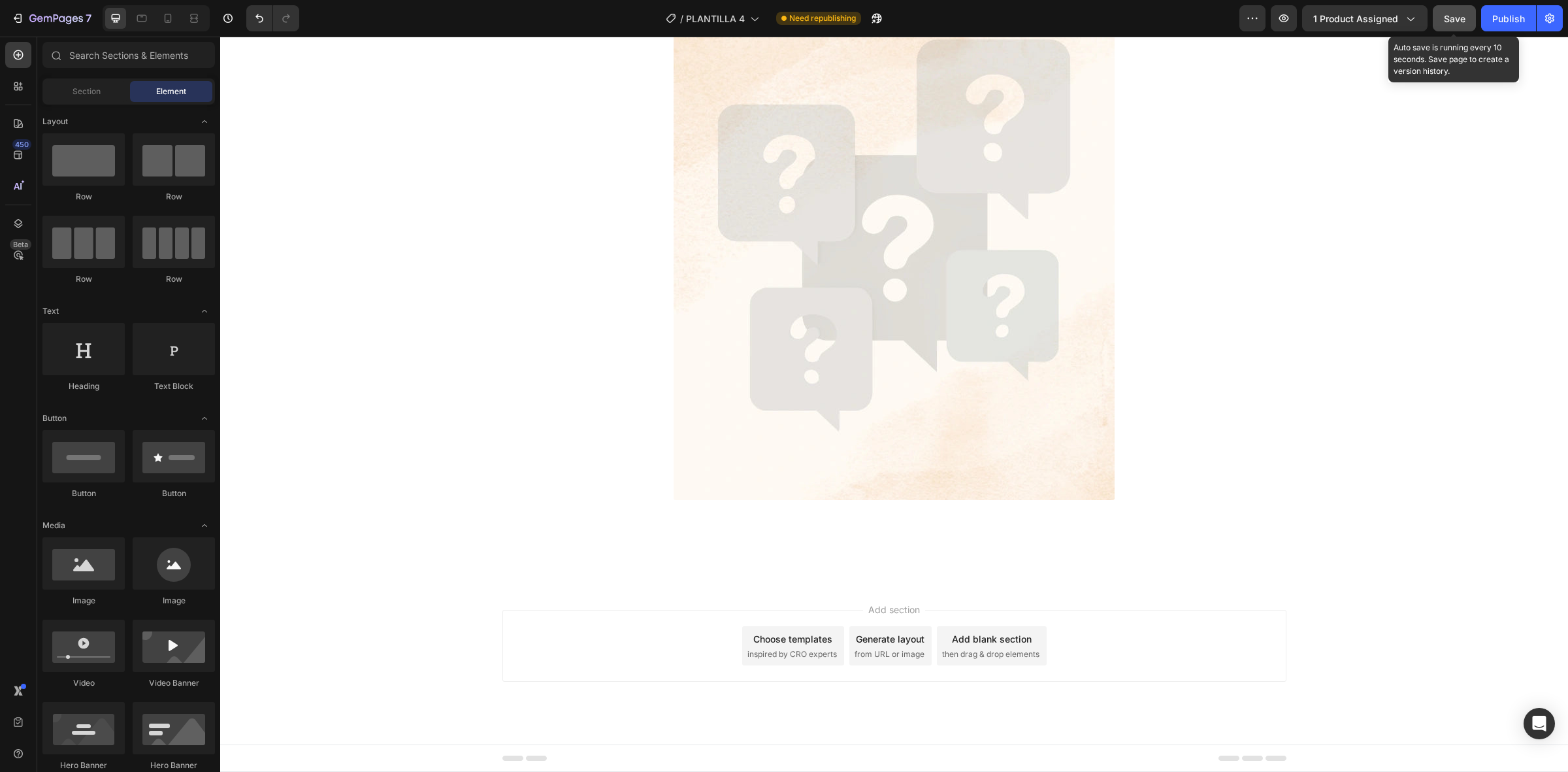
drag, startPoint x: 1459, startPoint y: 5, endPoint x: 1467, endPoint y: 9, distance: 8.9
click at [1459, 5] on button "Save" at bounding box center [1455, 18] width 43 height 26
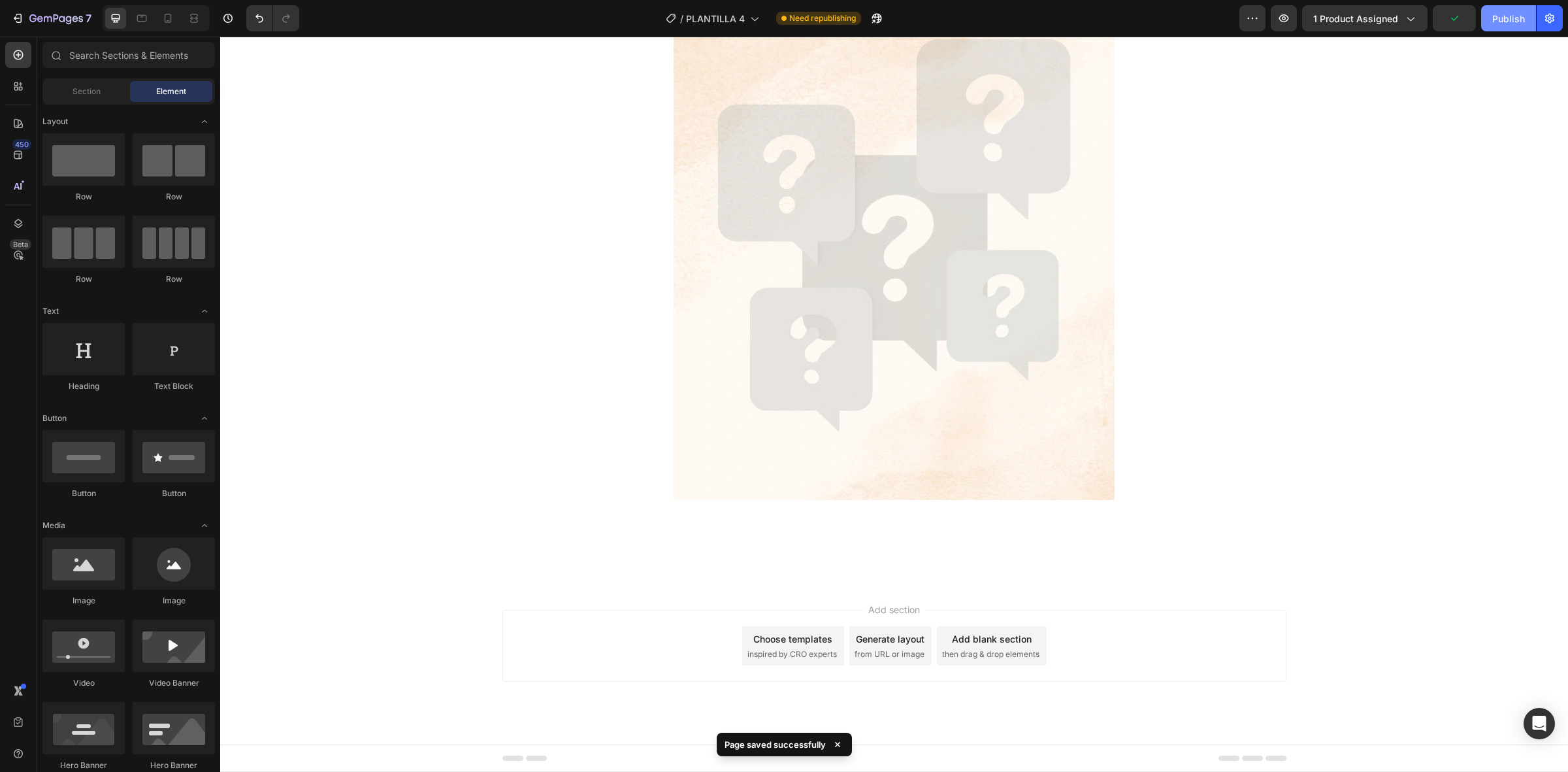
click at [1500, 25] on button "Publish" at bounding box center [1509, 18] width 55 height 26
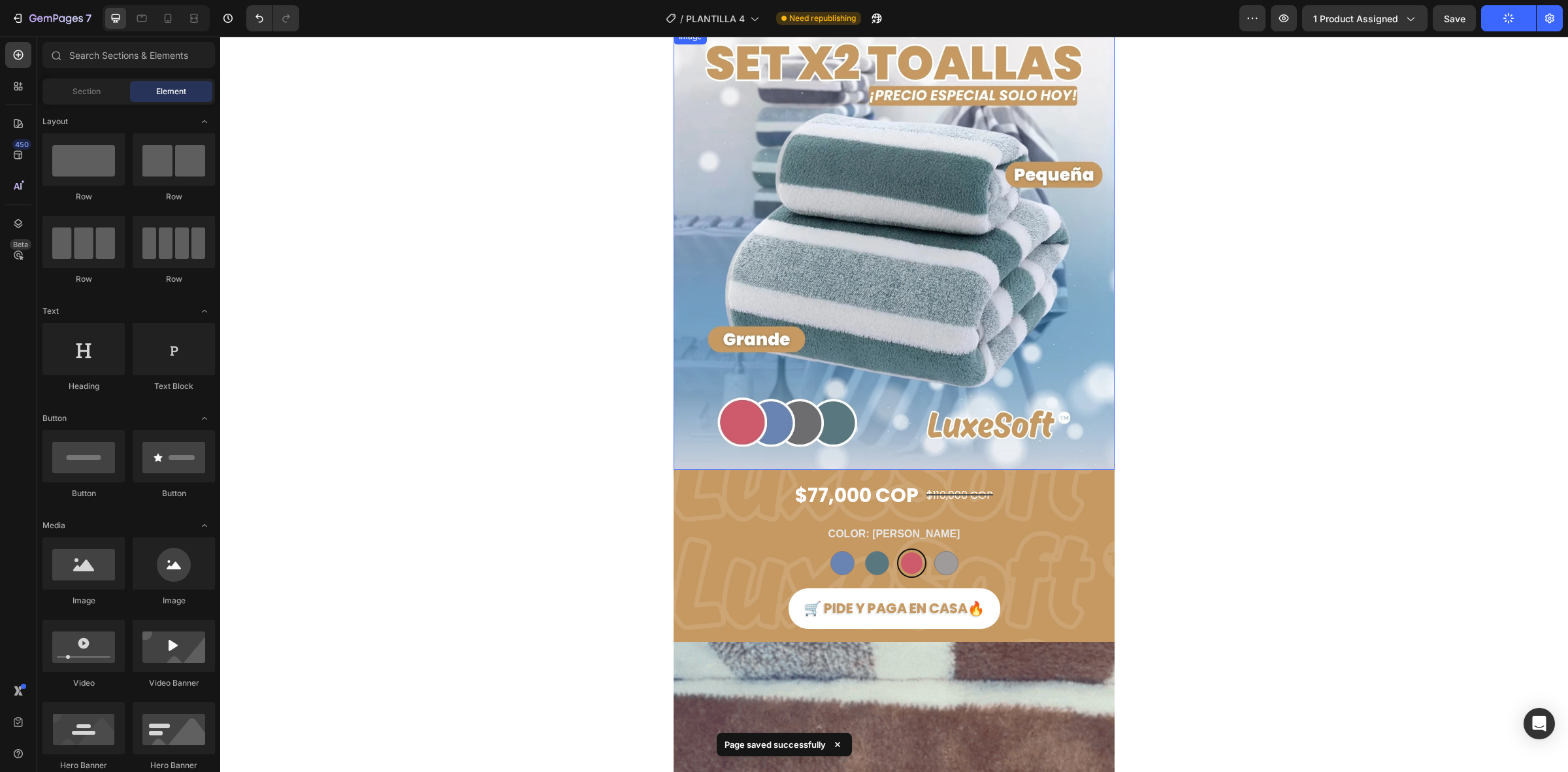
scroll to position [0, 0]
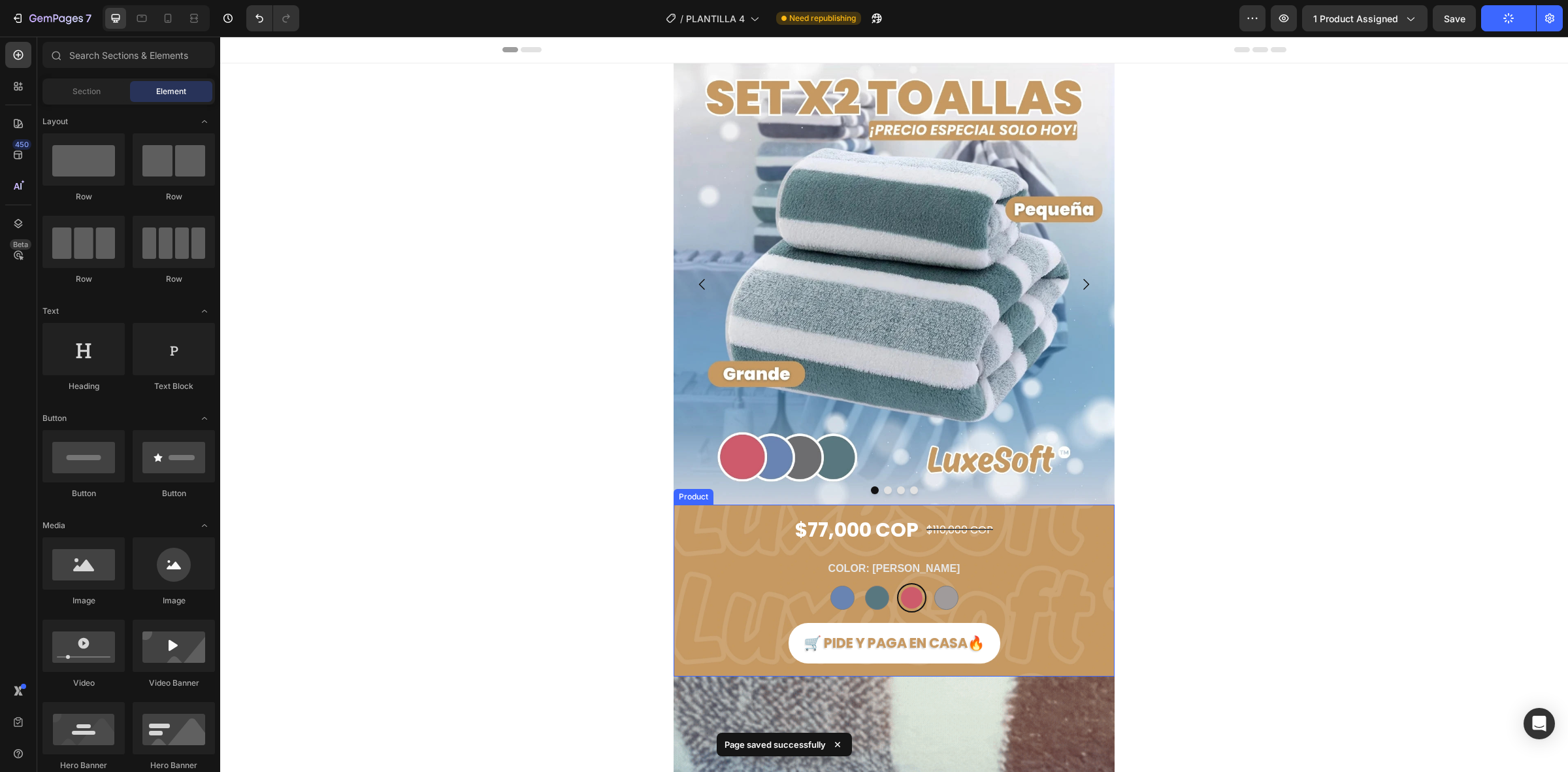
click at [936, 551] on div "$77,000 COP Product Price Product Price $110,000 COP Product Price Product Pric…" at bounding box center [894, 591] width 441 height 172
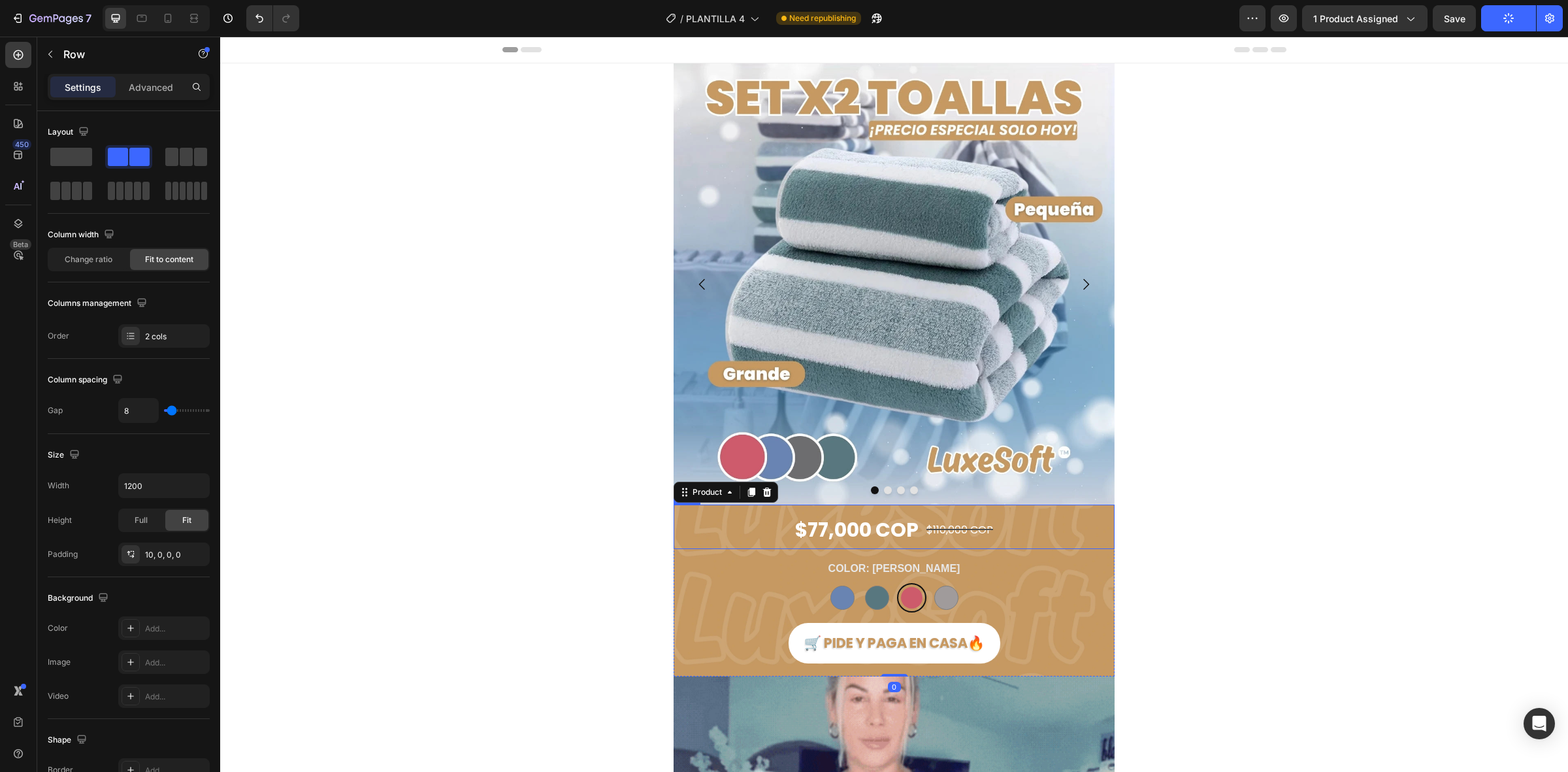
click at [1030, 534] on div "$77,000 COP Product Price Product Price $110,000 COP Product Price Product Pric…" at bounding box center [894, 526] width 441 height 45
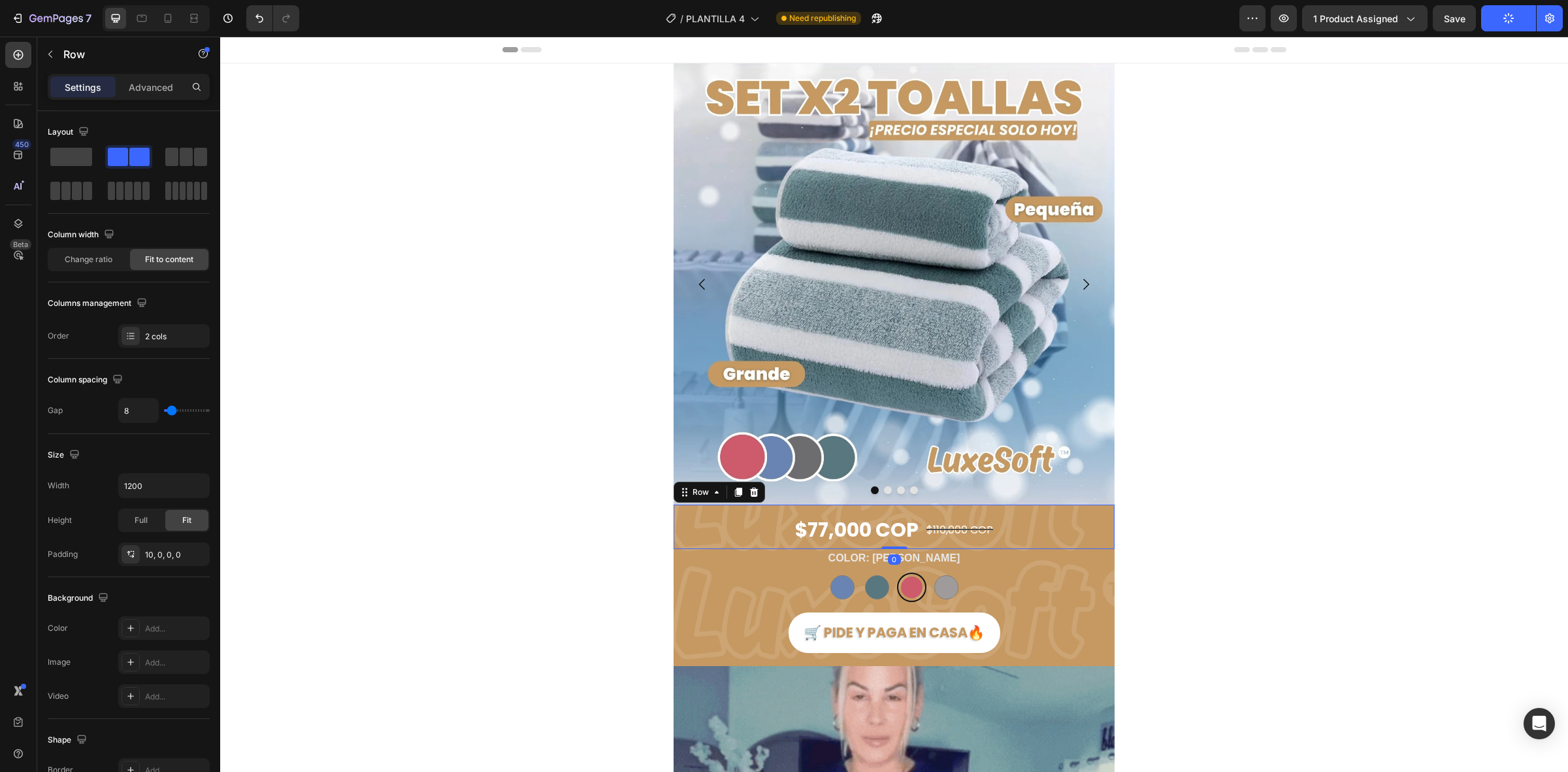
drag, startPoint x: 890, startPoint y: 558, endPoint x: 898, endPoint y: 538, distance: 21.5
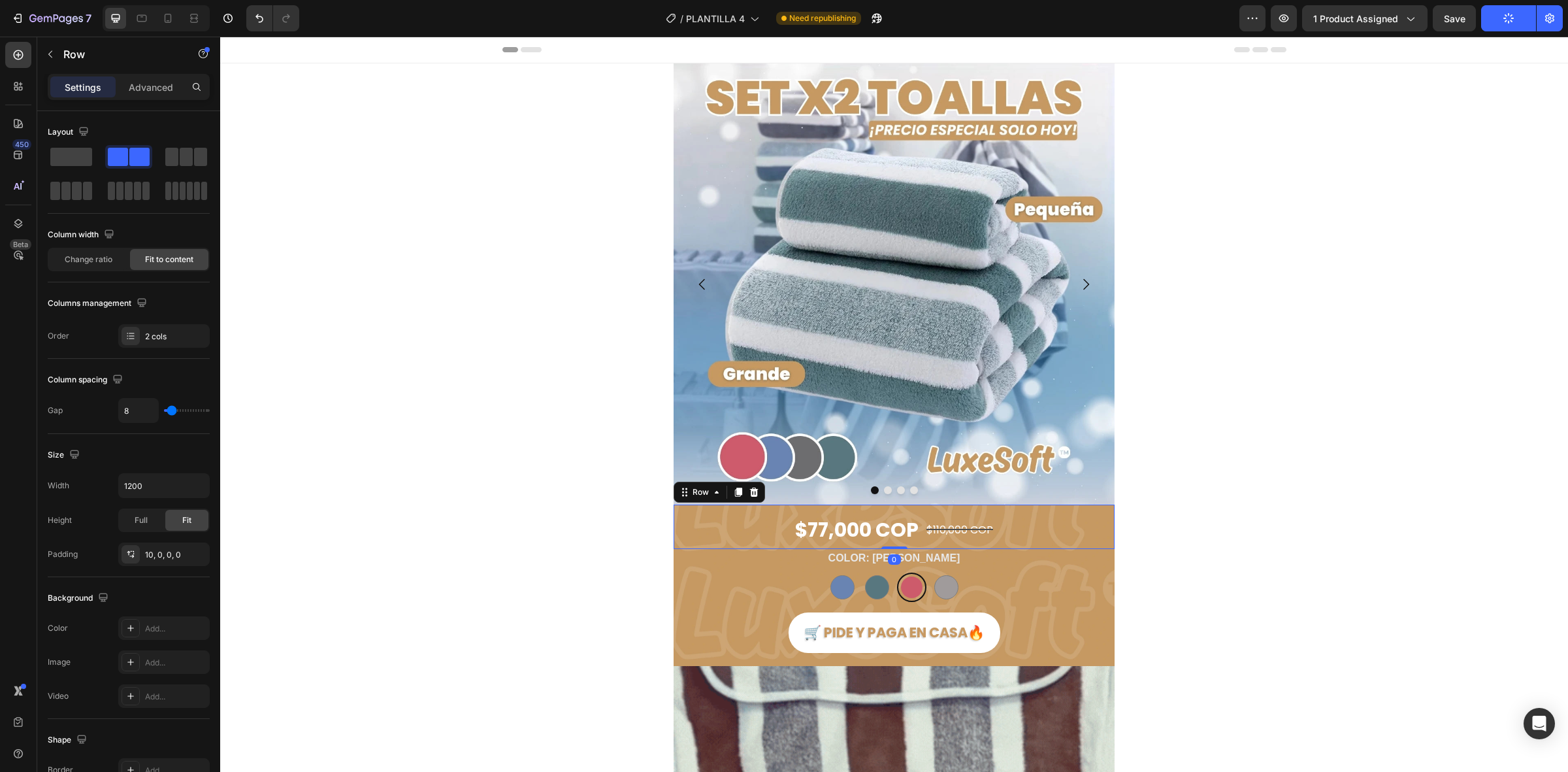
click at [898, 538] on div "$77,000 COP Product Price Product Price $110,000 COP Product Price Product Pric…" at bounding box center [894, 526] width 441 height 45
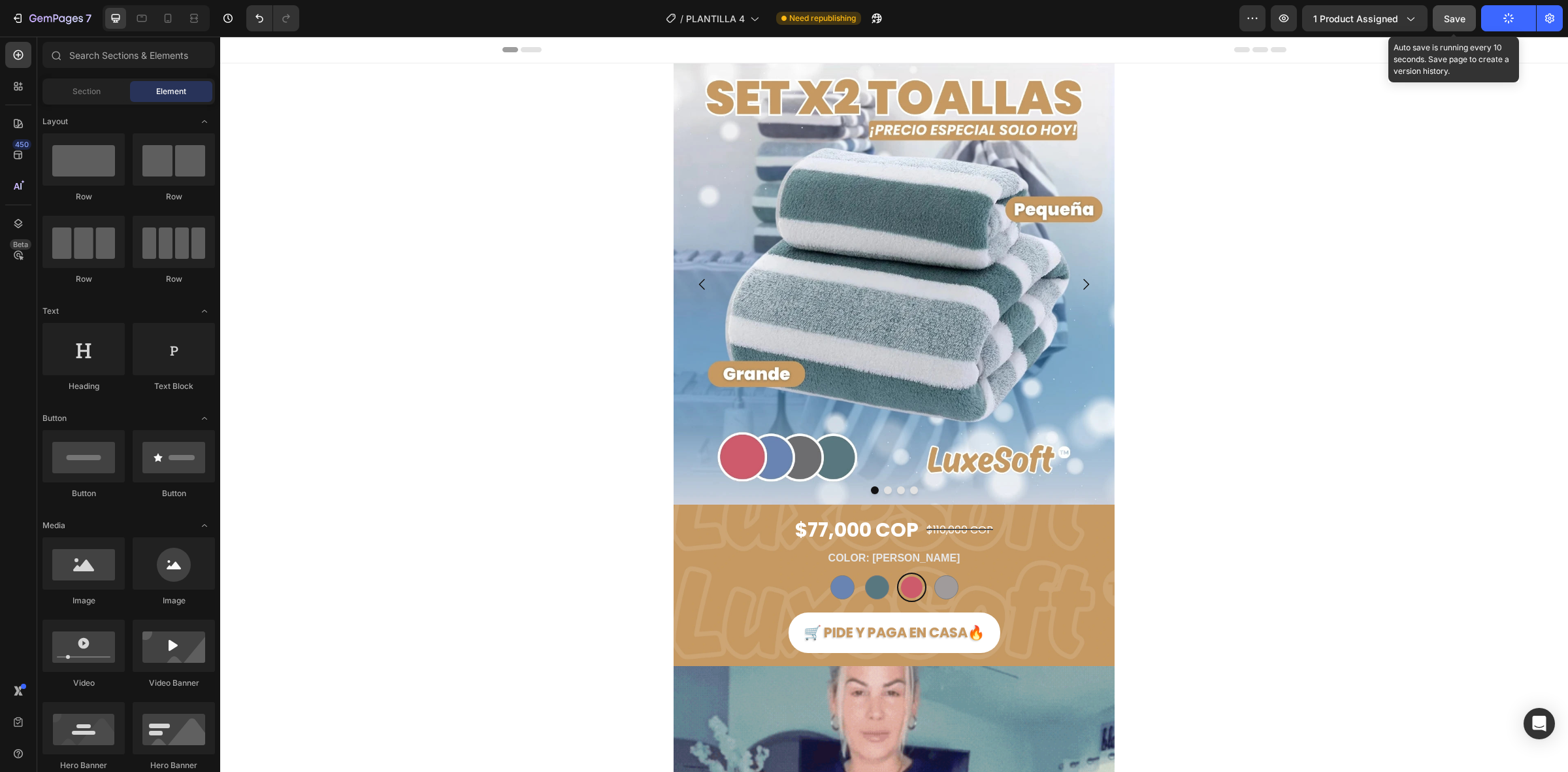
click at [1468, 19] on button "Save" at bounding box center [1455, 18] width 43 height 26
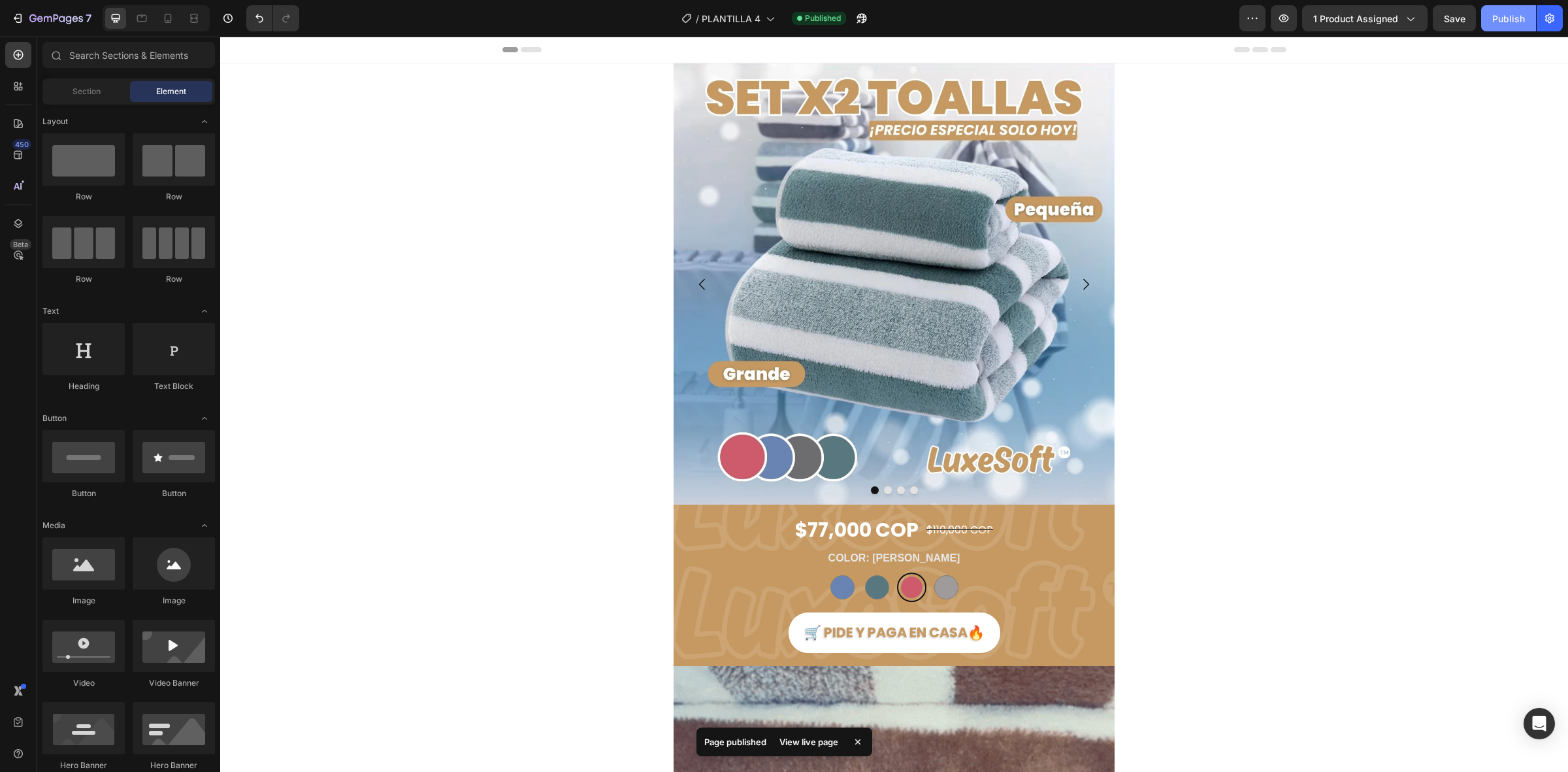
drag, startPoint x: 1279, startPoint y: 1, endPoint x: 1500, endPoint y: 19, distance: 221.7
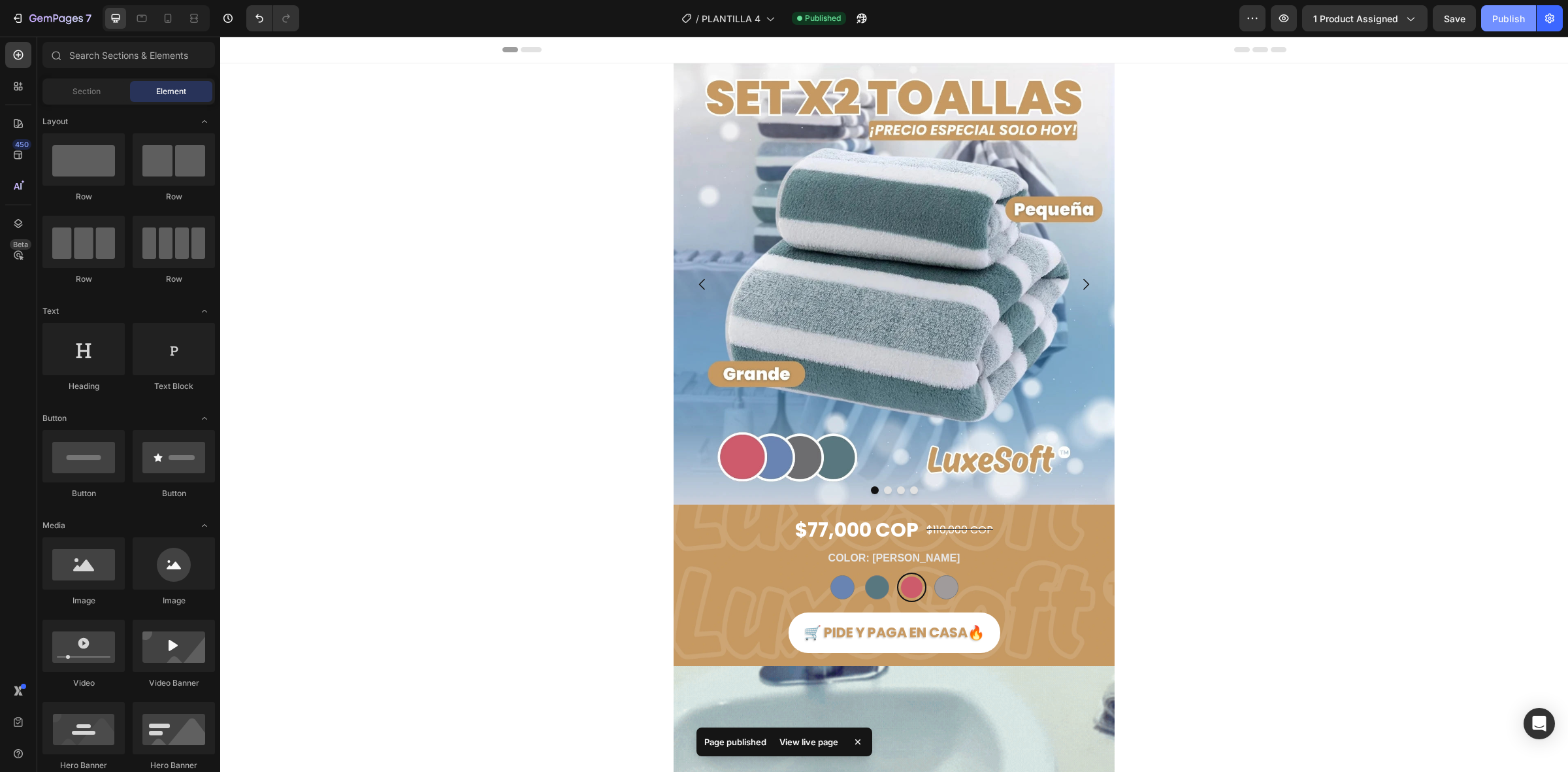
click at [1500, 19] on div "Publish" at bounding box center [1509, 19] width 33 height 14
